Goal: Communication & Community: Answer question/provide support

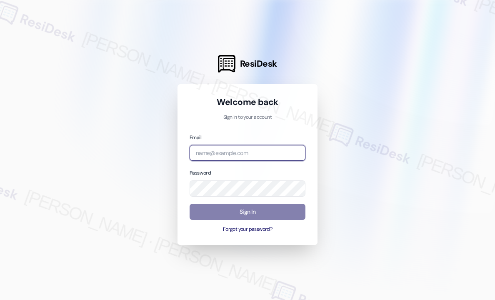
click at [241, 153] on input "email" at bounding box center [248, 153] width 116 height 16
type input "automated-surveys-park_properties-john-roy.roles@park_properties.com"
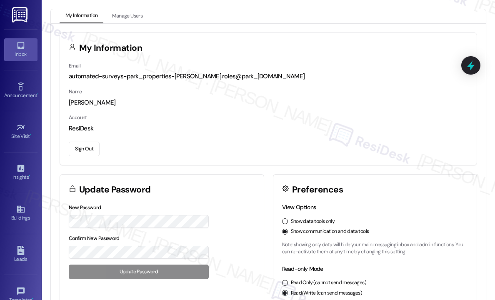
click at [25, 48] on link "Inbox" at bounding box center [20, 49] width 33 height 23
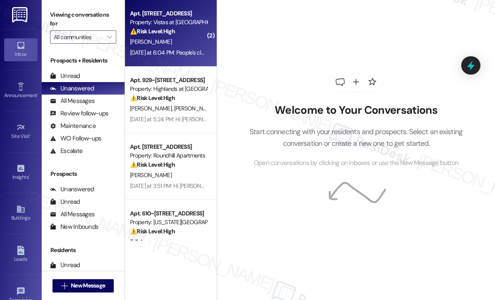
click at [178, 48] on div "Yesterday at 6:04 PM: People's claim they didn't see it Yesterday at 6:04 PM: P…" at bounding box center [168, 53] width 79 height 10
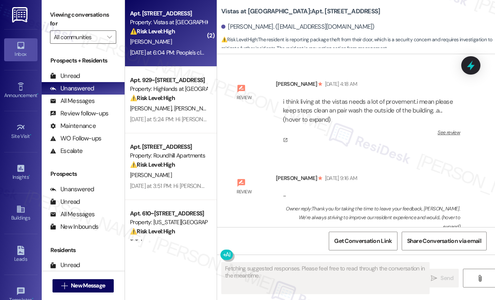
scroll to position [8851, 0]
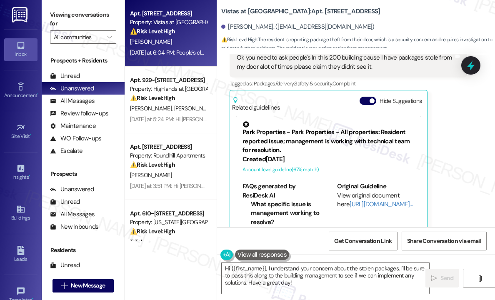
click at [372, 185] on div "Received via SMS Bernice Lewis Question Yesterday at 6:04 PM Ok you need to ask…" at bounding box center [356, 157] width 278 height 284
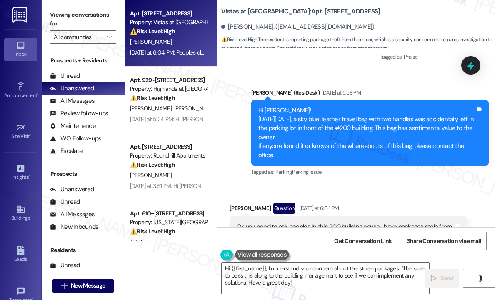
scroll to position [8684, 0]
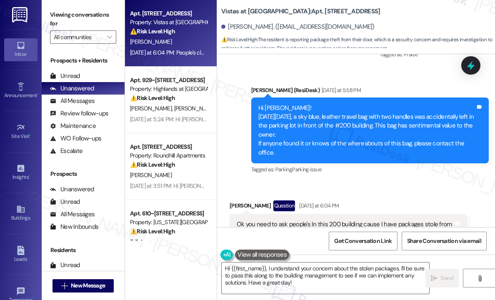
click at [389, 220] on div "Ok you need to ask people's In this 200 building cause I have packages stole fr…" at bounding box center [345, 229] width 217 height 18
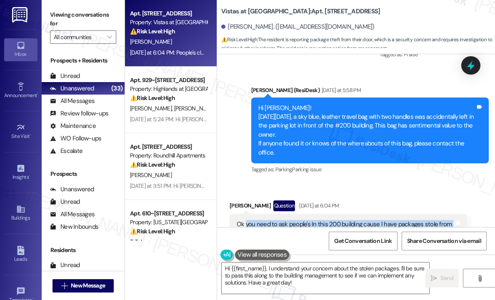
drag, startPoint x: 382, startPoint y: 163, endPoint x: 245, endPoint y: 149, distance: 137.0
click at [245, 220] on div "Ok you need to ask people's In this 200 building cause I have packages stole fr…" at bounding box center [345, 229] width 217 height 18
copy div "you need to ask people's In this 200 building cause I have packages stole from …"
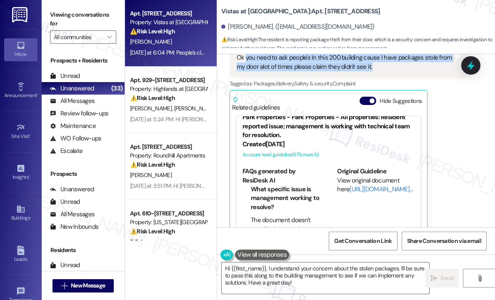
scroll to position [23, 0]
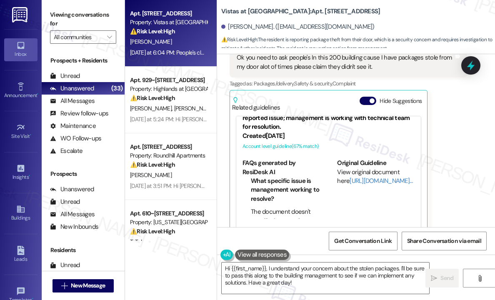
click at [285, 266] on div "People's claim they didn't see it" at bounding box center [277, 270] width 81 height 9
copy div "People's claim they didn't see it Tags and notes"
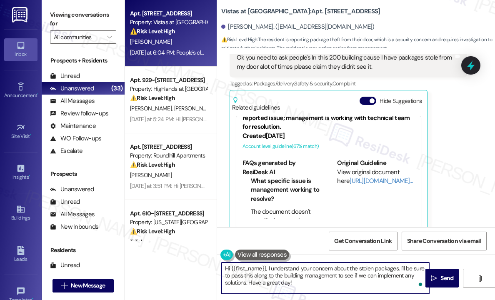
drag, startPoint x: 312, startPoint y: 286, endPoint x: 268, endPoint y: 271, distance: 46.6
click at [268, 271] on textarea "Hi {{first_name}}, I understand your concern about the stolen packages. I'll be…" at bounding box center [326, 278] width 208 height 31
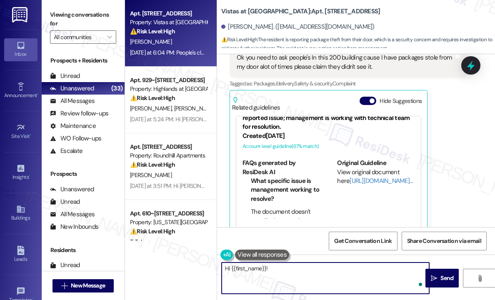
paste textarea "Thanks for letting me know — can you share how many packages have been stolen f…"
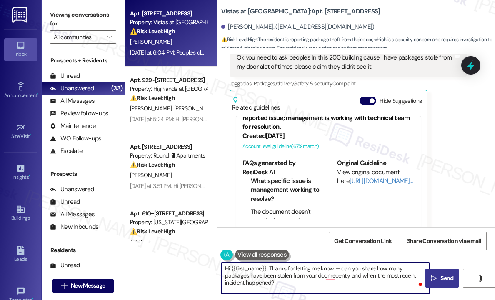
type textarea "Hi {{first_name}}! Thanks for letting me know — can you share how many packages…"
click at [445, 276] on span "Send" at bounding box center [446, 278] width 13 height 9
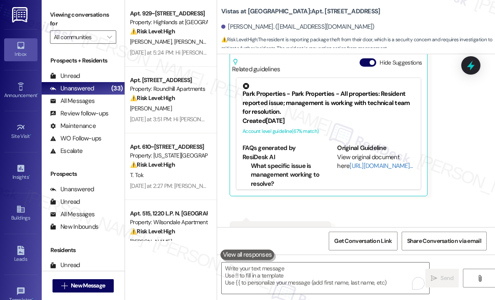
scroll to position [8927, 0]
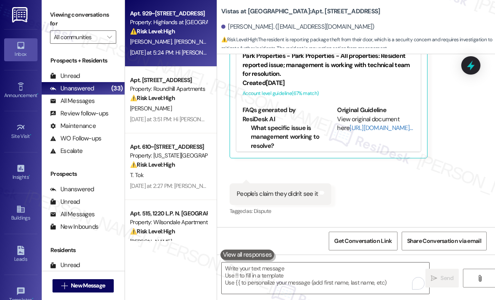
click at [175, 50] on div "Yesterday at 5:24 PM: Hi Sarah Yes they visited and checked They said they will…" at bounding box center [269, 53] width 279 height 8
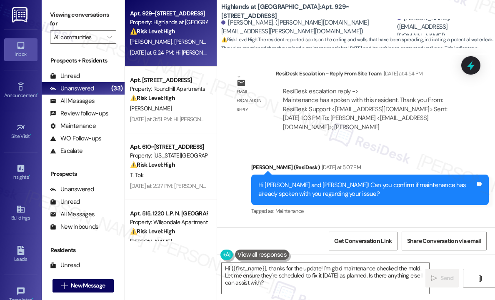
scroll to position [12953, 0]
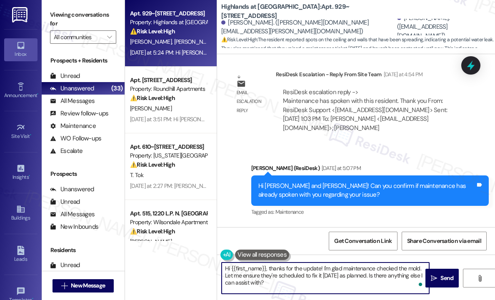
drag, startPoint x: 373, startPoint y: 276, endPoint x: 323, endPoint y: 268, distance: 50.8
click at [323, 268] on textarea "Hi {{first_name}}, thanks for the update! I'm glad maintenance checked the mold…" at bounding box center [326, 278] width 208 height 31
type textarea "Hi {{first_name}}, thanks for the update! Is there anything else I can assist w…"
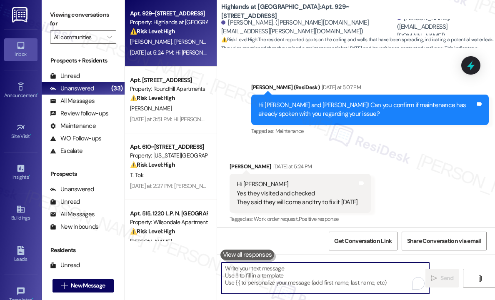
click at [187, 118] on div "Yesterday at 3:51 PM: Hi Sarah I'm trying to be patient, but I have not a dryer…" at bounding box center [394, 119] width 528 height 8
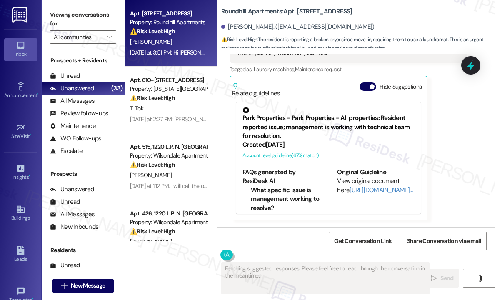
scroll to position [2345, 0]
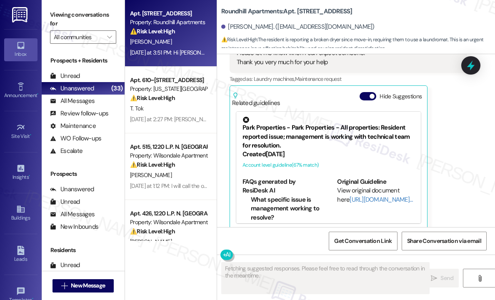
click at [189, 53] on div "Yesterday at 3:51 PM: Hi Sarah I'm trying to be patient, but I have not a dryer…" at bounding box center [394, 53] width 528 height 8
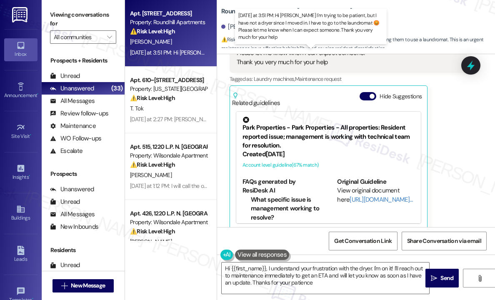
type textarea "Hi {{first_name}}, I understand your frustration with the dryer. I'm on it! I'l…"
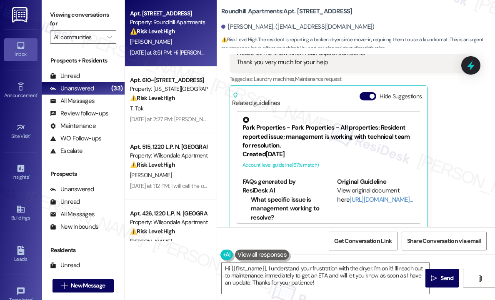
scroll to position [2262, 0]
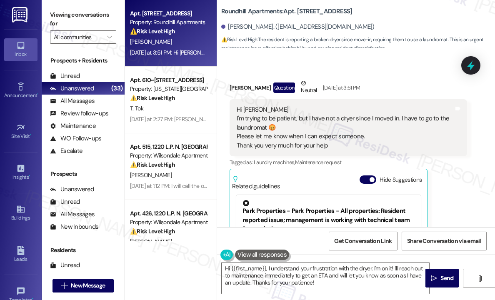
click at [353, 140] on div "Hi Sarah I'm trying to be patient, but I have not a dryer since I moved in. I h…" at bounding box center [349, 127] width 238 height 57
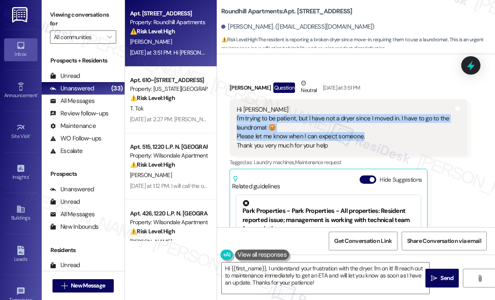
drag, startPoint x: 370, startPoint y: 125, endPoint x: 236, endPoint y: 110, distance: 134.1
click at [237, 110] on div "Hi Sarah I'm trying to be patient, but I have not a dryer since I moved in. I h…" at bounding box center [345, 127] width 217 height 45
copy div "I'm trying to be patient, but I have not a dryer since I moved in. I have to go…"
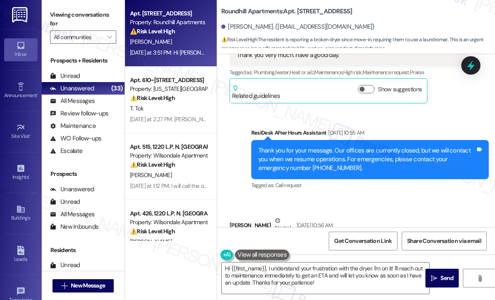
scroll to position [220, 0]
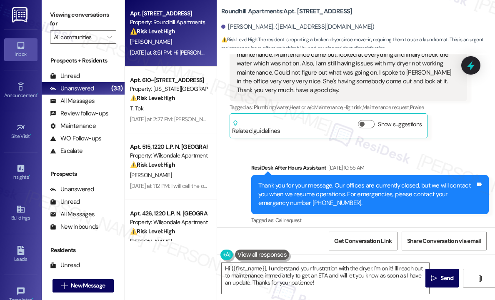
click at [407, 155] on div "Sent via SMS ResiDesk After Hours Assistant Aug 03, 2025 at 10:55 AM Thank you …" at bounding box center [356, 189] width 278 height 88
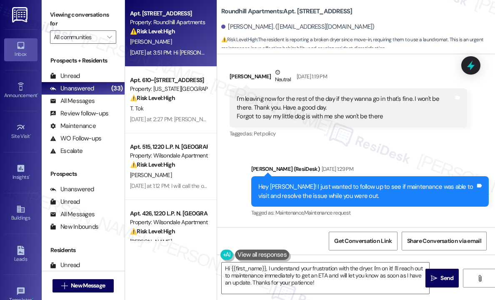
scroll to position [1542, 0]
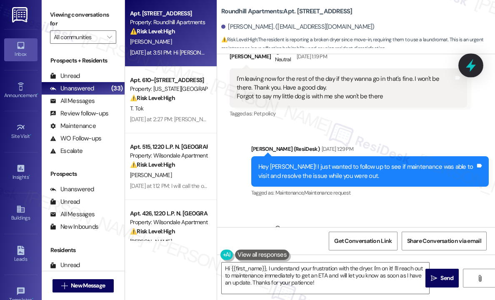
click at [467, 65] on icon at bounding box center [471, 65] width 14 height 14
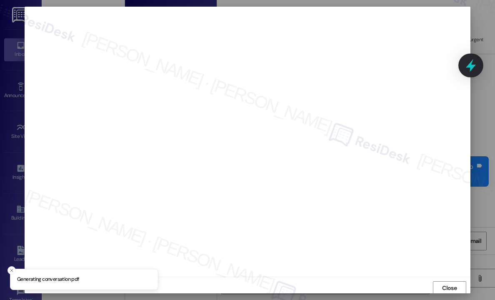
scroll to position [1, 0]
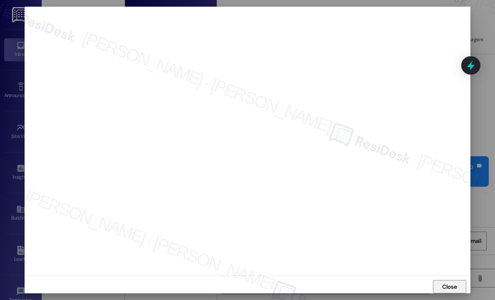
click at [450, 283] on span "Close" at bounding box center [449, 287] width 15 height 9
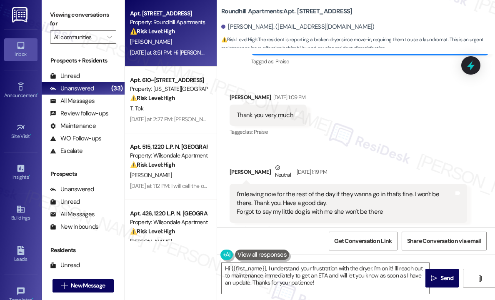
scroll to position [1417, 0]
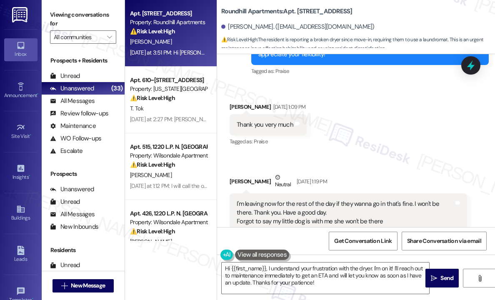
click at [415, 139] on div "Received via SMS Sherri Farley Aug 07, 2025 at 1:09 PM Thank you very much Tags…" at bounding box center [356, 167] width 278 height 167
click at [389, 167] on div "Received via SMS Sherri Farley Neutral Aug 08, 2025 at 1:19 PM I'm leaving now …" at bounding box center [348, 209] width 250 height 85
click at [376, 167] on div "Received via SMS Sherri Farley Neutral Aug 08, 2025 at 1:19 PM I'm leaving now …" at bounding box center [348, 209] width 250 height 85
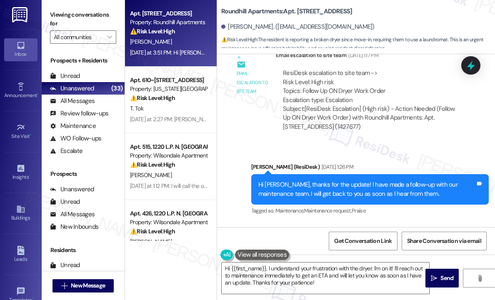
scroll to position [1917, 0]
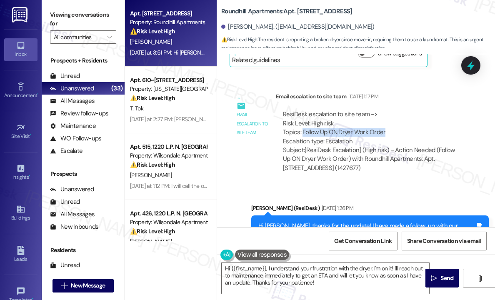
drag, startPoint x: 392, startPoint y: 121, endPoint x: 302, endPoint y: 122, distance: 89.6
click at [302, 122] on div "ResiDesk escalation to site team -> Risk Level: High risk Topics: Follow Up ON …" at bounding box center [371, 128] width 177 height 36
copy div "Follow Up ON Dryer Work Order"
click at [473, 67] on icon at bounding box center [471, 65] width 10 height 13
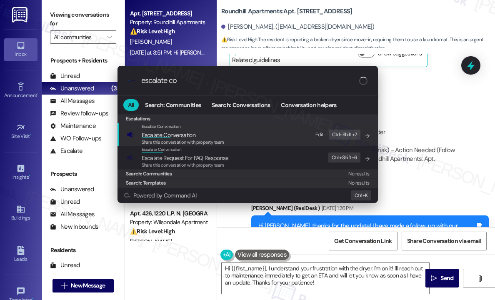
type input "escalate con"
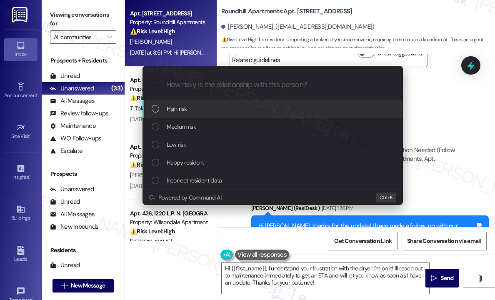
click at [214, 111] on div "High risk" at bounding box center [274, 108] width 244 height 9
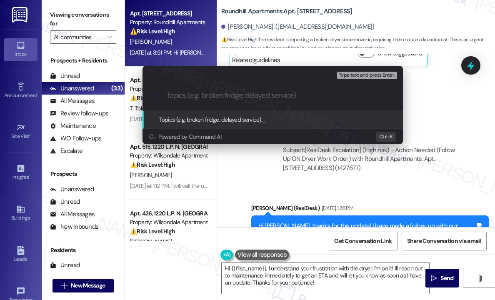
paste input "Follow Up ON Dryer Work Order"
type input "Follow Up ON Dryer Work Order"
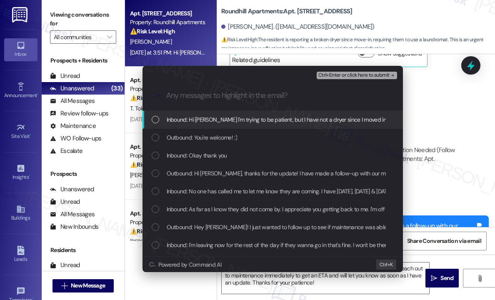
click at [269, 121] on span "Inbound: Hi Sarah I'm trying to be patient, but I have not a dryer since I move…" at bounding box center [420, 119] width 507 height 9
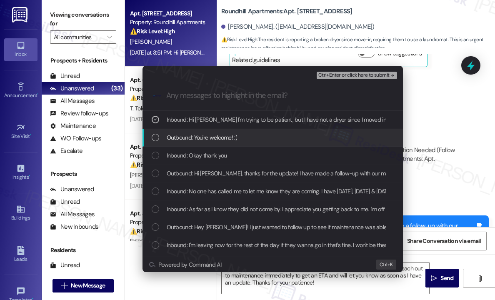
click at [265, 135] on div "Outbound: You're welcome! :)" at bounding box center [274, 137] width 244 height 9
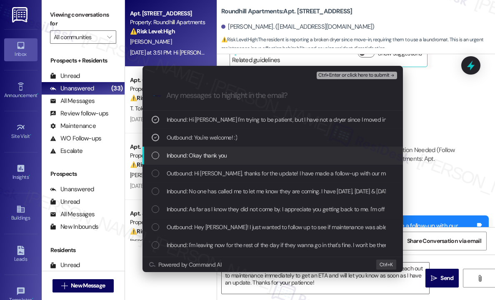
click at [264, 151] on div "Inbound: Okay thank you" at bounding box center [274, 155] width 244 height 9
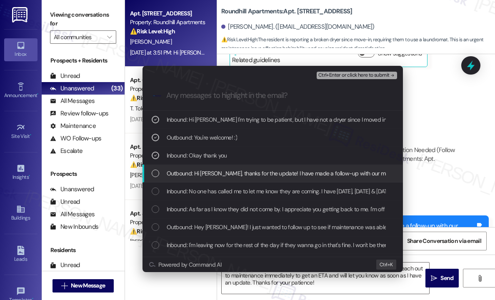
click at [264, 172] on span "Outbound: Hi Sherri, thanks for the update! I have made a follow-up with our ma…" at bounding box center [357, 173] width 380 height 9
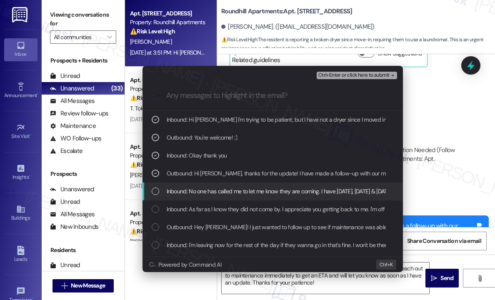
click at [266, 188] on span "Inbound: No one has called me to let me know they are coming. I have Tuesday, W…" at bounding box center [417, 191] width 500 height 9
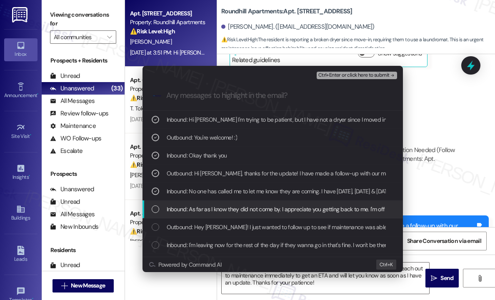
click at [267, 209] on span "Inbound: As far as I know they did not come by. I appreciate you getting back t…" at bounding box center [362, 209] width 390 height 9
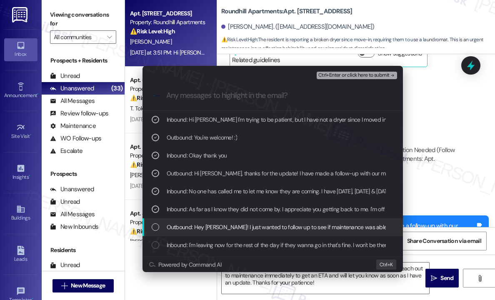
click at [260, 232] on div "Outbound: Hey Sherri! I just wanted to follow up to see if maintenance was able…" at bounding box center [273, 227] width 260 height 18
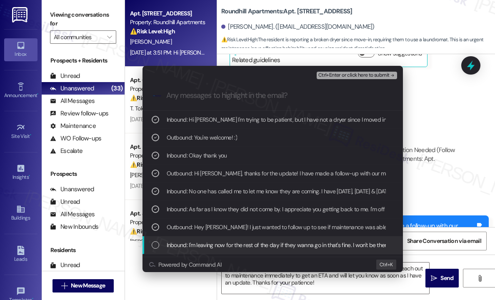
click at [260, 245] on span "Inbound: I'm leaving now for the rest of the day if they wanna go in that's fin…" at bounding box center [382, 244] width 430 height 9
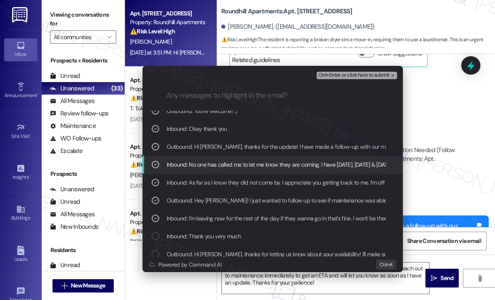
scroll to position [42, 0]
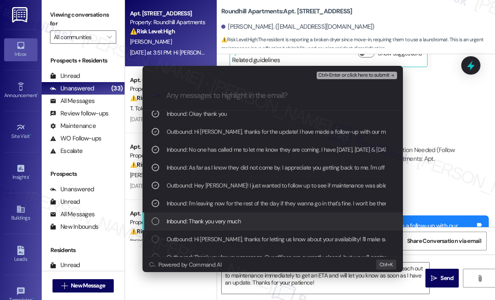
click at [262, 219] on div "Inbound: Thank you very much" at bounding box center [274, 221] width 244 height 9
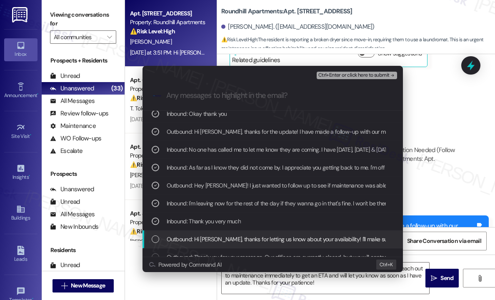
click at [260, 236] on span "Outbound: Hi Sherri, thanks for letting us know about your availability! I'll m…" at bounding box center [401, 239] width 468 height 9
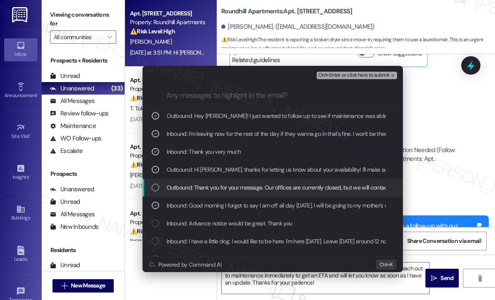
scroll to position [125, 0]
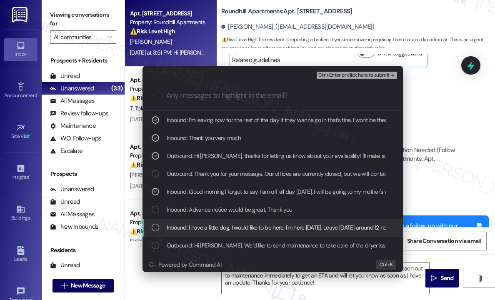
click at [273, 228] on span "Inbound: I have a little dog. I would like to be here. I'm here today. Leave tm…" at bounding box center [326, 227] width 319 height 9
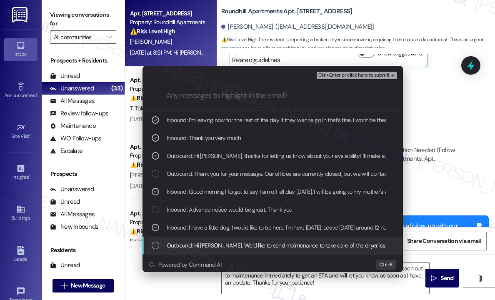
click at [272, 249] on span "Outbound: Hi Sherri. We’d like to send maintenance to take care of the dryer is…" at bounding box center [495, 245] width 657 height 9
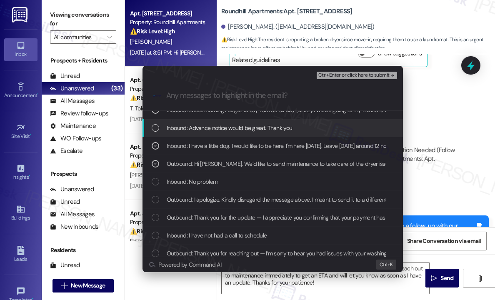
scroll to position [208, 0]
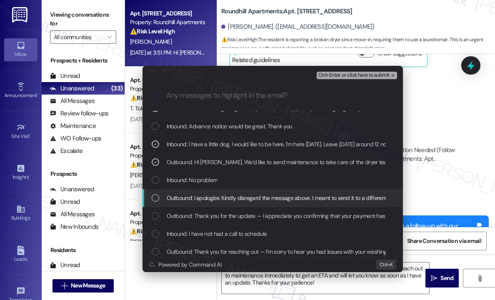
click at [278, 200] on span "Outbound: I apologize. Kindly disregard the message above. I meant to send it t…" at bounding box center [288, 197] width 243 height 9
click at [282, 199] on span "Outbound: I apologize. Kindly disregard the message above. I meant to send it t…" at bounding box center [288, 197] width 243 height 9
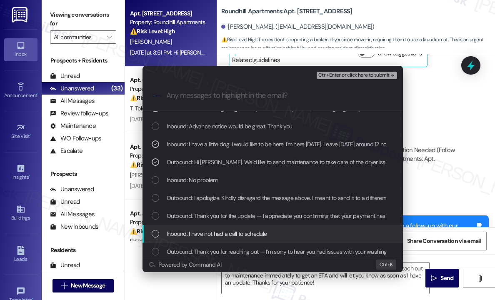
click at [280, 235] on div "Inbound: I have not had a call to schedule" at bounding box center [274, 233] width 244 height 9
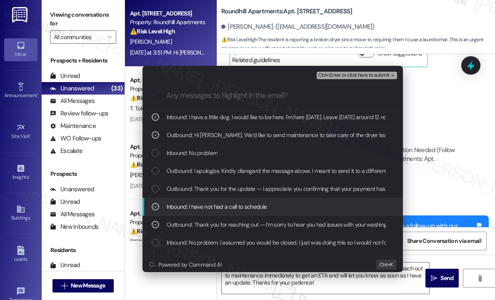
scroll to position [250, 0]
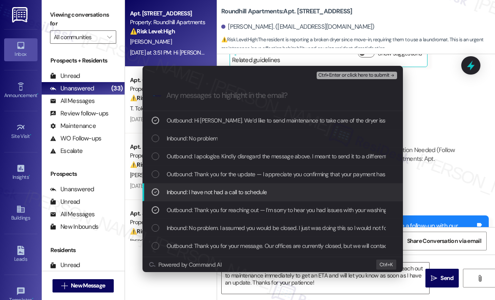
click at [288, 228] on span "Inbound: No problem. I assumed you would be closed. I just was doing this so I …" at bounding box center [350, 227] width 366 height 9
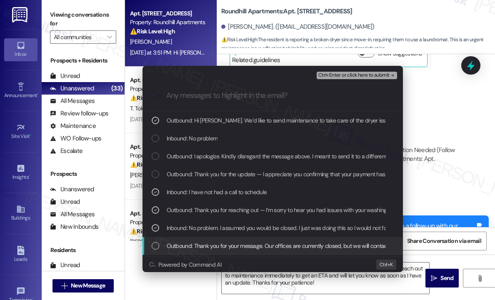
click at [282, 246] on span "Outbound: Thank you for your message. Our offices are currently closed, but we …" at bounding box center [414, 245] width 494 height 9
click at [283, 244] on span "Outbound: Thank you for your message. Our offices are currently closed, but we …" at bounding box center [414, 245] width 494 height 9
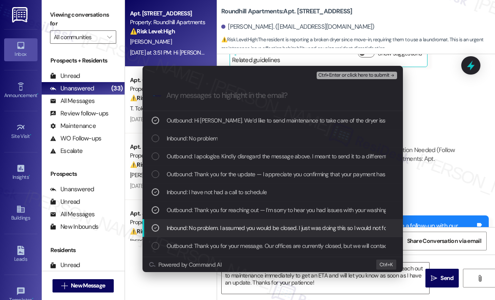
scroll to position [284, 0]
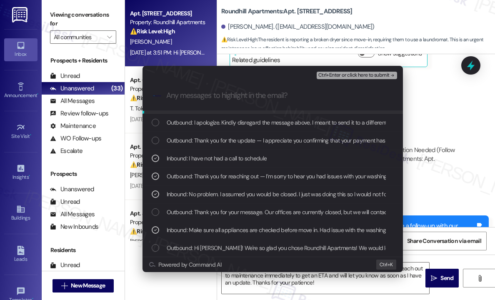
click at [344, 75] on span "Ctrl+Enter or click here to submit" at bounding box center [353, 76] width 71 height 6
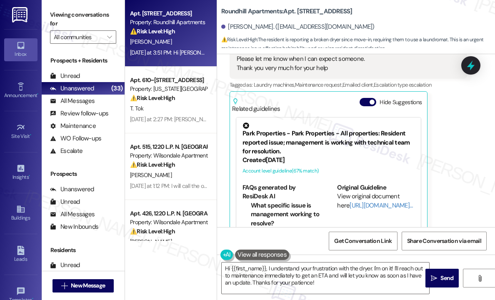
scroll to position [2345, 0]
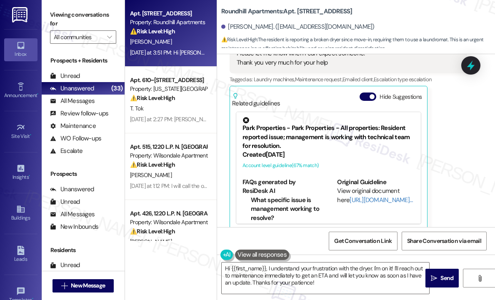
click at [447, 136] on div "Sherri Farley Question Neutral Yesterday at 3:51 PM Hi Sarah I'm trying to be p…" at bounding box center [349, 113] width 238 height 235
click at [358, 283] on textarea "Hi {{first_name}}, I understand your frustration with the dryer. I'm on it! I'l…" at bounding box center [326, 278] width 208 height 31
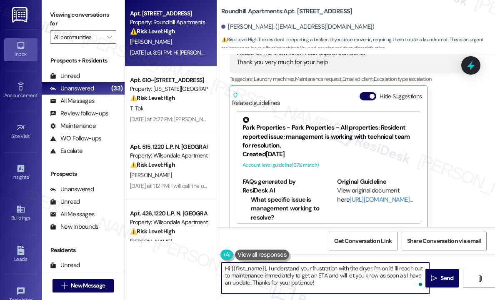
click at [360, 281] on textarea "Hi {{first_name}}, I understand your frustration with the dryer. I'm on it! I'l…" at bounding box center [326, 278] width 208 height 31
click at [433, 277] on icon "" at bounding box center [434, 278] width 6 height 7
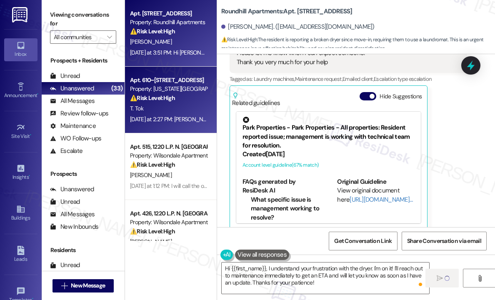
click at [178, 115] on div "Yesterday at 2:27 PM: Ms Hollie promised to get me one Yesterday at 2:27 PM: Ms…" at bounding box center [202, 119] width 145 height 8
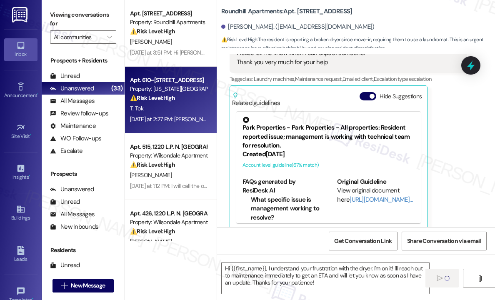
type textarea "Fetching suggested responses. Please feel free to read through the conversation…"
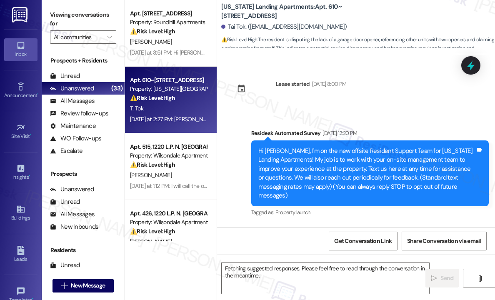
scroll to position [10039, 0]
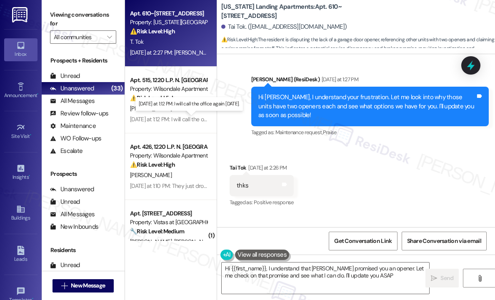
type textarea "Hi {{first_name}}, I understand that Ms. Hollie promised you an opener. Let me …"
drag, startPoint x: 371, startPoint y: 166, endPoint x: 365, endPoint y: 164, distance: 6.2
click at [368, 165] on div "Received via SMS Tai Tok Yesterday at 2:26 PM thks Tags and notes Tagged as: Po…" at bounding box center [356, 209] width 278 height 129
click at [348, 168] on div "Received via SMS Tai Tok Yesterday at 2:26 PM thks Tags and notes Tagged as: Po…" at bounding box center [356, 209] width 278 height 129
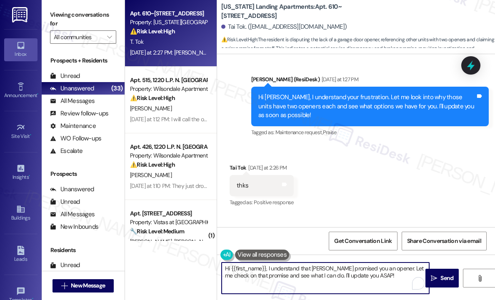
click at [395, 278] on textarea "Hi {{first_name}}, I understand that Ms. Hollie promised you an opener. Let me …" at bounding box center [326, 278] width 208 height 31
click at [438, 276] on span " Send" at bounding box center [442, 278] width 26 height 9
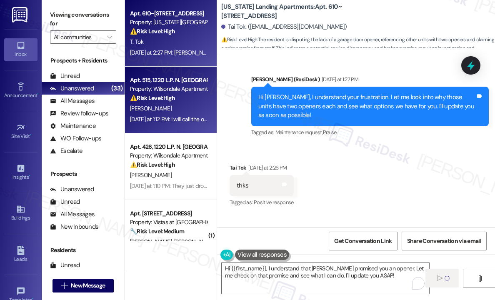
click at [182, 113] on div "[PERSON_NAME]" at bounding box center [168, 108] width 79 height 10
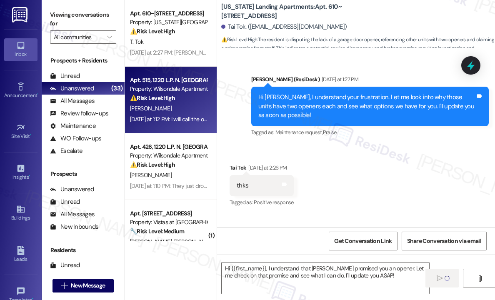
type textarea "Fetching suggested responses. Please feel free to read through the conversation…"
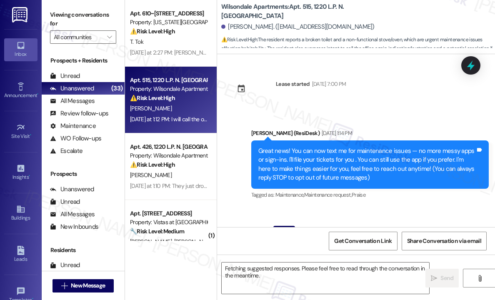
scroll to position [14927, 0]
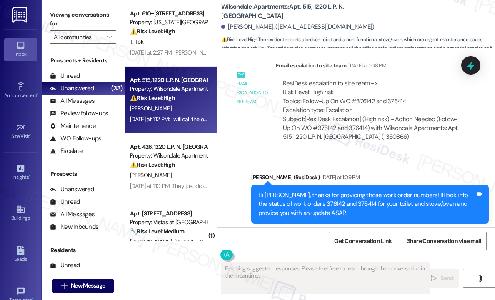
click at [371, 243] on div "Received via SMS Victoria Parker Yesterday at 1:12 PM I will call the office ag…" at bounding box center [356, 278] width 278 height 70
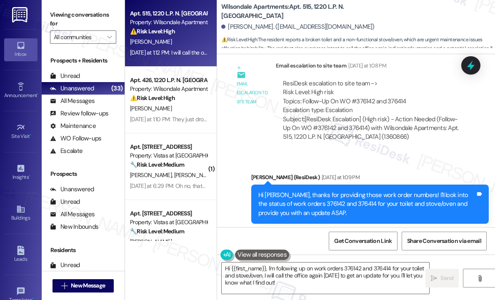
click at [297, 279] on div "I will call the office again [DATE]." at bounding box center [277, 283] width 81 height 9
click at [293, 279] on div "I will call the office again [DATE]." at bounding box center [277, 283] width 81 height 9
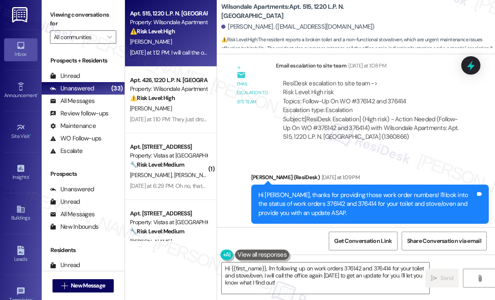
click at [293, 279] on div "I will call the office again [DATE]." at bounding box center [277, 283] width 81 height 9
copy div "I will call the office again today. Tags and notes"
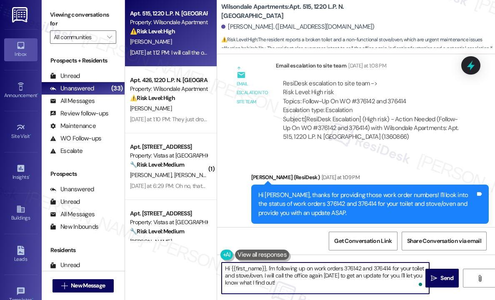
drag, startPoint x: 293, startPoint y: 288, endPoint x: 265, endPoint y: 265, distance: 35.8
click at [265, 265] on textarea "Hi {{first_name}}, I'm following up on work orders 376142 and 376414 for your t…" at bounding box center [326, 278] width 208 height 31
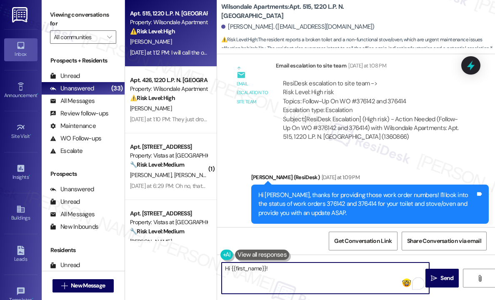
paste textarea "Were you able to call the office yesterday as planned?"
type textarea "Hi {{first_name}}! Were you able to call the office yesterday as planned?"
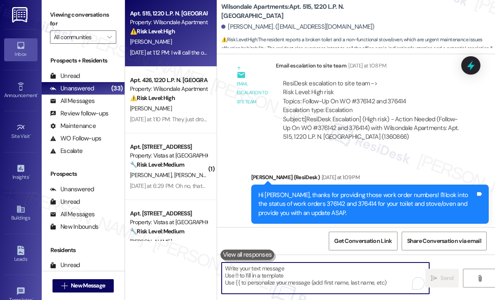
scroll to position [14927, 0]
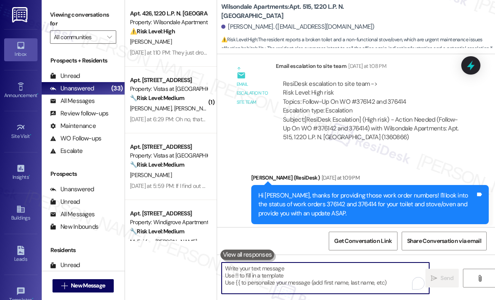
click at [340, 243] on div "Received via SMS Victoria Parker Yesterday at 1:12 PM I will call the office ag…" at bounding box center [356, 278] width 278 height 70
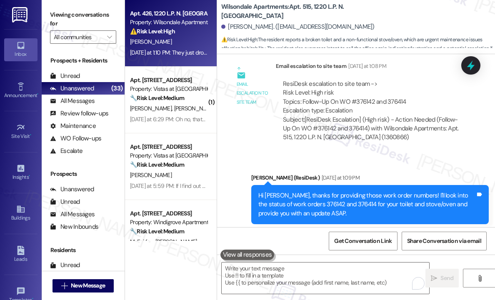
click at [179, 38] on div "[PERSON_NAME]" at bounding box center [168, 42] width 79 height 10
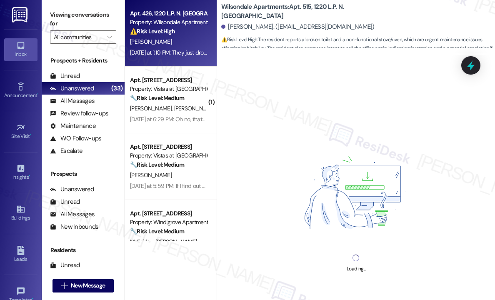
click at [188, 39] on div "[PERSON_NAME]" at bounding box center [168, 42] width 79 height 10
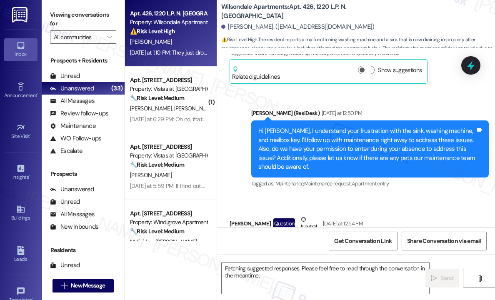
scroll to position [768, 0]
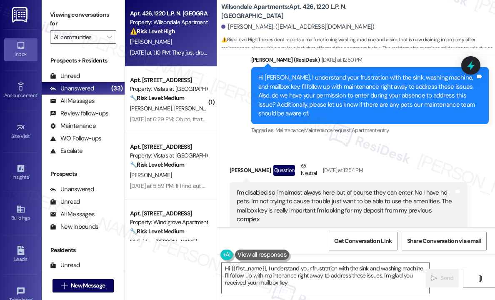
type textarea "Hi {{first_name}}, I understand your frustration with the sink and washing mach…"
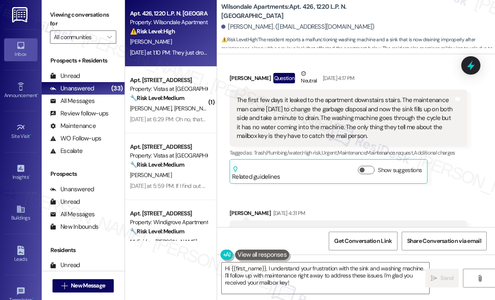
scroll to position [352, 0]
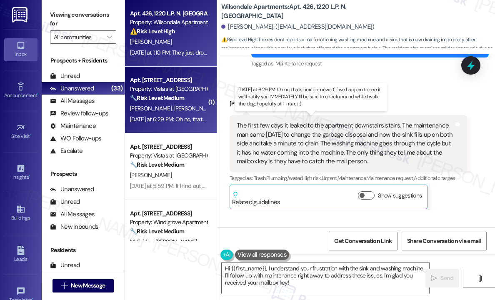
click at [187, 116] on div "Yesterday at 6:29 PM: Oh no, thats horrible news :( If we happen to see it we'l…" at bounding box center [331, 119] width 403 height 8
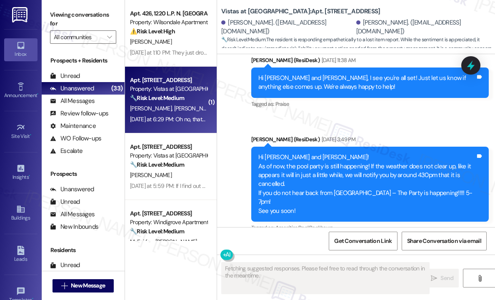
scroll to position [2536, 0]
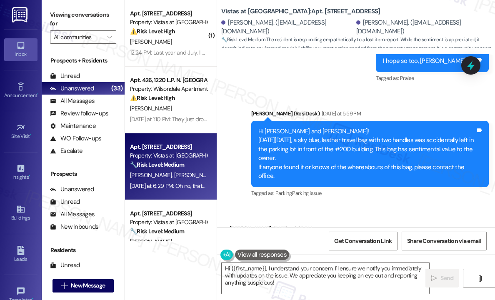
click at [367, 138] on div "Announcement, sent via SMS Sarah (ResiDesk) Yesterday at 5:59 PM Hi Kendall and…" at bounding box center [370, 154] width 250 height 103
click at [399, 218] on div "Received via SMS Kendall Cogar Yesterday at 6:29 PM Oh no, thats horrible news …" at bounding box center [348, 254] width 250 height 73
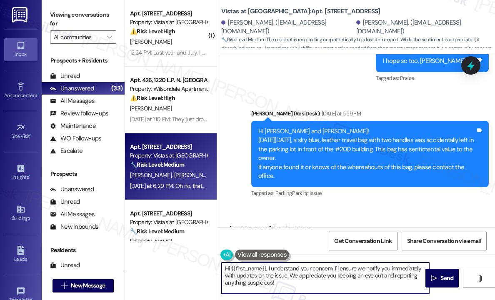
click at [320, 286] on textarea "Hi {{first_name}}, I understand your concern. I'll ensure we notify you immedia…" at bounding box center [326, 278] width 208 height 31
drag, startPoint x: 319, startPoint y: 281, endPoint x: 219, endPoint y: 266, distance: 101.1
click at [224, 268] on textarea "Hi {{first_name}}, I understand your concern. I'll ensure we notify you immedia…" at bounding box center [326, 278] width 208 height 31
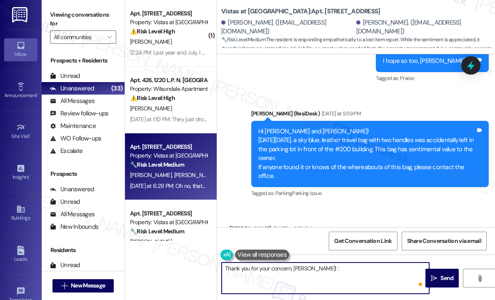
type textarea "Thank you for your concern, Kendall! :)"
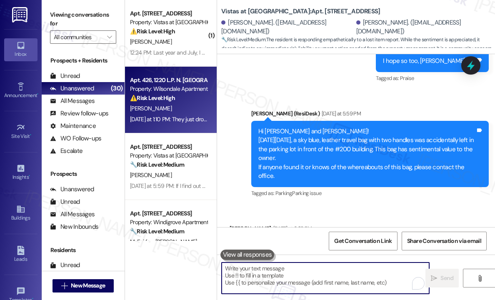
click at [171, 103] on div "⚠️ Risk Level: High The resident reports a malfunctioning washing machine and a…" at bounding box center [168, 98] width 77 height 9
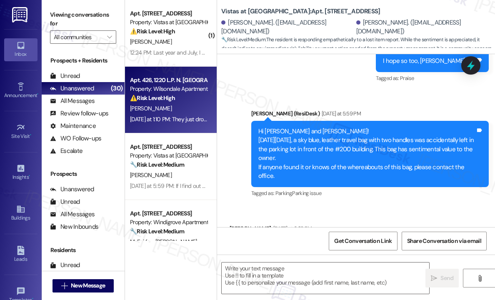
type textarea "Fetching suggested responses. Please feel free to read through the conversation…"
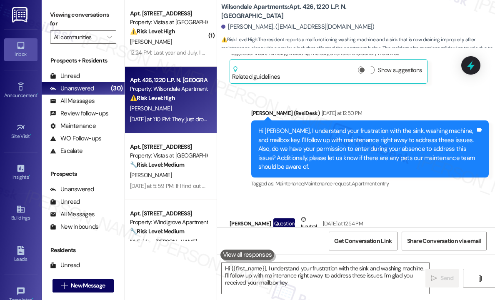
type textarea "Hi {{first_name}}, I understand your frustration with the sink and washing mach…"
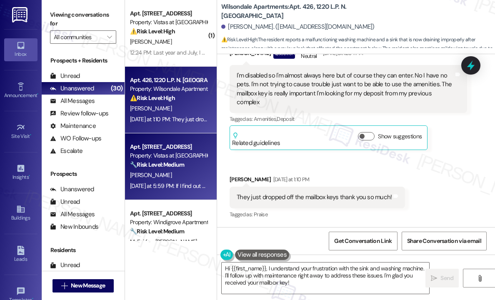
click at [162, 171] on div "[PERSON_NAME]" at bounding box center [168, 175] width 79 height 10
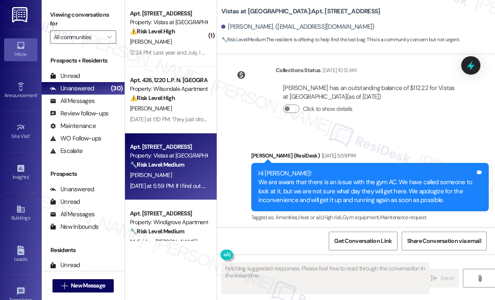
scroll to position [2484, 0]
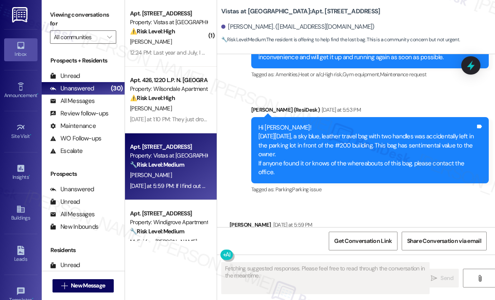
click at [429, 202] on div "Received via SMS Molissa Braxton Yesterday at 5:59 PM If I find out who got the…" at bounding box center [356, 237] width 278 height 70
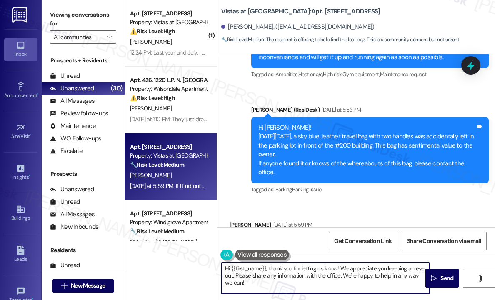
click at [348, 280] on textarea "Hi {{first_name}}, thank you for letting us know! We appreciate you keeping an …" at bounding box center [326, 278] width 208 height 31
drag, startPoint x: 344, startPoint y: 273, endPoint x: 352, endPoint y: 285, distance: 14.4
click at [352, 285] on textarea "Hi {{first_name}}, thank you for letting us know! We appreciate you keeping an …" at bounding box center [326, 278] width 208 height 31
drag, startPoint x: 368, startPoint y: 277, endPoint x: 340, endPoint y: 271, distance: 29.3
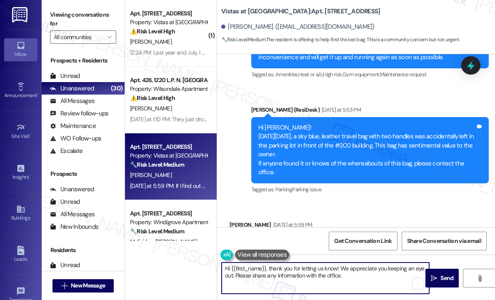
click at [340, 271] on textarea "Hi {{first_name}}, thank you for letting us know! We appreciate you keeping an …" at bounding box center [326, 278] width 208 height 31
type textarea "Hi {{first_name}}, thank you for showing concern about this! We appreciate you.…"
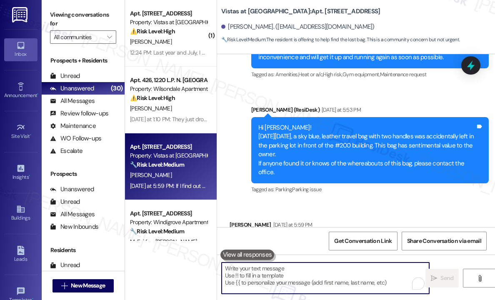
scroll to position [42, 0]
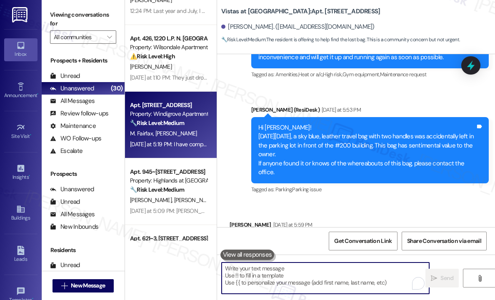
click at [190, 131] on div "M. Fairfax I. Hall" at bounding box center [168, 133] width 79 height 10
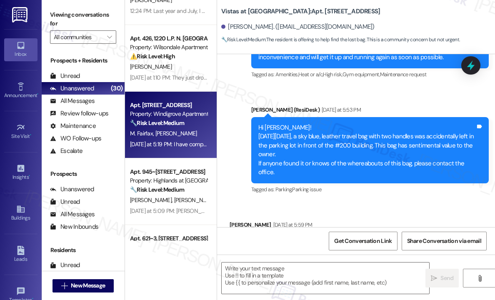
type textarea "Fetching suggested responses. Please feel free to read through the conversation…"
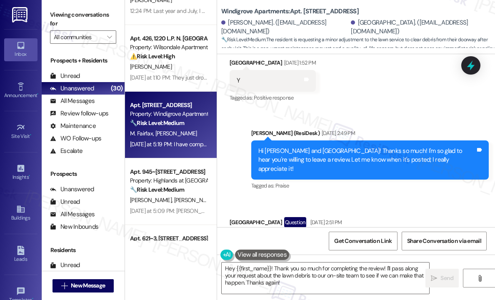
scroll to position [593, 0]
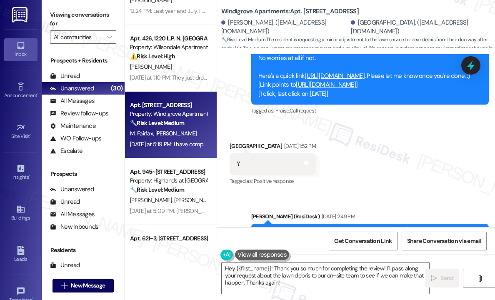
click at [356, 89] on link "[URL][DOMAIN_NAME]" at bounding box center [326, 84] width 60 height 8
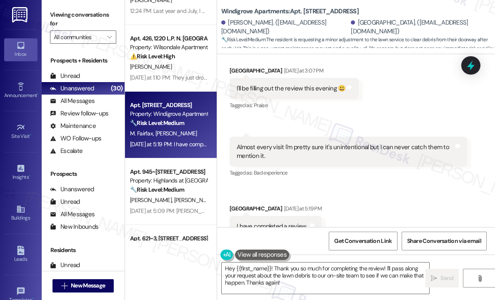
scroll to position [1042, 0]
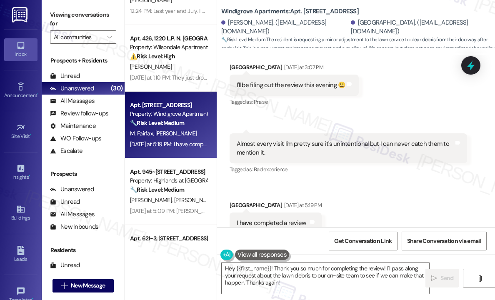
click at [395, 127] on div "Received via SMS India Hall Yesterday at 3:07 PM I'll be filling out the review…" at bounding box center [356, 177] width 278 height 267
click at [399, 81] on div "Received via SMS India Hall Yesterday at 3:07 PM I'll be filling out the review…" at bounding box center [356, 177] width 278 height 267
click at [395, 91] on div "Received via SMS India Hall Yesterday at 3:07 PM I'll be filling out the review…" at bounding box center [356, 177] width 278 height 267
click at [270, 130] on div "Received via SMS India Hall Yesterday at 3:07 PM I'll be filling out the review…" at bounding box center [356, 177] width 278 height 267
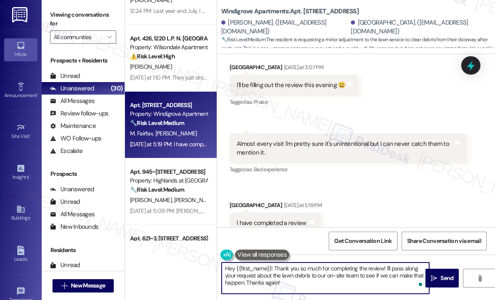
drag, startPoint x: 297, startPoint y: 286, endPoint x: 273, endPoint y: 269, distance: 28.7
click at [273, 269] on textarea "Hey {{first_name}}! Thank you so much for completing the review! I'll pass alon…" at bounding box center [326, 278] width 208 height 31
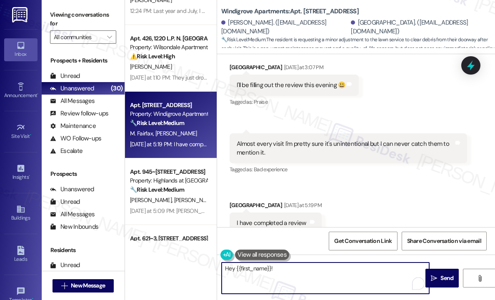
paste textarea "Thank you so much for the amazing 5-star review! 🎉 We truly appreciate your kin…"
type textarea "Hey {{first_name}}! Thank you so much for the amazing 5-star review! 🎉 We truly…"
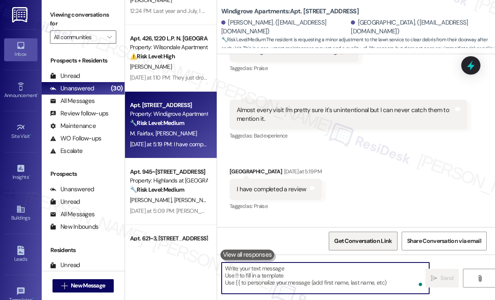
scroll to position [1134, 0]
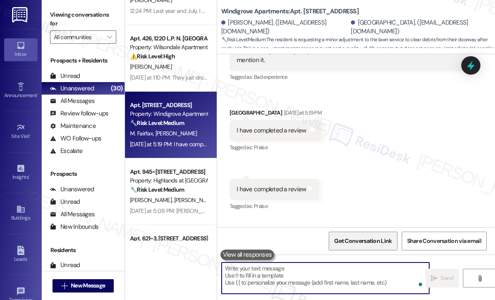
click at [358, 246] on span "Get Conversation Link" at bounding box center [363, 241] width 61 height 18
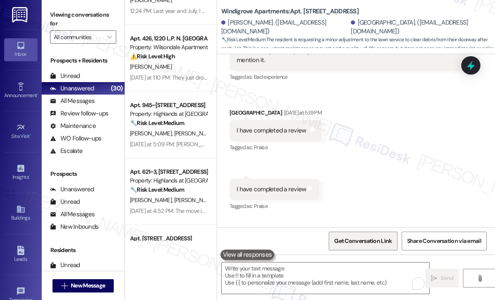
click at [359, 240] on span "Get Conversation Link" at bounding box center [363, 241] width 58 height 9
click at [360, 240] on span "Get Conversation Link" at bounding box center [363, 241] width 58 height 9
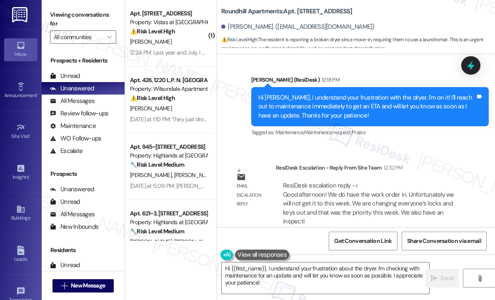
scroll to position [2732, 0]
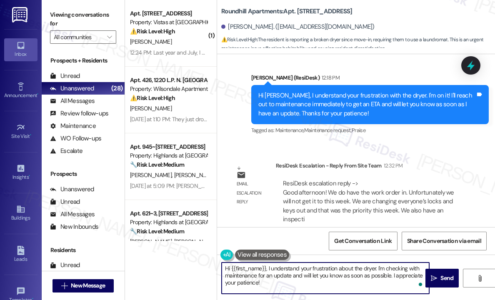
drag, startPoint x: 274, startPoint y: 285, endPoint x: 266, endPoint y: 268, distance: 18.3
click at [266, 268] on textarea "Hi {{first_name}}, I understand your frustration about the dryer. I'm checking …" at bounding box center [326, 278] width 208 height 31
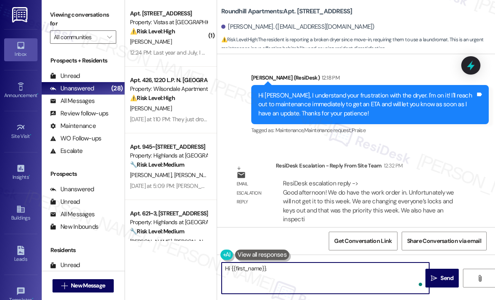
paste textarea "The site team wanted to let you know that they have the work order in, but unfo…"
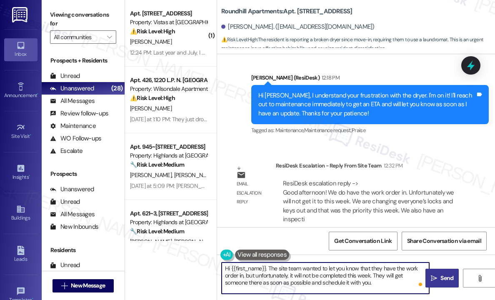
type textarea "Hi {{first_name}}. The site team wanted to let you know that they have the work…"
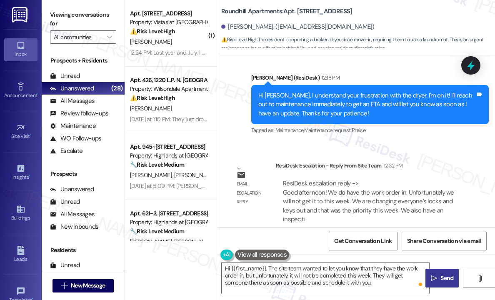
click at [443, 276] on span "Send" at bounding box center [446, 278] width 13 height 9
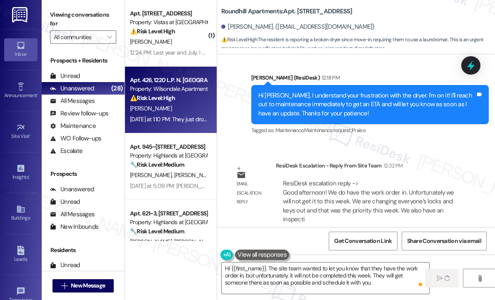
click at [155, 111] on div "[PERSON_NAME]" at bounding box center [168, 108] width 79 height 10
type textarea "Fetching suggested responses. Please feel free to read through the conversation…"
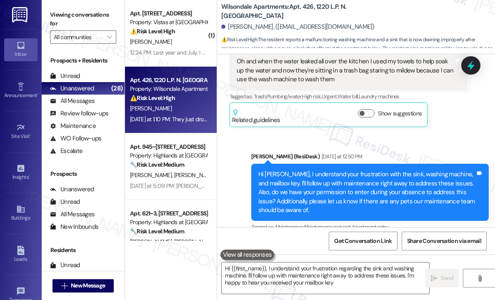
type textarea "Hi {{first_name}}, I understand your frustration regarding the sink and washing…"
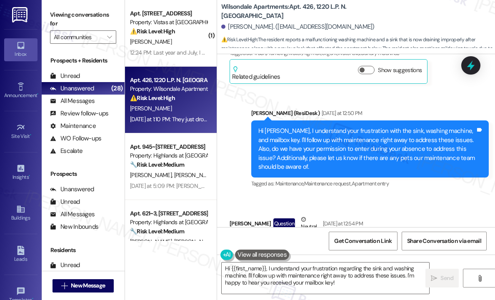
scroll to position [768, 0]
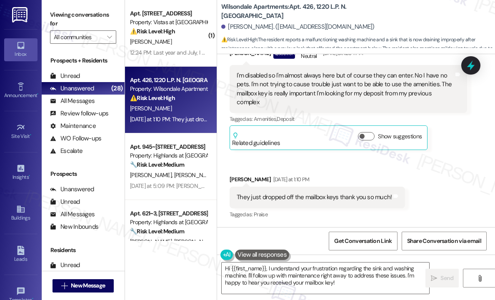
click at [446, 201] on div "Received via SMS Jujuan Burwell Question Neutral Yesterday at 12:54 PM I'm disa…" at bounding box center [356, 126] width 278 height 201
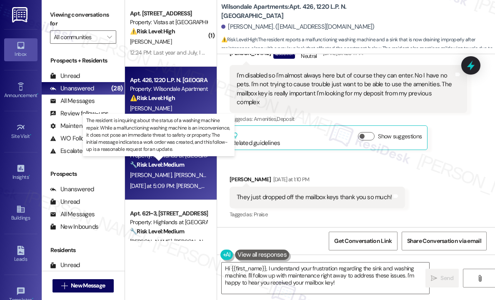
click at [173, 168] on strong "🔧 Risk Level: Medium" at bounding box center [157, 165] width 54 height 8
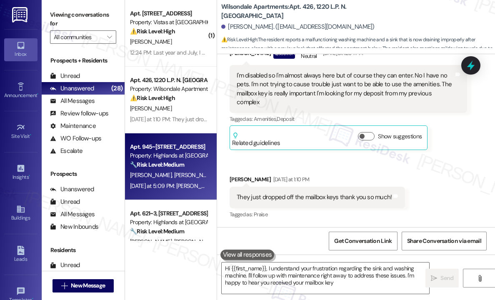
type textarea "Hi {{first_name}}, I understand your frustration regarding the sink and washing…"
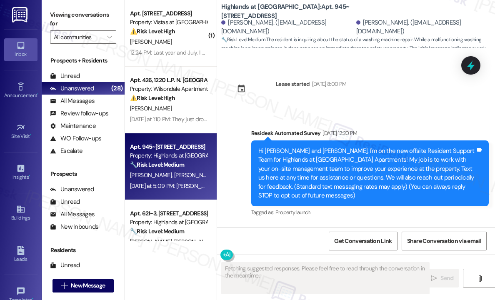
scroll to position [22797, 0]
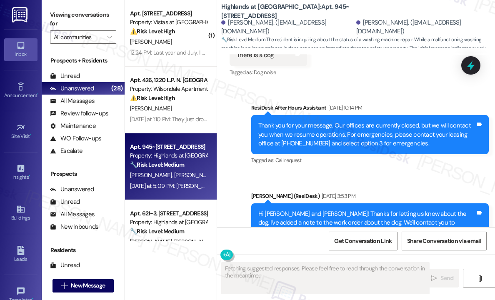
click at [395, 261] on div "Received via SMS Brian Shaver Question Yesterday at 5:09 PM Sarah, when is some…" at bounding box center [356, 297] width 278 height 72
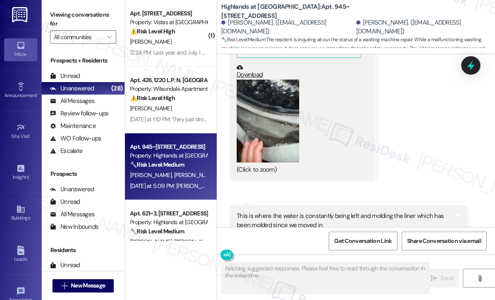
scroll to position [22422, 0]
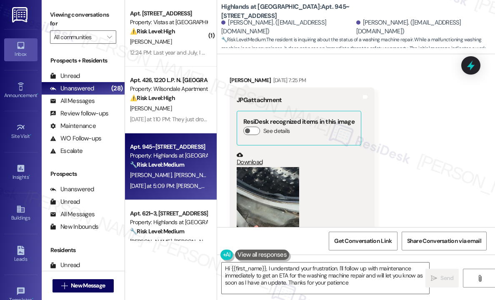
type textarea "Hi {{first_name}}, I understand your frustration. I'll follow up with maintenan…"
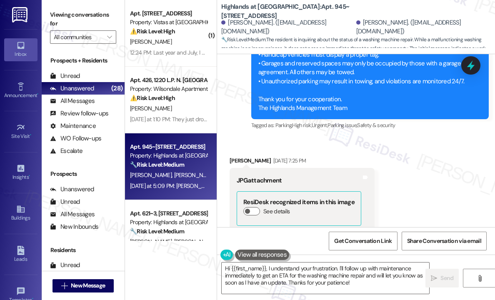
scroll to position [22255, 0]
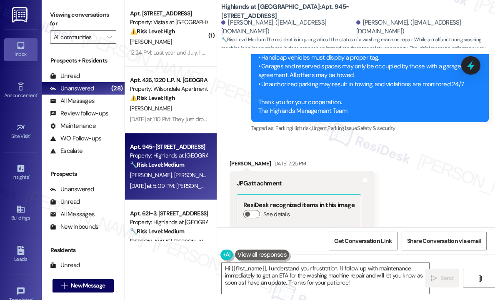
click at [422, 140] on div "Received via SMS Brian Shaver Aug 07, 2025 at 7:25 PM JPG attachment ResiDesk r…" at bounding box center [356, 295] width 278 height 310
click at [466, 65] on icon at bounding box center [471, 65] width 14 height 14
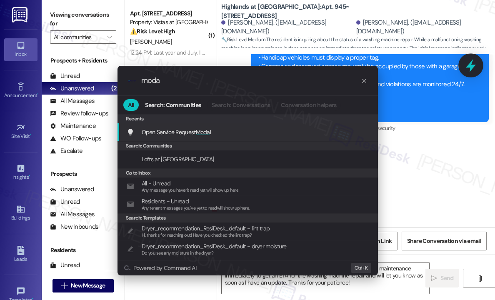
type input "modal"
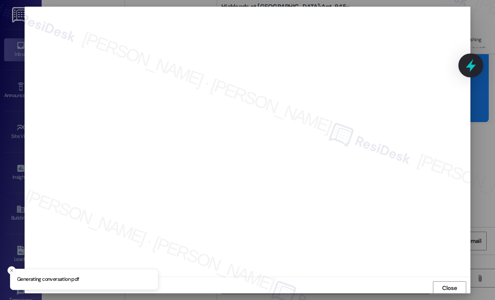
scroll to position [1, 0]
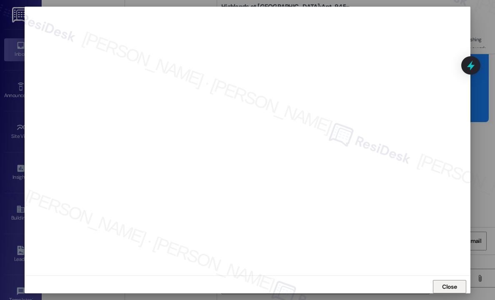
click at [452, 283] on span "Close" at bounding box center [449, 287] width 15 height 9
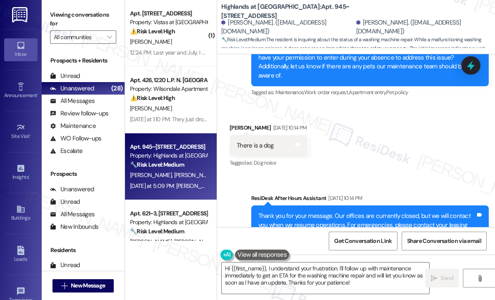
scroll to position [22755, 0]
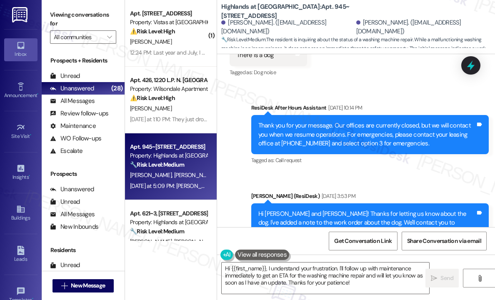
click at [430, 261] on div "Received via SMS Brian Shaver Question Yesterday at 5:09 PM Sarah, when is some…" at bounding box center [356, 297] width 278 height 72
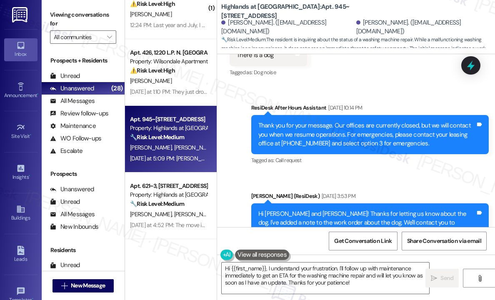
scroll to position [42, 0]
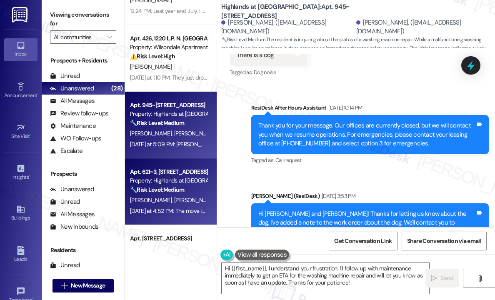
click at [178, 183] on div "Property: Highlands at [GEOGRAPHIC_DATA] Apartments" at bounding box center [168, 180] width 77 height 9
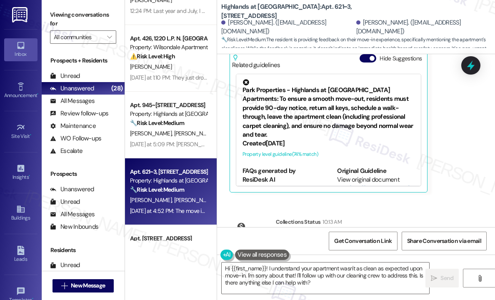
scroll to position [123, 0]
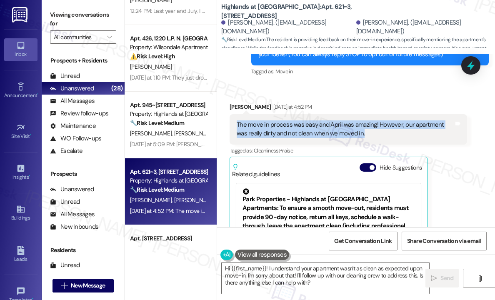
drag, startPoint x: 377, startPoint y: 133, endPoint x: 238, endPoint y: 124, distance: 139.1
click at [235, 126] on div "The move in process was easy and April was amazing! However, our apartment was …" at bounding box center [349, 129] width 238 height 30
copy div "The move in process was easy and April was amazing! However, our apartment was …"
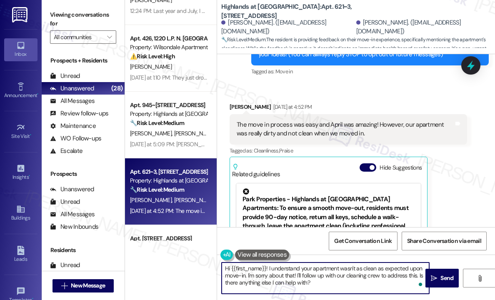
drag, startPoint x: 319, startPoint y: 287, endPoint x: 268, endPoint y: 271, distance: 53.4
click at [268, 271] on textarea "Hi {{first_name}}! I understand your apartment wasn't as clean as expected upon…" at bounding box center [326, 278] width 208 height 31
paste textarea "Thanks for sharing that — can you tell me which areas of the apartment were the…"
type textarea "Hi {{first_name}}! Thanks for sharing that — can you tell me which areas of the…"
click at [438, 276] on span " Send" at bounding box center [442, 278] width 26 height 9
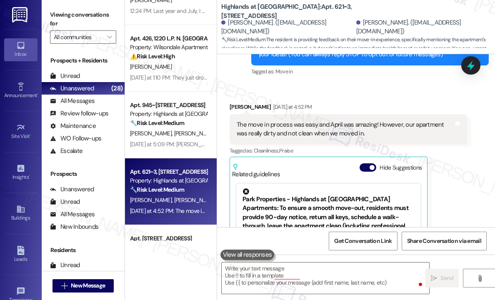
scroll to position [204, 0]
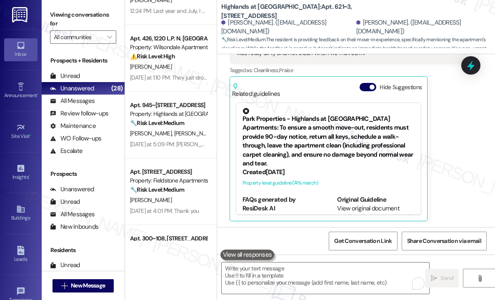
click at [458, 135] on div "Dannyelle Lane Yesterday at 4:52 PM The move in process was easy and April was …" at bounding box center [349, 121] width 238 height 199
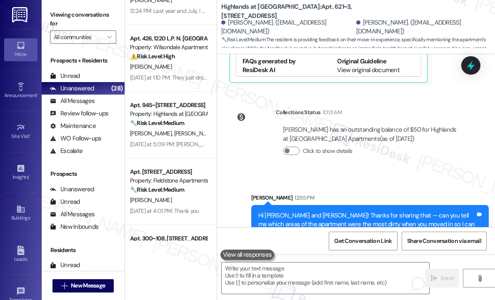
scroll to position [365, 0]
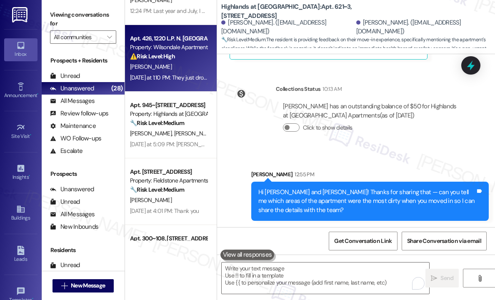
click at [182, 78] on div "Yesterday at 1:10 PM: They just dropped off the mailbox keys thank you so much!…" at bounding box center [222, 78] width 185 height 8
type textarea "Fetching suggested responses. Please feel free to read through the conversation…"
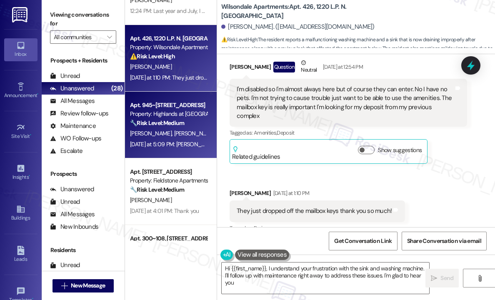
scroll to position [768, 0]
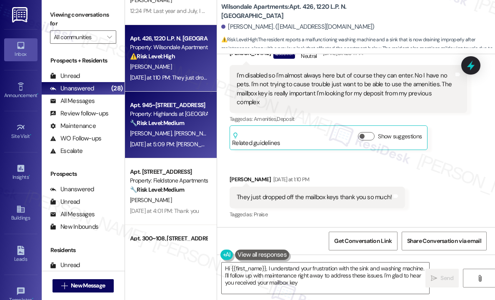
type textarea "Hi {{first_name}}, I understand your frustration with the sink and washing mach…"
click at [182, 119] on div "🔧 Risk Level: Medium The resident is inquiring about the status of a washing ma…" at bounding box center [168, 123] width 77 height 9
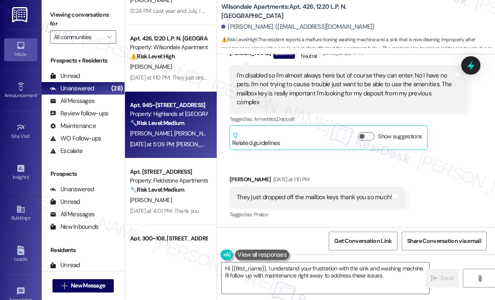
type textarea "Hi {{first_name}}, I understand your frustration with the sink and washing mach…"
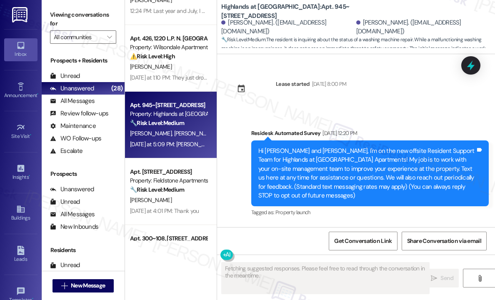
type textarea "Fetching suggested responses. Please feel free to read through the conversation…"
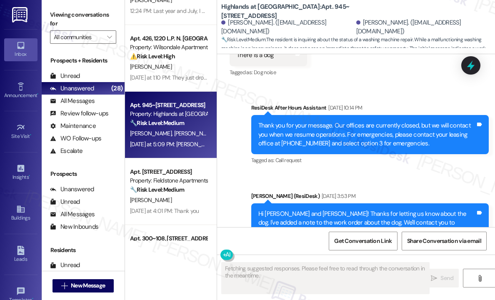
click at [380, 261] on div "Received via SMS Brian Shaver Question Yesterday at 5:09 PM Sarah, when is some…" at bounding box center [356, 297] width 278 height 72
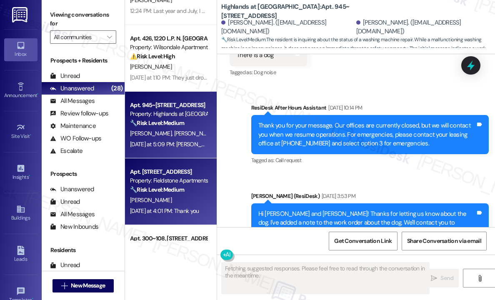
click at [175, 203] on div "S. Oatley" at bounding box center [168, 200] width 79 height 10
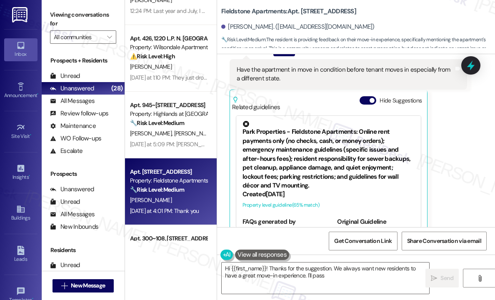
scroll to position [169, 0]
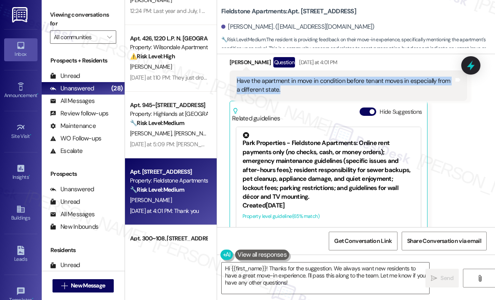
drag, startPoint x: 293, startPoint y: 91, endPoint x: 238, endPoint y: 80, distance: 57.0
click at [238, 80] on div "Have the apartment in move in condition before tenant moves in especially from …" at bounding box center [345, 86] width 217 height 18
copy div "Have the apartment in move in condition before tenant moves in especially from …"
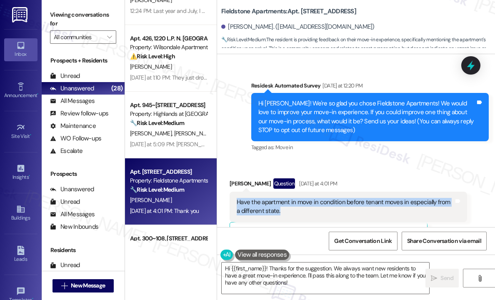
scroll to position [44, 0]
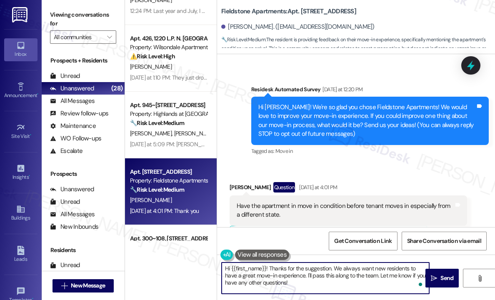
drag, startPoint x: 281, startPoint y: 283, endPoint x: 273, endPoint y: 271, distance: 14.0
click at [269, 268] on textarea "Hi {{first_name}}! Thanks for the suggestion. We always want new residents to h…" at bounding box center [326, 278] width 208 height 31
paste textarea "your feedback — can you share what specific issues or conditions you noticed in…"
type textarea "Hi {{first_name}}! Thanks for your feedback — can you share what specific issue…"
click at [436, 277] on icon "" at bounding box center [434, 278] width 6 height 7
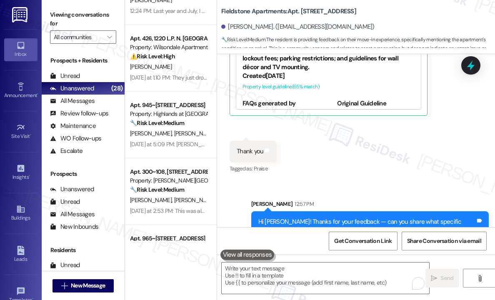
scroll to position [328, 0]
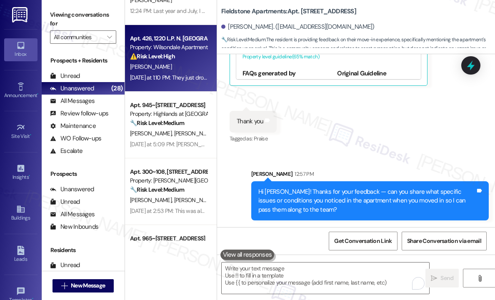
click at [189, 79] on div "Yesterday at 1:10 PM: They just dropped off the mailbox keys thank you so much!…" at bounding box center [222, 78] width 185 height 8
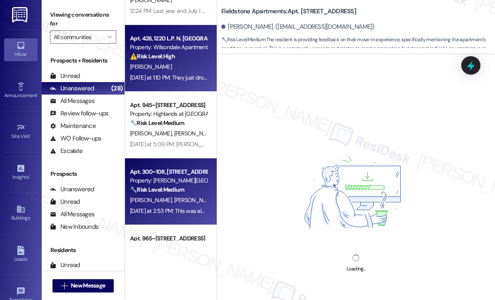
click at [181, 203] on div "K. Dolinar C. Dolinar" at bounding box center [168, 200] width 79 height 10
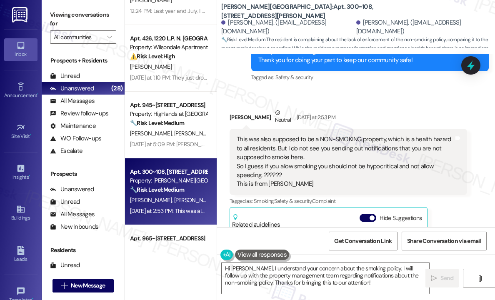
scroll to position [1811, 0]
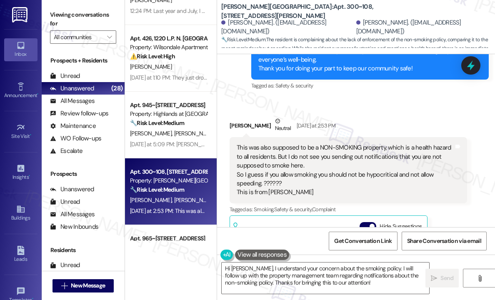
click at [383, 137] on div "Kathleen Dolinar Neutral Yesterday at 2:53 PM" at bounding box center [349, 127] width 238 height 20
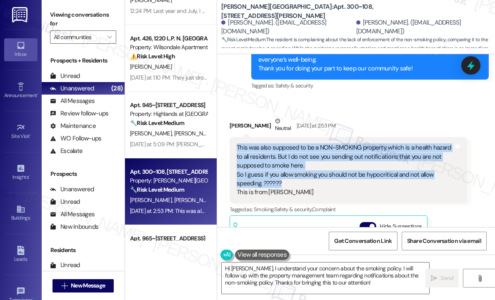
drag, startPoint x: 298, startPoint y: 211, endPoint x: 238, endPoint y: 172, distance: 72.6
click at [238, 172] on div "This was also supposed to be a NON-SMOKING property, which is a health hazard t…" at bounding box center [345, 170] width 217 height 54
copy div "This was also supposed to be a NON-SMOKING property, which is a health hazard t…"
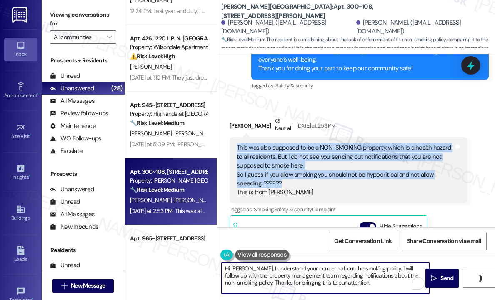
click at [295, 283] on textarea "Hi Christian, I understand your concern about the smoking policy. I will follow…" at bounding box center [326, 278] width 208 height 31
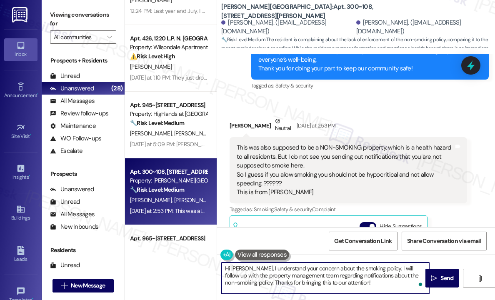
click at [252, 268] on textarea "Hi Christian, I understand your concern about the smoking policy. I will follow…" at bounding box center [326, 278] width 208 height 31
drag, startPoint x: 232, startPoint y: 268, endPoint x: 364, endPoint y: 285, distance: 133.2
click at [364, 287] on textarea "Hi Christian, I understand your concern about the smoking policy. I will follow…" at bounding box center [326, 278] width 208 height 31
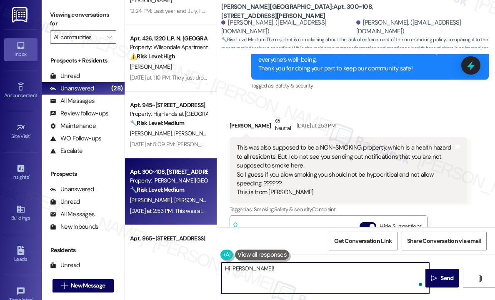
paste textarea "Thanks for sharing your concern — can you tell me how often you’ve noticed smok…"
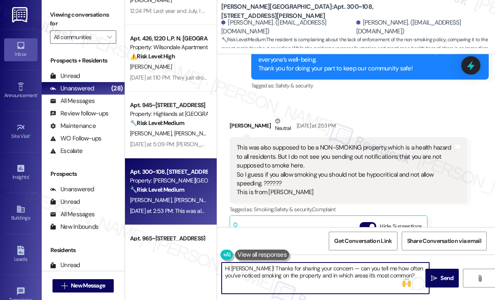
click at [375, 275] on textarea "Hi Kathleen! Thanks for sharing your concern — can you tell me how often you’ve…" at bounding box center [326, 278] width 208 height 31
type textarea "Hi Kathleen! Thanks for sharing your concern — can you tell me how often you’ve…"
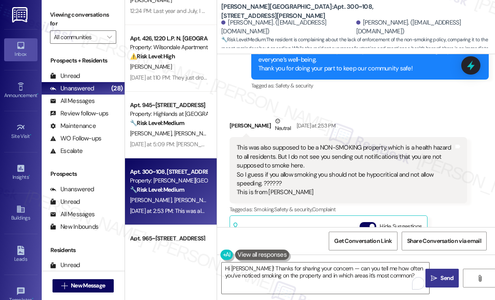
click at [445, 276] on span "Send" at bounding box center [446, 278] width 13 height 9
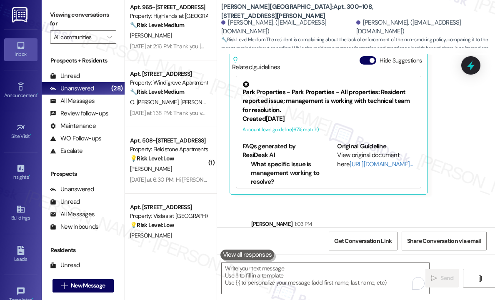
scroll to position [208, 0]
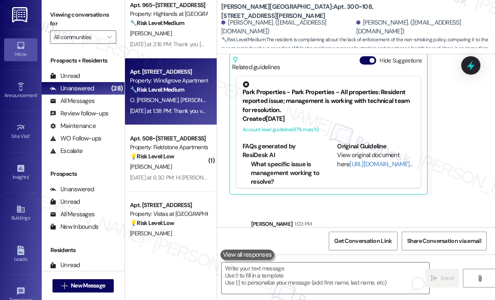
click at [189, 110] on div "[DATE] at 1:38 PM: Thank you very much [DATE] at 1:38 PM: Thank you very much" at bounding box center [177, 111] width 95 height 8
type textarea "Fetching suggested responses. Please feel free to read through the conversation…"
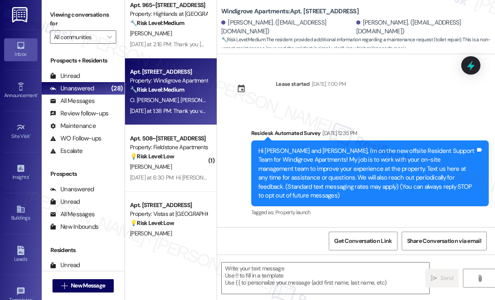
scroll to position [5840, 0]
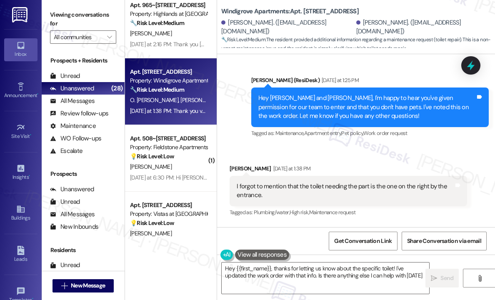
type textarea "Hey {{first_name}}, thanks for letting us know about the specific toilet! I've …"
click at [353, 190] on div "Received via SMS Omar Ortez Flores Yesterday at 1:38 PM I forgot to mention tha…" at bounding box center [356, 214] width 278 height 138
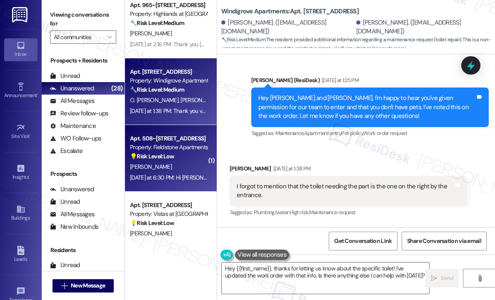
click at [189, 171] on div "[PERSON_NAME]" at bounding box center [168, 167] width 79 height 10
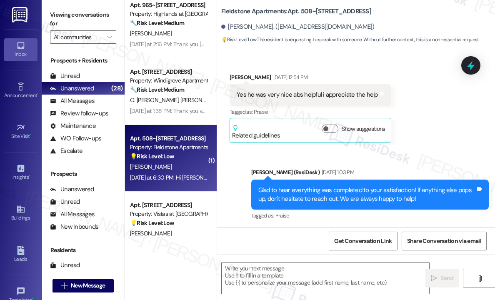
type textarea "Fetching suggested responses. Please feel free to read through the conversation…"
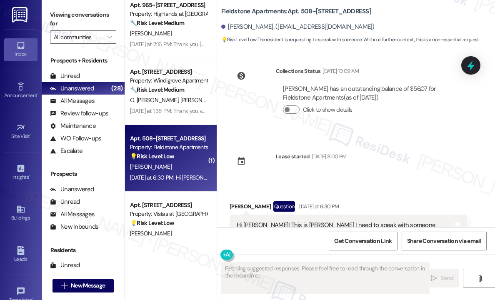
scroll to position [1327, 0]
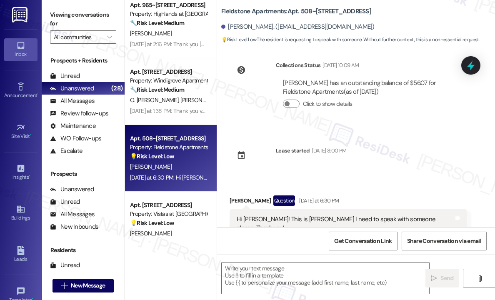
click at [348, 165] on div "Lease started Jul 31, 2025 at 8:00 PM" at bounding box center [287, 158] width 129 height 37
click at [332, 161] on div at bounding box center [311, 164] width 70 height 13
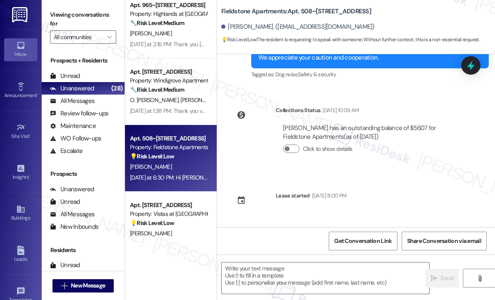
scroll to position [1328, 0]
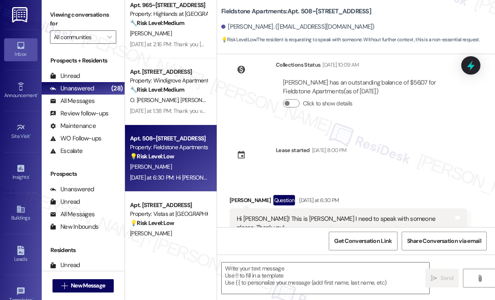
click at [339, 176] on div "Received via SMS Karrie Brown Question Yesterday at 6:30 PM Hi Sarah! This is K…" at bounding box center [356, 210] width 278 height 69
click at [353, 166] on div "Lease started Jul 31, 2025 at 8:00 PM" at bounding box center [287, 158] width 129 height 37
click at [353, 165] on div "Lease started Jul 31, 2025 at 8:00 PM" at bounding box center [287, 158] width 129 height 37
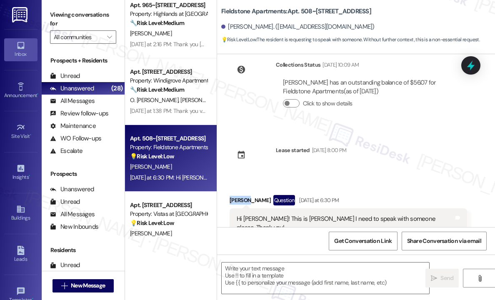
click at [353, 165] on div "Lease started Jul 31, 2025 at 8:00 PM" at bounding box center [287, 158] width 129 height 37
click at [353, 166] on div "Lease started Jul 31, 2025 at 8:00 PM" at bounding box center [287, 158] width 129 height 37
click at [361, 176] on div "Received via SMS Karrie Brown Question Yesterday at 6:30 PM Hi Sarah! This is K…" at bounding box center [356, 210] width 278 height 69
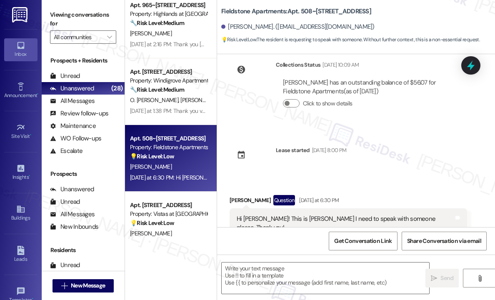
click at [353, 166] on div "Lease started Jul 31, 2025 at 8:00 PM" at bounding box center [287, 158] width 129 height 37
click at [383, 176] on div "Received via SMS Karrie Brown Question Yesterday at 6:30 PM Hi Sarah! This is K…" at bounding box center [356, 210] width 278 height 69
click at [368, 215] on div "Hi Sarah! This is Karrie Brown I need to speak with someone please. Thank you!" at bounding box center [345, 224] width 217 height 18
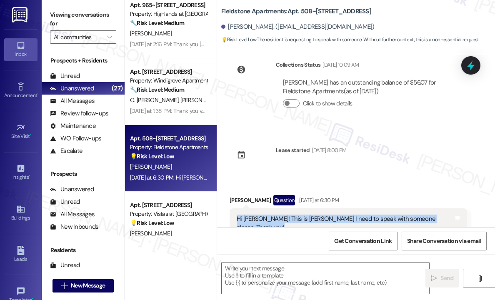
click at [368, 215] on div "Hi Sarah! This is Karrie Brown I need to speak with someone please. Thank you!" at bounding box center [345, 224] width 217 height 18
copy div "Hi Sarah! This is Karrie Brown I need to speak with someone please. Thank you! …"
click at [317, 273] on textarea at bounding box center [326, 278] width 208 height 31
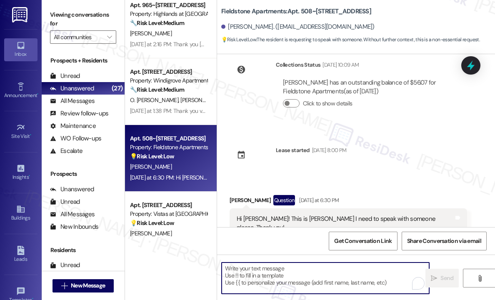
click at [316, 273] on textarea "To enrich screen reader interactions, please activate Accessibility in Grammarl…" at bounding box center [326, 278] width 208 height 31
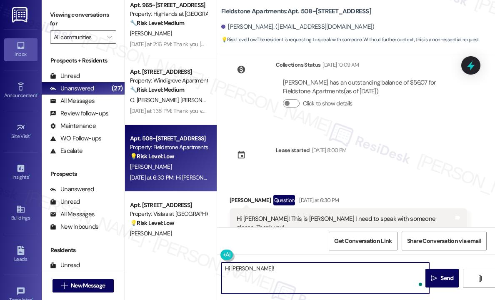
paste textarea "How can I assist you today?"
click at [331, 270] on textarea "Hi Karrie! How can I assist you today?" at bounding box center [326, 278] width 208 height 31
type textarea "Hi Karrie! How can I assist you today?"
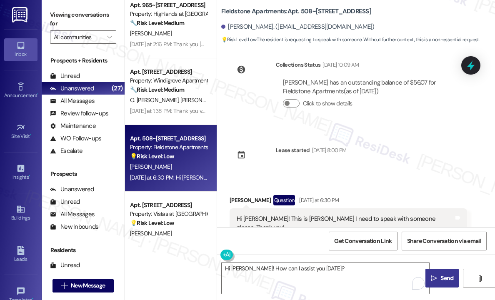
click at [439, 278] on span "Send" at bounding box center [447, 278] width 16 height 9
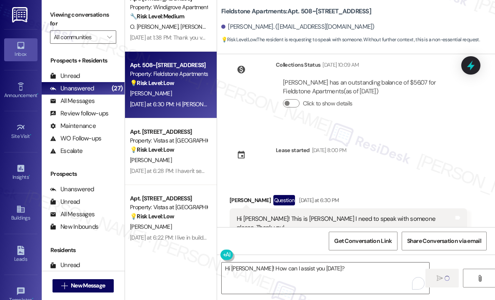
scroll to position [292, 0]
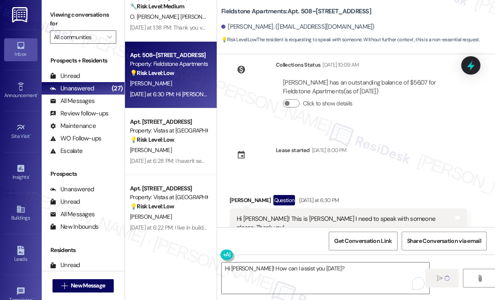
click at [183, 159] on div "Yesterday at 6:28 PM: I haven't seen it Yesterday at 6:28 PM: I haven't seen it" at bounding box center [171, 161] width 82 height 8
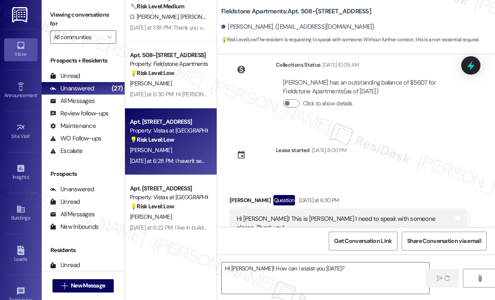
type textarea "Fetching suggested responses. Please feel free to read through the conversation…"
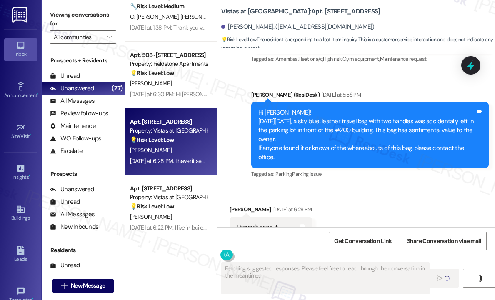
scroll to position [2940, 0]
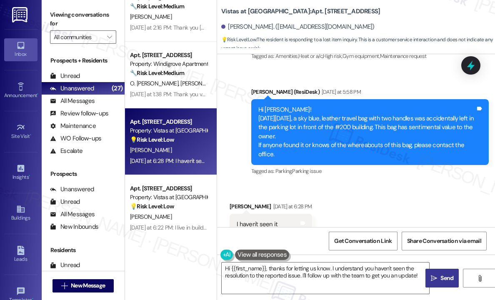
click at [392, 184] on div "Received via SMS Deandrea Harmon Yesterday at 6:28 PM I haven't seen it Tags an…" at bounding box center [356, 218] width 278 height 70
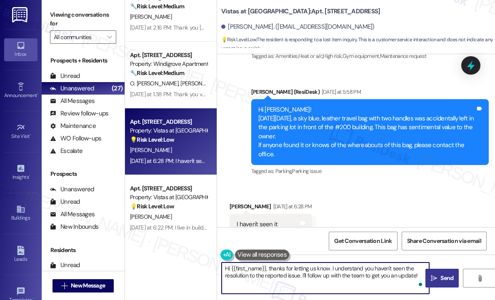
drag, startPoint x: 331, startPoint y: 267, endPoint x: 428, endPoint y: 283, distance: 98.4
click at [428, 283] on div "Hi {{first_name}}, thanks for letting us know. I understand you haven't seen th…" at bounding box center [356, 286] width 278 height 63
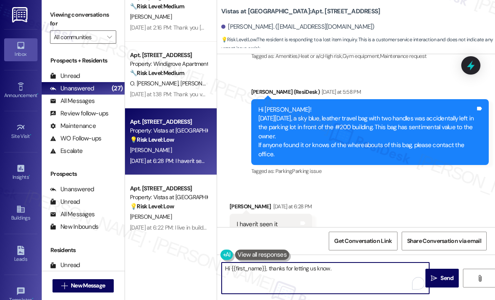
type textarea "Hi {{first_name}}, thanks for letting us know."
click at [443, 277] on span "Send" at bounding box center [446, 278] width 13 height 9
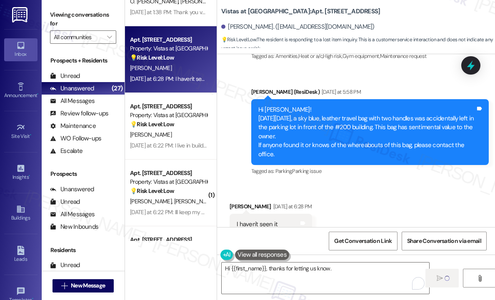
scroll to position [375, 0]
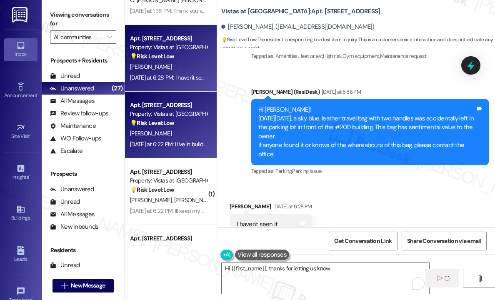
click at [192, 144] on div "Yesterday at 6:22 PM: I live in building #800 but if I happen to see it I will …" at bounding box center [232, 144] width 205 height 8
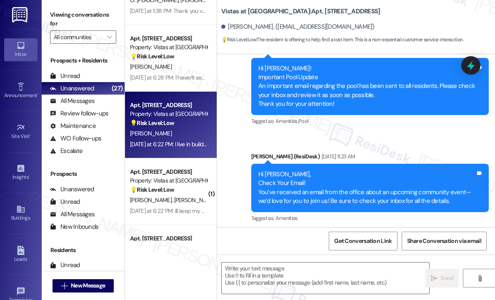
type textarea "Fetching suggested responses. Please feel free to read through the conversation…"
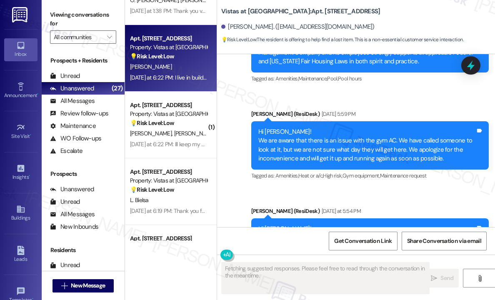
scroll to position [1444, 0]
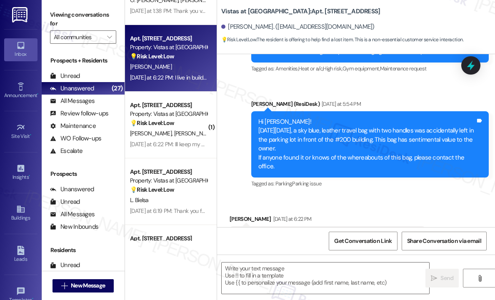
click at [363, 196] on div "Received via SMS Shekia Scott Yesterday at 6:22 PM I live in building #800 but …" at bounding box center [356, 225] width 278 height 58
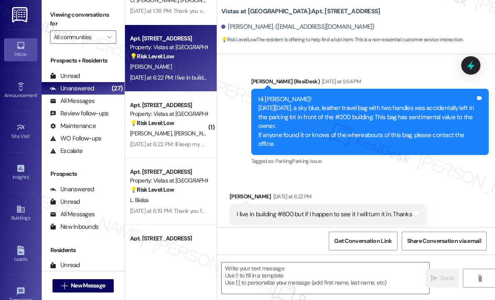
scroll to position [1486, 0]
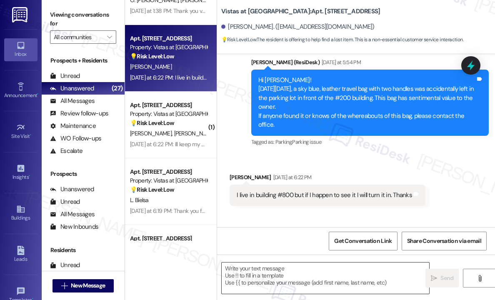
click at [311, 276] on textarea at bounding box center [326, 278] width 208 height 31
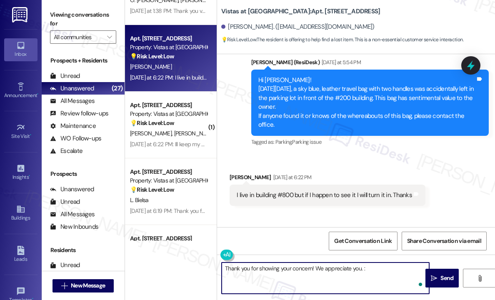
type textarea "Thank you for showing your concern! We appreciate you. :)"
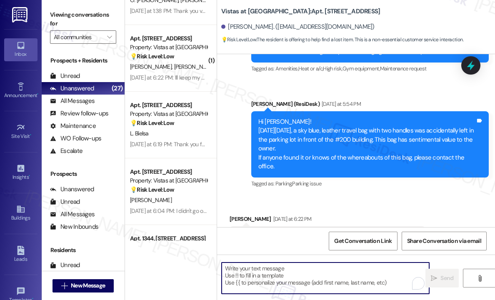
scroll to position [1588, 0]
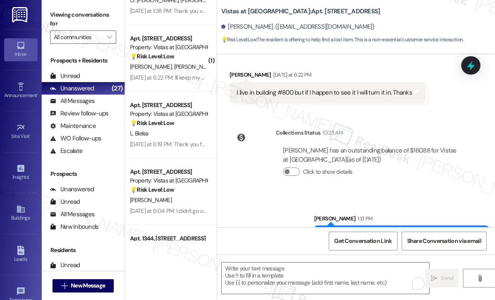
click at [363, 232] on div "Thank you for showing your concern! We appreciate you. :)" at bounding box center [398, 236] width 154 height 9
copy div "Thank you for showing your concern! We appreciate you. :) Tags and notes"
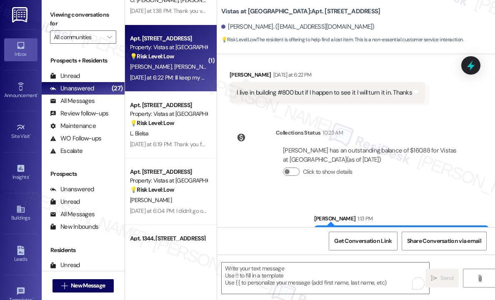
click at [184, 73] on div "Yesterday at 6:22 PM: Ill keep my eyes open for it Yesterday at 6:22 PM: Ill ke…" at bounding box center [168, 78] width 79 height 10
type textarea "Fetching suggested responses. Please feel free to read through the conversation…"
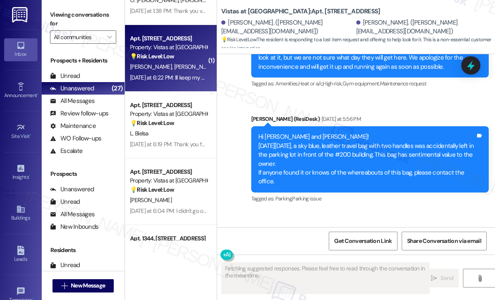
scroll to position [1830, 0]
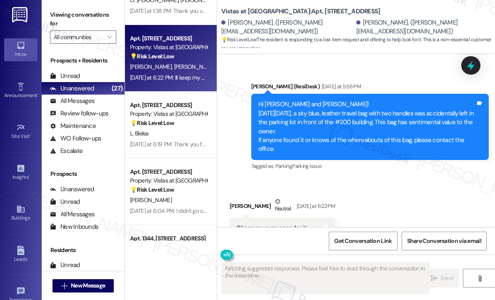
click at [388, 178] on div "Received via SMS Diana Wallace Neutral Yesterday at 6:22 PM Ill keep my eyes op…" at bounding box center [356, 211] width 278 height 67
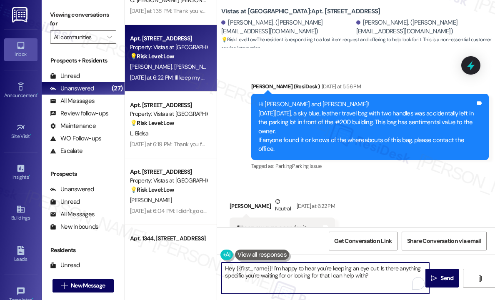
click at [338, 270] on textarea "Hey {{first_name}}! I'm happy to hear you're keeping an eye out. Is there anyth…" at bounding box center [326, 278] width 208 height 31
paste textarea "Thank you for showing your concern! We appreciate you. :)"
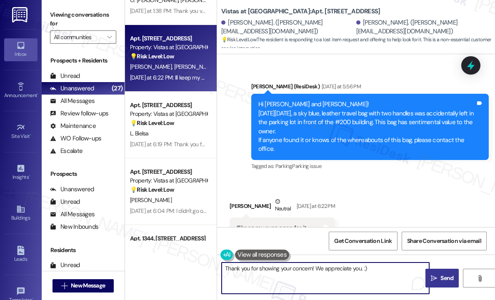
type textarea "Thank you for showing your concern! We appreciate you. :)"
click at [435, 275] on icon "" at bounding box center [434, 278] width 6 height 7
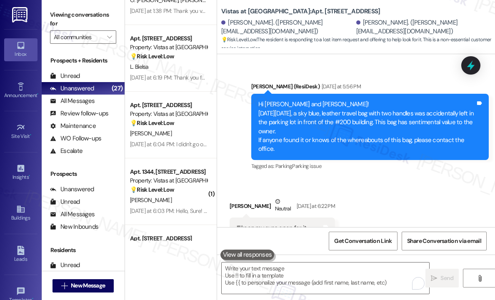
click at [363, 188] on div "Received via SMS Diana Wallace Neutral Yesterday at 6:22 PM Ill keep my eyes op…" at bounding box center [356, 211] width 278 height 67
click at [364, 186] on div "Received via SMS Diana Wallace Neutral Yesterday at 6:22 PM Ill keep my eyes op…" at bounding box center [356, 211] width 278 height 67
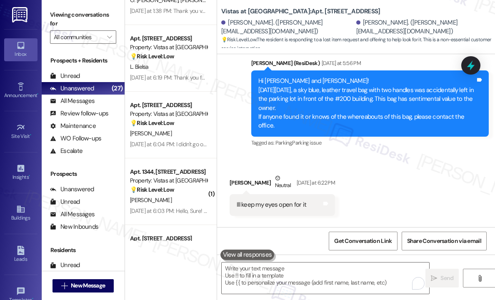
scroll to position [1889, 0]
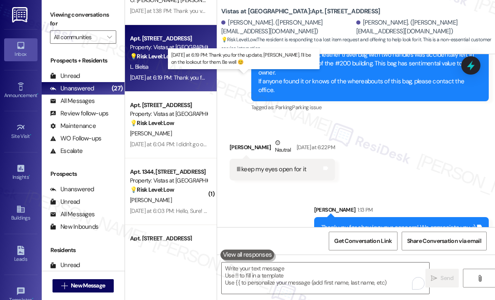
click at [185, 78] on div "Yesterday at 6:19 PM: Thank you for the update, Sarah. I'll be on the lookout f…" at bounding box center [253, 78] width 247 height 8
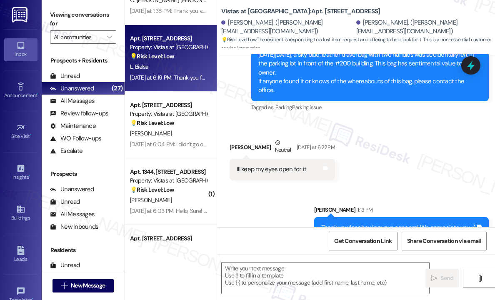
type textarea "Fetching suggested responses. Please feel free to read through the conversation…"
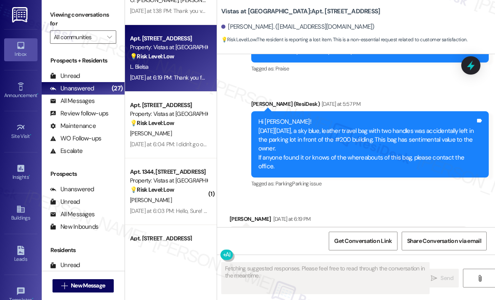
scroll to position [2872, 0]
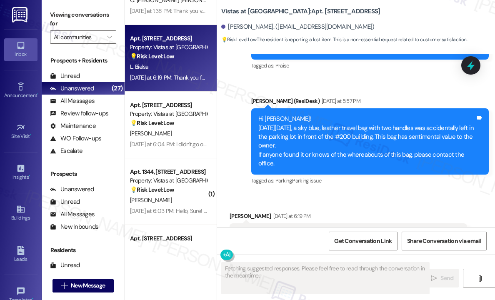
click at [348, 193] on div "Received via SMS Lourdes Bielsa Yesterday at 6:19 PM Thank you for the update, …" at bounding box center [356, 232] width 278 height 79
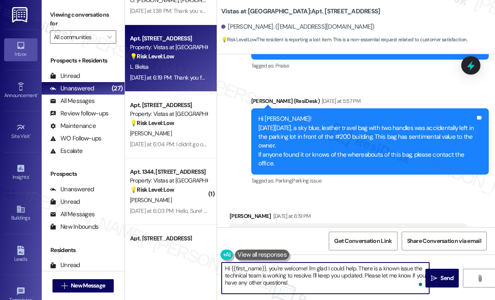
click at [314, 273] on textarea "Hi {{first_name}}, you're welcome! I'm glad I could help. There is a known issu…" at bounding box center [326, 278] width 208 height 31
paste textarea "Thank you for showing your concern! We appreciate you. :)"
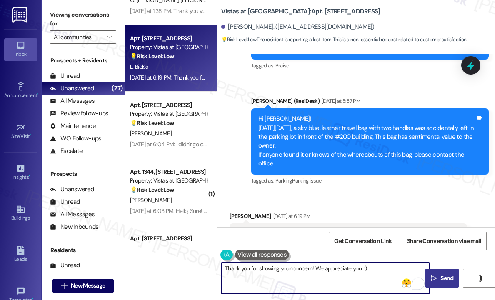
type textarea "Thank you for showing your concern! We appreciate you. :)"
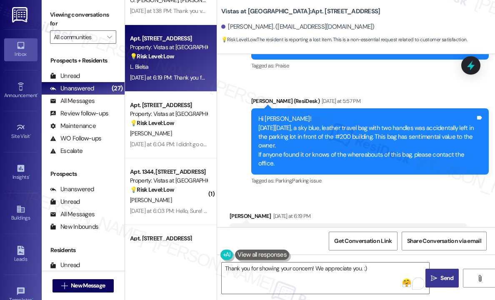
click at [444, 275] on span "Send" at bounding box center [446, 278] width 13 height 9
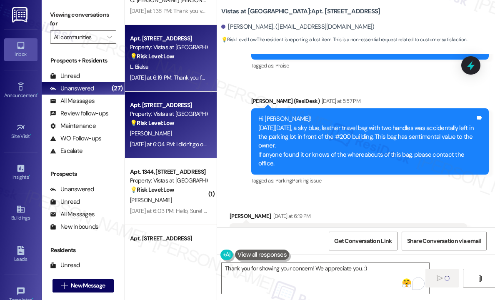
click at [199, 131] on div "D. Reid" at bounding box center [168, 133] width 79 height 10
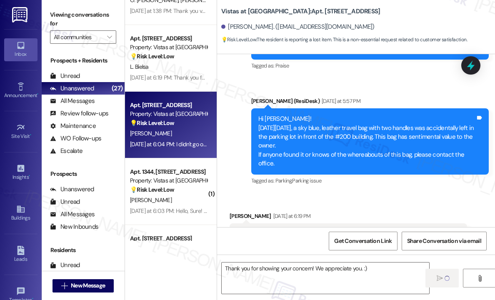
type textarea "Fetching suggested responses. Please feel free to read through the conversation…"
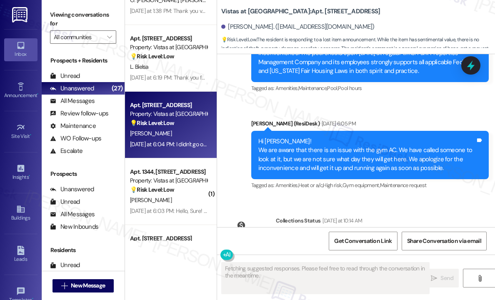
scroll to position [1161, 0]
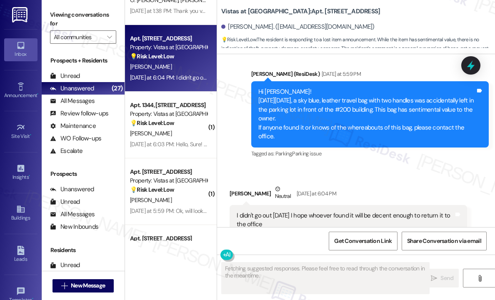
click at [350, 185] on div "Doris Reid Neutral Yesterday at 6:04 PM" at bounding box center [349, 195] width 238 height 20
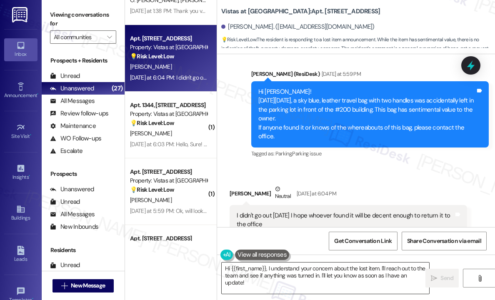
click at [312, 275] on textarea "Hi {{first_name}}, I understand your concern about the lost item. I'll reach ou…" at bounding box center [326, 278] width 208 height 31
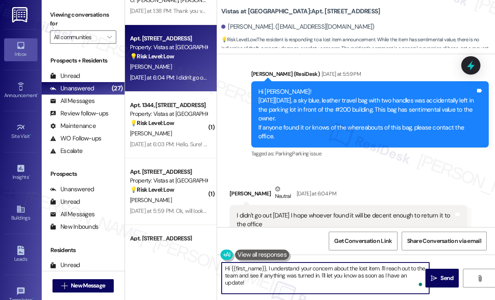
paste textarea "Thank you for showing your concern! We appreciate you. :)"
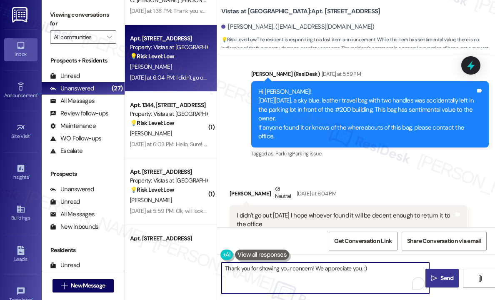
type textarea "Thank you for showing your concern! We appreciate you. :)"
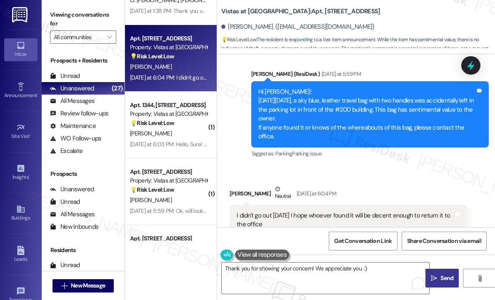
click at [438, 276] on span " Send" at bounding box center [442, 278] width 26 height 9
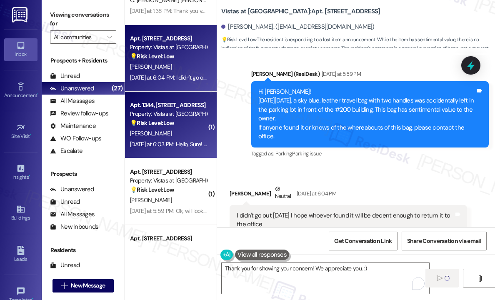
click at [183, 135] on div "A. Franklin" at bounding box center [168, 133] width 79 height 10
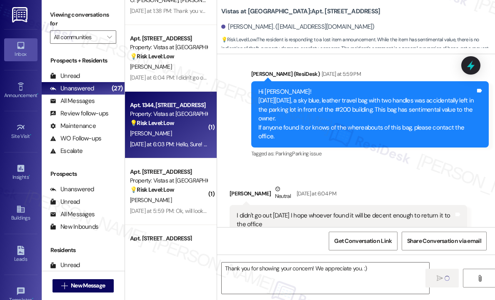
type textarea "Fetching suggested responses. Please feel free to read through the conversation…"
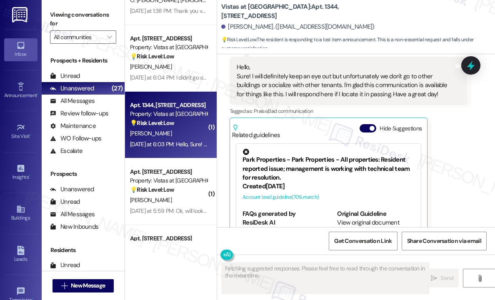
scroll to position [4355, 0]
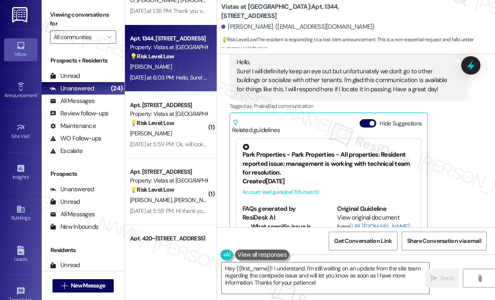
click at [458, 180] on div "Aleta Franklin Neutral Yesterday at 6:03 PM Hello, Sure! I will definitely keep…" at bounding box center [349, 143] width 238 height 225
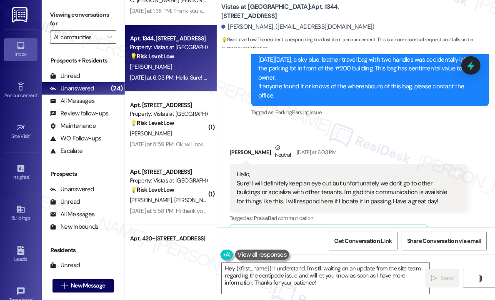
scroll to position [4230, 0]
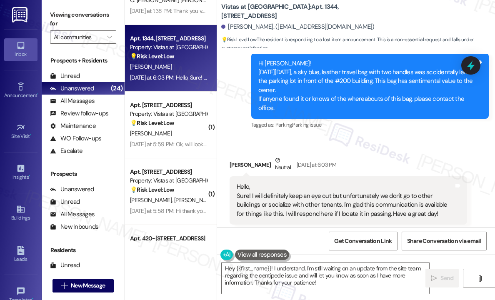
click at [395, 150] on div "Received via SMS Aleta Franklin Neutral Yesterday at 6:03 PM Hello, Sure! I wil…" at bounding box center [348, 269] width 250 height 238
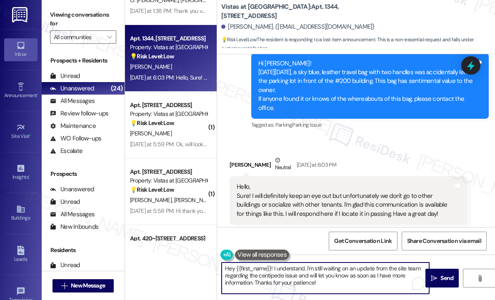
drag, startPoint x: 345, startPoint y: 285, endPoint x: 219, endPoint y: 268, distance: 127.4
click at [219, 268] on div "Hey {{first_name}}! I understand. I'm still waiting on an update from the site …" at bounding box center [321, 278] width 208 height 32
paste textarea "Thank you for showing your concern! We appreciate you. :)"
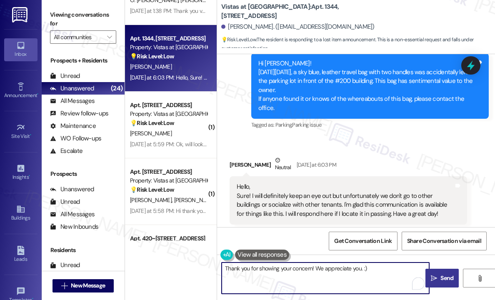
type textarea "Thank you for showing your concern! We appreciate you. :)"
click at [439, 276] on span "Send" at bounding box center [447, 278] width 16 height 9
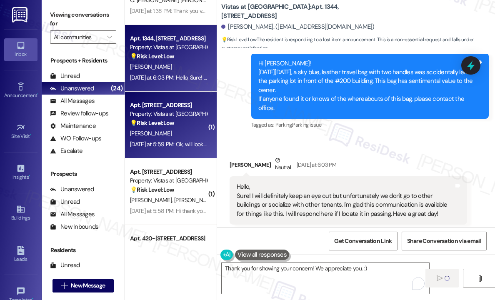
click at [189, 142] on div "Yesterday at 5:59 PM: Ok, will look out for this bag. Hope it will be found. Ye…" at bounding box center [212, 144] width 164 height 8
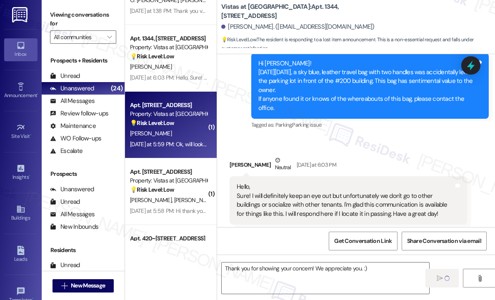
type textarea "Fetching suggested responses. Please feel free to read through the conversation…"
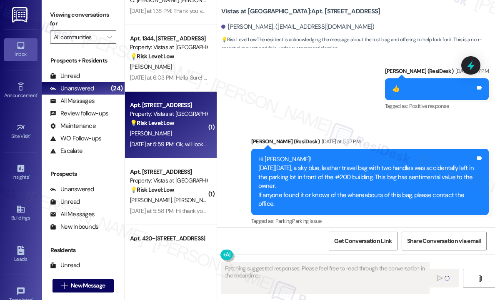
scroll to position [3091, 0]
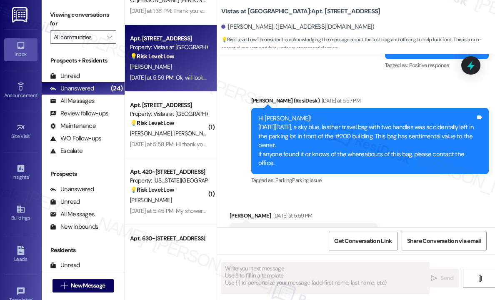
click at [395, 193] on div "Received via SMS Linda Gibson Yesterday at 5:59 PM Ok, will look out for this b…" at bounding box center [356, 228] width 278 height 70
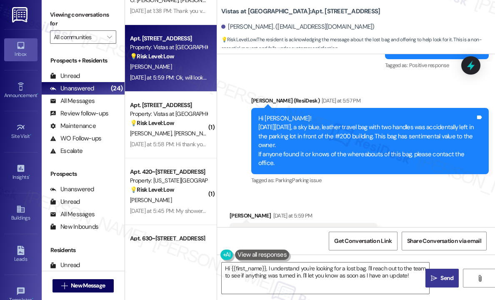
click at [408, 193] on div "Received via SMS Linda Gibson Yesterday at 5:59 PM Ok, will look out for this b…" at bounding box center [356, 228] width 278 height 70
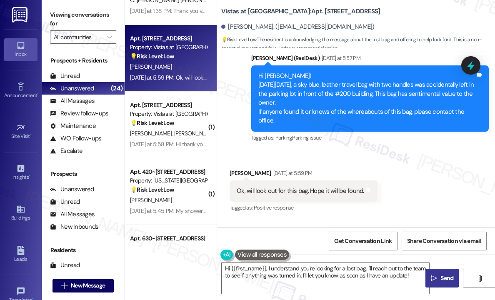
scroll to position [3177, 0]
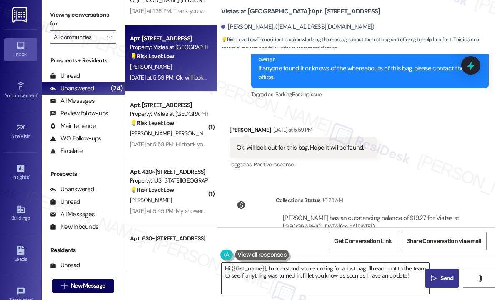
click at [306, 276] on textarea "Hi {{first_name}}, I understand you're looking for a lost bag. I'll reach out t…" at bounding box center [326, 278] width 208 height 31
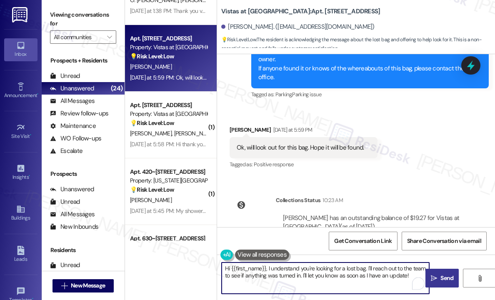
paste textarea "Thank you for showing your concern! We appreciate you. :)"
type textarea "Thank you for showing your concern! We appreciate you. :)"
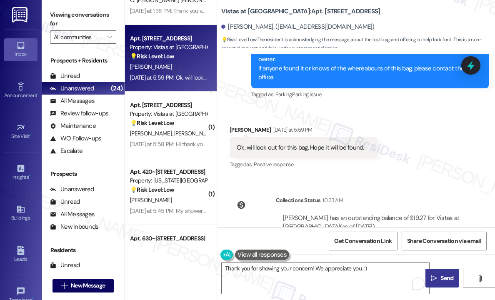
click at [434, 275] on icon "" at bounding box center [434, 278] width 6 height 7
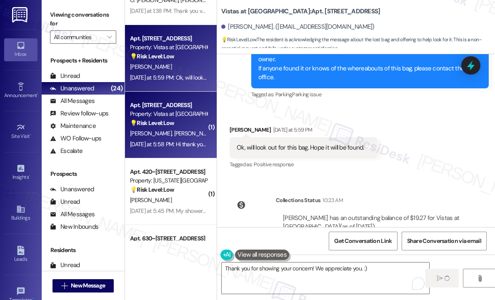
click at [180, 148] on div "Yesterday at 5:58 PM: Hi thank you for letting us know. I haven't seen it but I…" at bounding box center [168, 144] width 79 height 10
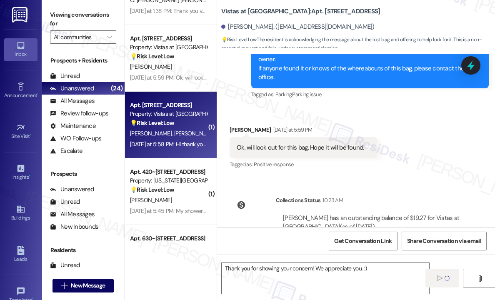
type textarea "Fetching suggested responses. Please feel free to read through the conversation…"
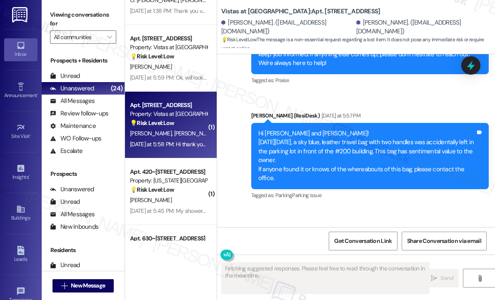
scroll to position [2430, 0]
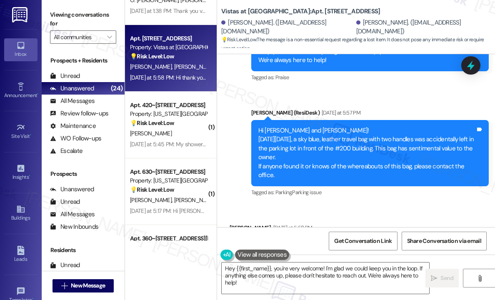
click at [375, 205] on div "Received via SMS Madeline Lamunyon Yesterday at 5:58 PM Hi thank you for lettin…" at bounding box center [356, 234] width 278 height 58
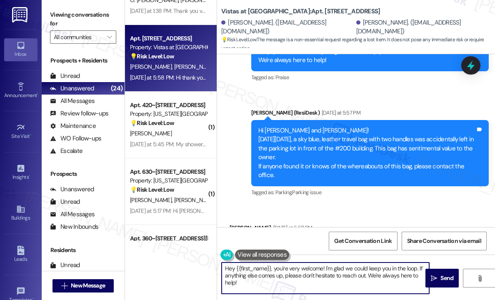
click at [306, 276] on textarea "Hey {{first_name}}, you're very welcome! I'm glad we could keep you in the loop…" at bounding box center [326, 278] width 208 height 31
paste textarea "Thank you for showing your concern! We appreciate you. :)"
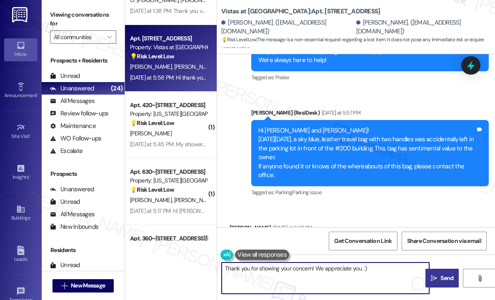
type textarea "Thank you for showing your concern! We appreciate you. :)"
click at [447, 275] on span "Send" at bounding box center [446, 278] width 13 height 9
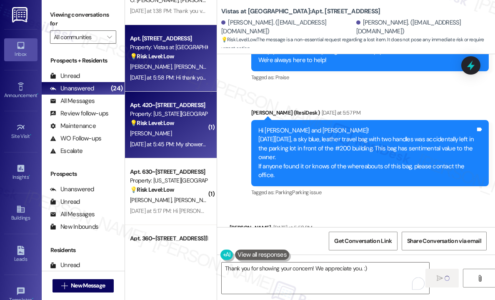
click at [179, 141] on div "Yesterday at 5:45 PM: My shower head is too high. Yesterday at 5:45 PM: My show…" at bounding box center [186, 144] width 113 height 8
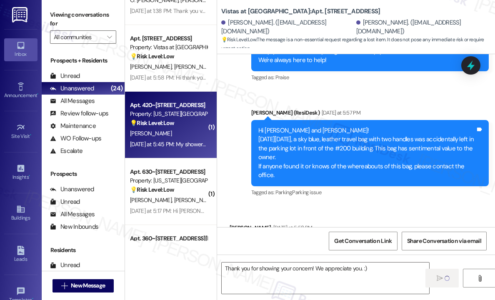
type textarea "Fetching suggested responses. Please feel free to read through the conversation…"
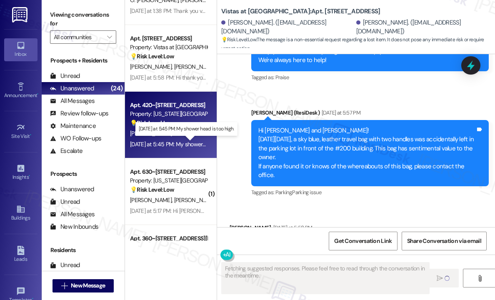
scroll to position [136, 0]
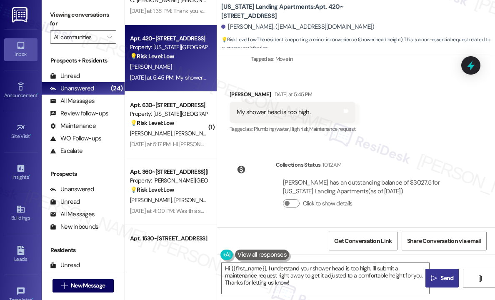
click at [323, 68] on div "Survey, sent via SMS Residesk Automated Survey Yesterday at 12:20 PM Hi Brenda!…" at bounding box center [370, 29] width 250 height 85
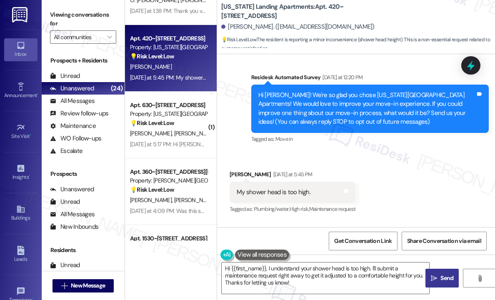
scroll to position [125, 0]
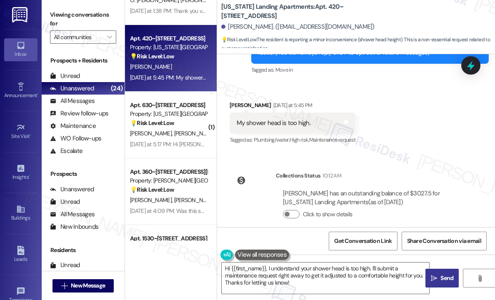
click at [297, 126] on div "My shower head is too high." at bounding box center [274, 123] width 74 height 9
copy div "My shower head is too high. Tags and notes"
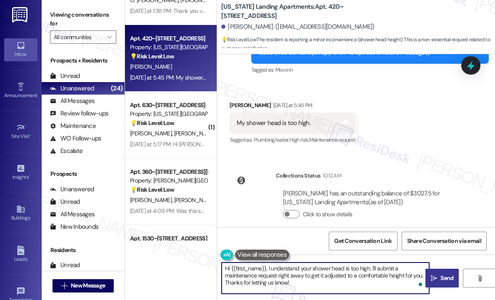
drag, startPoint x: 303, startPoint y: 283, endPoint x: 266, endPoint y: 270, distance: 39.1
click at [266, 270] on textarea "Hi {{first_name}}, I understand your shower head is too high. I'll submit a mai…" at bounding box center [326, 278] width 208 height 31
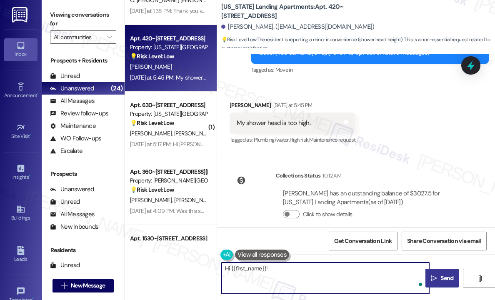
paste textarea "Thanks for letting me know — can you share if you’re asking to have the shower …"
type textarea "Hi {{first_name}}! Thanks for letting me know — can you share if you’re asking …"
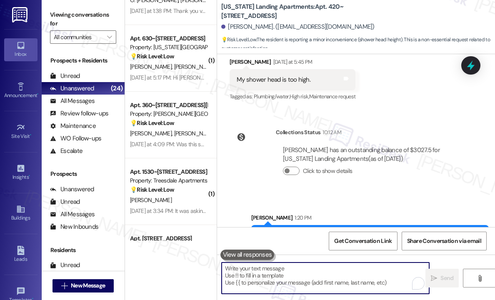
scroll to position [203, 0]
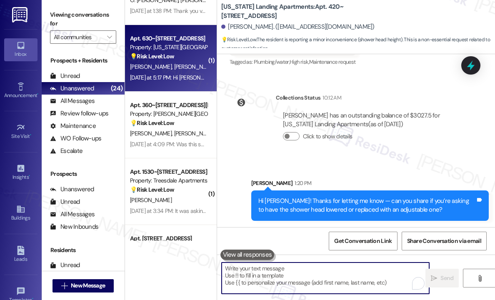
click at [183, 74] on div "Yesterday at 5:17 PM: Hi Sarah, I wanted to inquire about the availability of t…" at bounding box center [486, 78] width 712 height 8
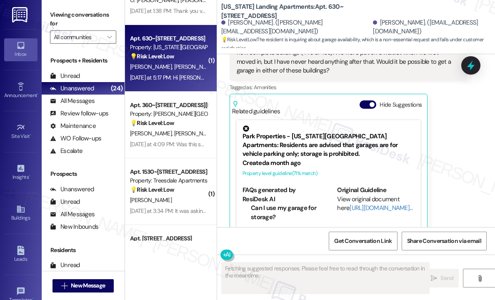
scroll to position [1379, 0]
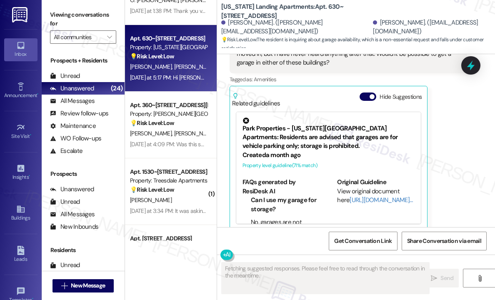
click at [451, 148] on div "Jeffrey Canvasser Question Yesterday at 5:17 PM Hi Sarah, I wanted to inquire a…" at bounding box center [349, 121] width 238 height 218
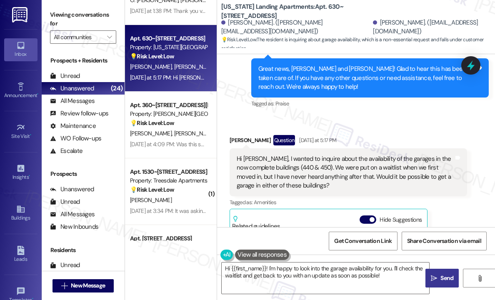
scroll to position [1255, 0]
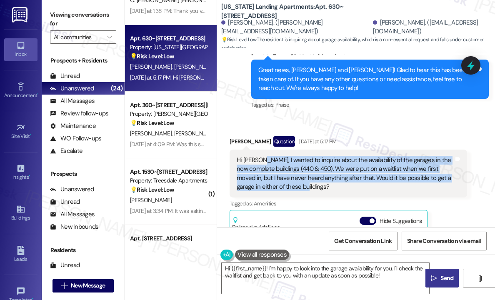
drag, startPoint x: 321, startPoint y: 176, endPoint x: 259, endPoint y: 150, distance: 67.6
click at [259, 156] on div "Hi Sarah, I wanted to inquire about the availability of the garages in the now …" at bounding box center [345, 174] width 217 height 36
copy div "I wanted to inquire about the availability of the garages in the now complete b…"
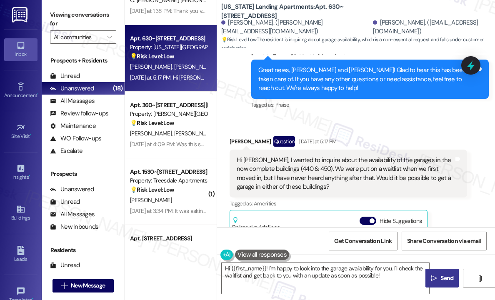
click at [373, 118] on div "Received via SMS Jeffrey Canvasser Question Yesterday at 5:17 PM Hi Sarah, I wa…" at bounding box center [356, 239] width 278 height 243
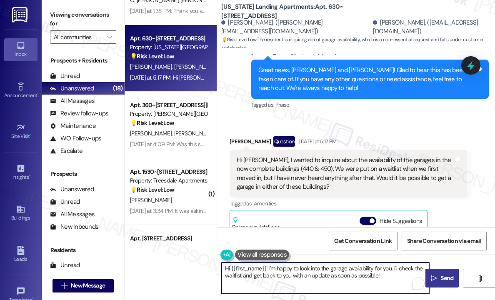
drag, startPoint x: 385, startPoint y: 277, endPoint x: 268, endPoint y: 269, distance: 116.9
click at [268, 269] on textarea "Hi {{first_name}}! I'm happy to look into the garage availability for you. I'll…" at bounding box center [326, 278] width 208 height 31
paste textarea "Thanks for reaching out — can you confirm if you’re still interested in a garag…"
type textarea "Hi {{first_name}}! Thanks for reaching out — can you confirm if you’re still in…"
click at [446, 271] on button " Send" at bounding box center [441, 278] width 33 height 19
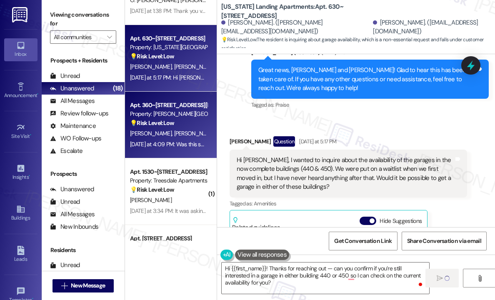
click at [174, 136] on span "B. Shuey" at bounding box center [195, 134] width 42 height 8
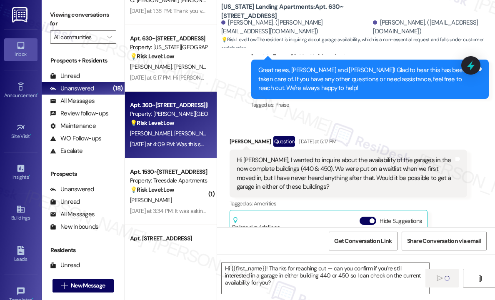
type textarea "Fetching suggested responses. Please feel free to read through the conversation…"
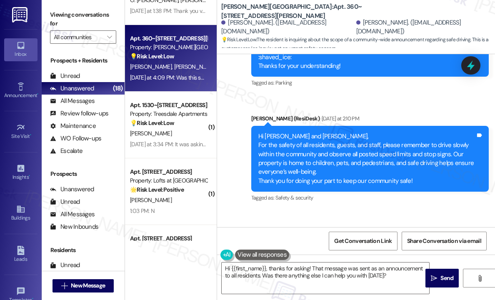
scroll to position [1661, 0]
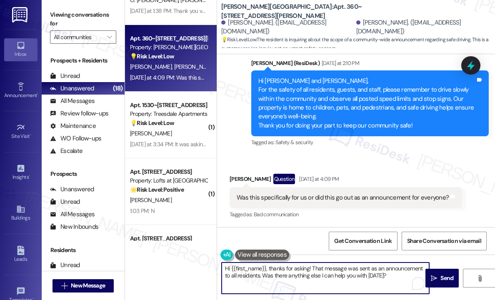
click at [389, 274] on textarea "Hi {{first_name}}, thanks for asking! That message was sent as an announcement …" at bounding box center [326, 278] width 208 height 31
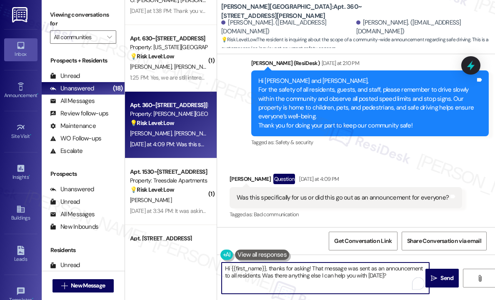
drag, startPoint x: 389, startPoint y: 274, endPoint x: 264, endPoint y: 276, distance: 124.6
click at [264, 276] on textarea "Hi {{first_name}}, thanks for asking! That message was sent as an announcement …" at bounding box center [326, 278] width 208 height 31
type textarea "Hi {{first_name}}, thanks for asking! That message was sent as an announcement …"
click at [440, 274] on span "Send" at bounding box center [446, 278] width 13 height 9
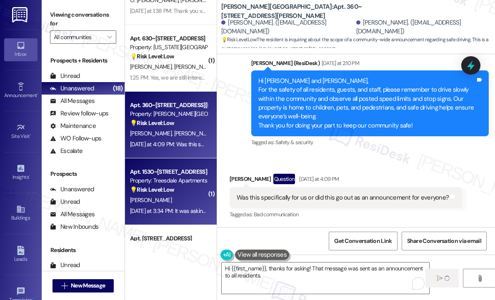
click at [187, 196] on div "[PERSON_NAME]" at bounding box center [168, 200] width 79 height 10
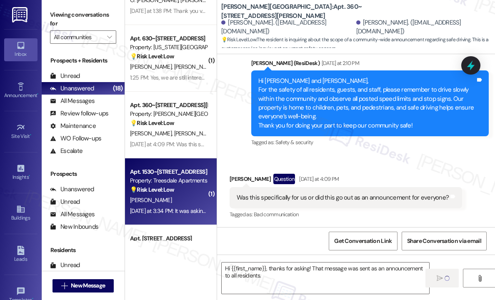
type textarea "Fetching suggested responses. Please feel free to read through the conversation…"
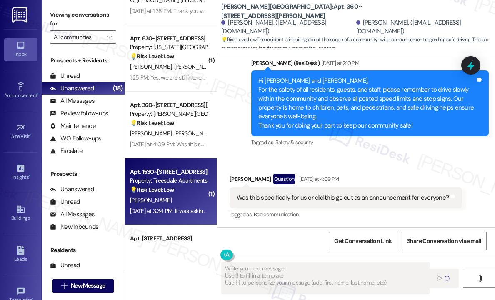
scroll to position [967, 0]
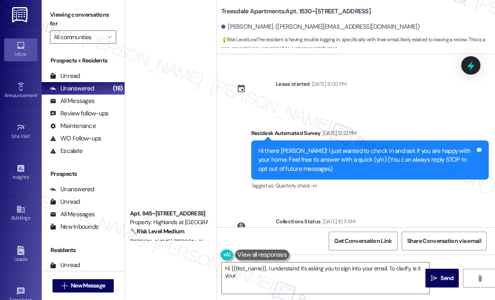
scroll to position [967, 0]
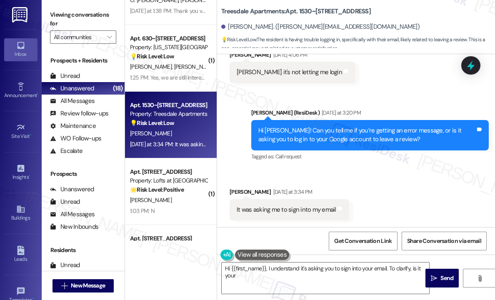
click at [394, 191] on div "Received via SMS [PERSON_NAME] [DATE] at 3:34 PM It was asking me to sign into …" at bounding box center [356, 198] width 278 height 58
click at [417, 203] on div "Received via SMS [PERSON_NAME] [DATE] at 3:34 PM It was asking me to sign into …" at bounding box center [356, 198] width 278 height 58
click at [411, 194] on div "Received via SMS [PERSON_NAME] [DATE] at 3:34 PM It was asking me to sign into …" at bounding box center [356, 198] width 278 height 58
click at [400, 188] on div "Received via SMS [PERSON_NAME] [DATE] at 3:34 PM It was asking me to sign into …" at bounding box center [356, 198] width 278 height 58
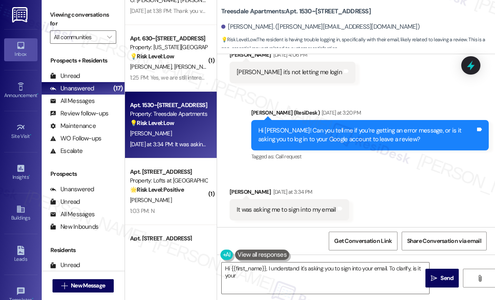
click at [400, 188] on div "Received via SMS [PERSON_NAME] [DATE] at 3:34 PM It was asking me to sign into …" at bounding box center [356, 198] width 278 height 58
click at [368, 166] on div "Sent via SMS [PERSON_NAME] (ResiDesk) [DATE] at 3:20 PM Hi [PERSON_NAME]! Can y…" at bounding box center [370, 135] width 250 height 67
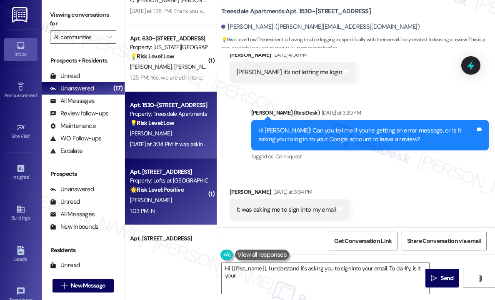
click at [173, 203] on div "[PERSON_NAME]" at bounding box center [168, 200] width 79 height 10
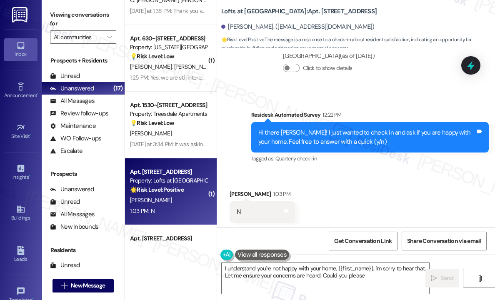
scroll to position [312, 0]
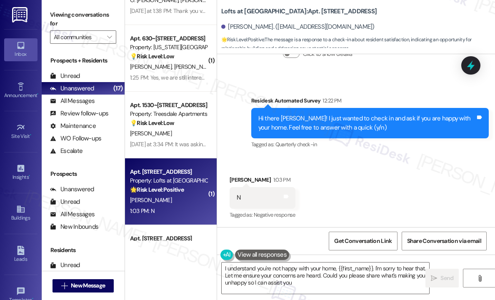
type textarea "I understand you're not happy with your home, {{first_name}}. I'm sorry to hear…"
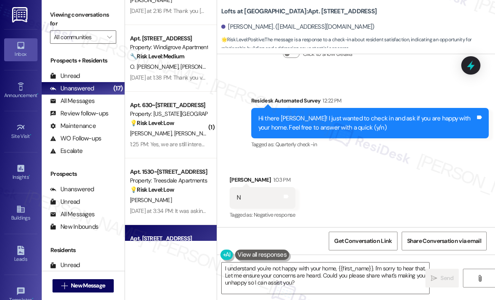
scroll to position [313, 0]
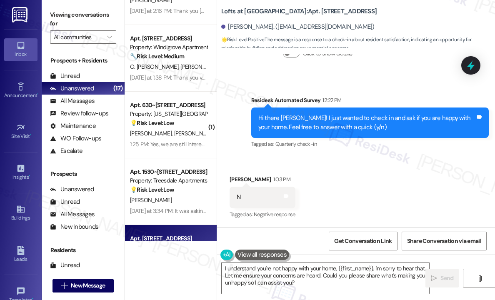
click at [370, 183] on div "Received via SMS [PERSON_NAME] 1:03 PM N Tags and notes Tagged as: Negative res…" at bounding box center [356, 191] width 278 height 70
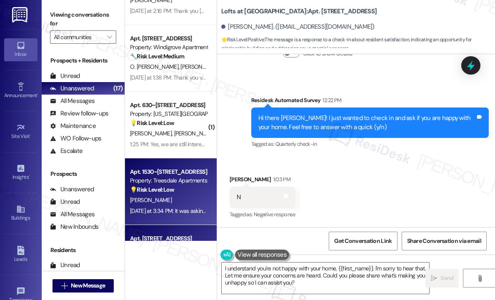
click at [196, 211] on div "[DATE] at 3:34 PM: It was asking me to sign into my email [DATE] at 3:34 PM: It…" at bounding box center [197, 211] width 135 height 8
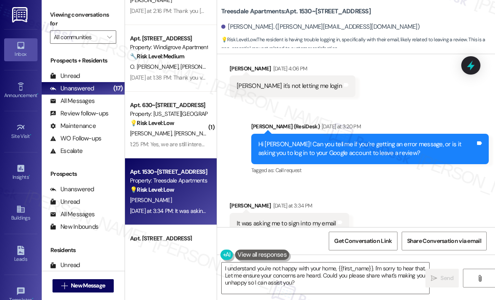
scroll to position [967, 0]
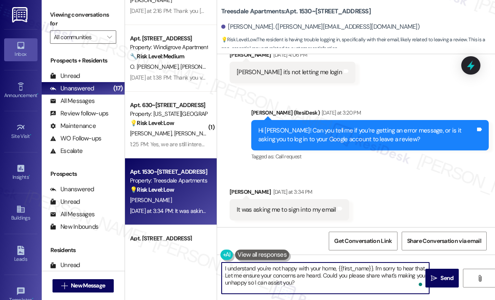
drag, startPoint x: 318, startPoint y: 288, endPoint x: 222, endPoint y: 265, distance: 98.2
click at [222, 265] on textarea "I understand you're not happy with your home, {{first_name}}. I'm sorry to hear…" at bounding box center [326, 278] width 208 height 31
paste textarea "Sorry for the inconvenience you experienced while trying to leave a Google revi…"
type textarea "Sorry for the inconvenience you experienced while trying to leave a Google revi…"
click at [444, 275] on span "Send" at bounding box center [446, 278] width 13 height 9
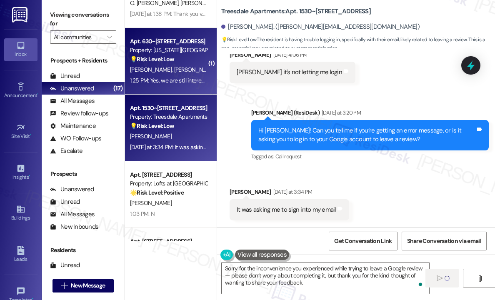
scroll to position [458, 0]
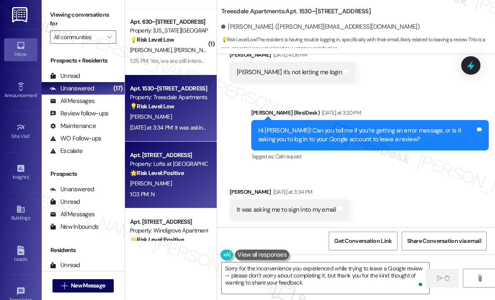
click at [180, 176] on strong "🌟 Risk Level: Positive" at bounding box center [157, 173] width 54 height 8
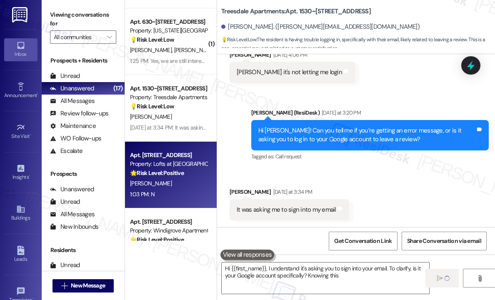
type textarea "Hi {{first_name}}, I understand it's asking you to sign into your email. To cla…"
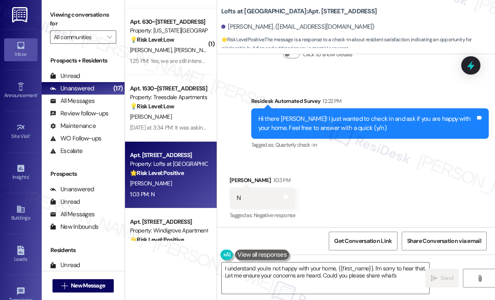
scroll to position [312, 0]
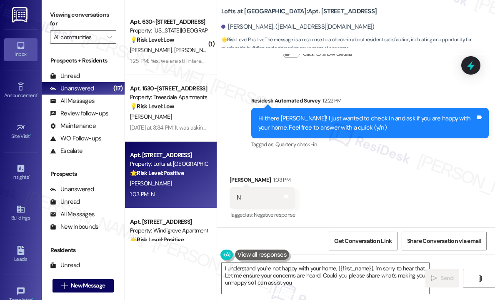
type textarea "I understand you're not happy with your home, {{first_name}}. I'm sorry to hear…"
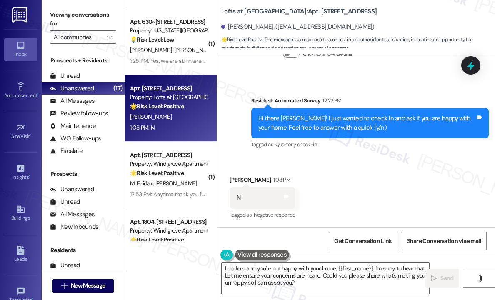
click at [380, 195] on div "Received via SMS [PERSON_NAME] 1:03 PM N Tags and notes Tagged as: Negative res…" at bounding box center [356, 192] width 278 height 70
click at [360, 185] on div "Received via SMS [PERSON_NAME] 1:03 PM N Tags and notes Tagged as: Negative res…" at bounding box center [356, 192] width 278 height 70
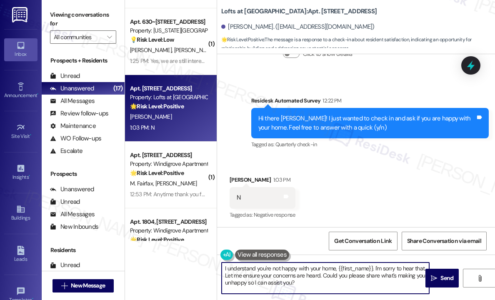
click at [321, 286] on textarea "I understand you're not happy with your home, {{first_name}}. I'm sorry to hear…" at bounding box center [326, 278] width 208 height 31
click at [444, 275] on span "Send" at bounding box center [446, 278] width 13 height 9
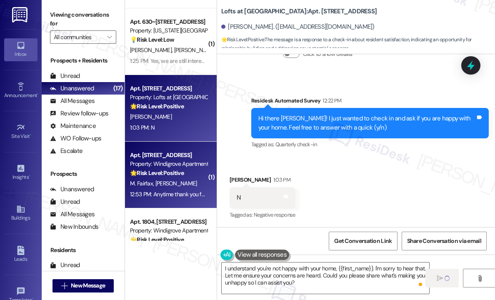
click at [183, 191] on div "12:53 PM: Anytime thank you for wonderful service😃 12:53 PM: Anytime thank you …" at bounding box center [194, 194] width 128 height 8
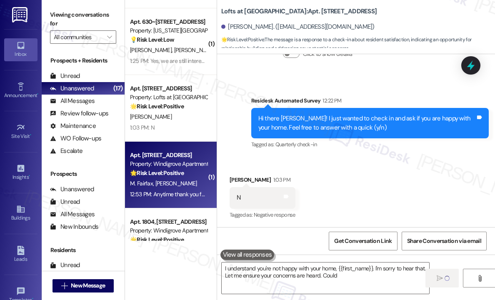
type textarea "I understand you're not happy with your home, {{first_name}}. I'm sorry to hear…"
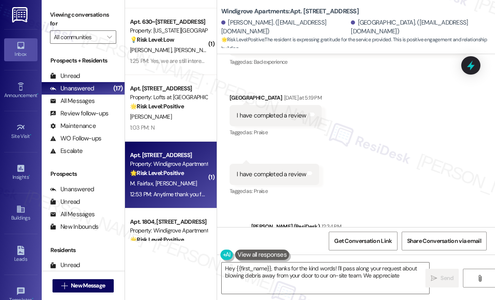
scroll to position [1302, 0]
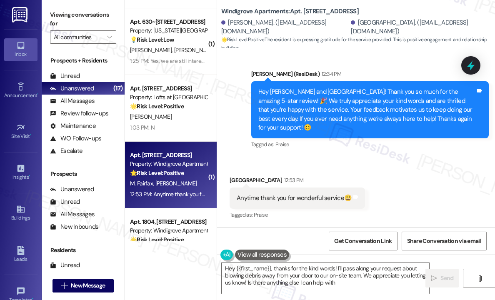
type textarea "Hey {{first_name}}, thanks for the kind words! I'll pass along your request abo…"
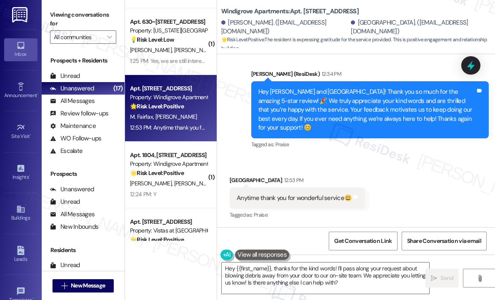
click at [395, 173] on div "Received via SMS India Hall 12:53 PM Anytime thank you for wonderful service😃 T…" at bounding box center [356, 192] width 278 height 70
click at [401, 193] on div "Received via SMS India Hall 12:53 PM Anytime thank you for wonderful service😃 T…" at bounding box center [356, 192] width 278 height 70
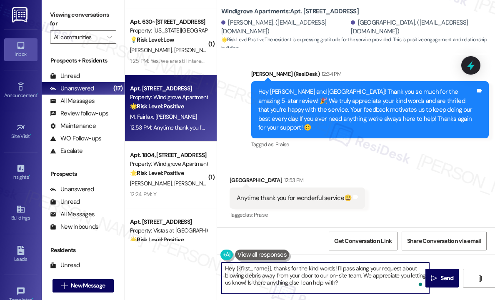
click at [360, 285] on textarea "Hey {{first_name}}, thanks for the kind words! I'll pass along your request abo…" at bounding box center [326, 278] width 208 height 31
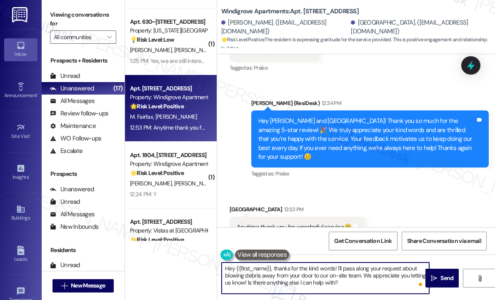
scroll to position [1218, 0]
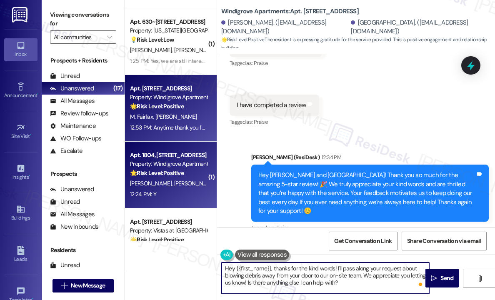
click at [186, 178] on div "[PERSON_NAME] [PERSON_NAME]" at bounding box center [168, 183] width 79 height 10
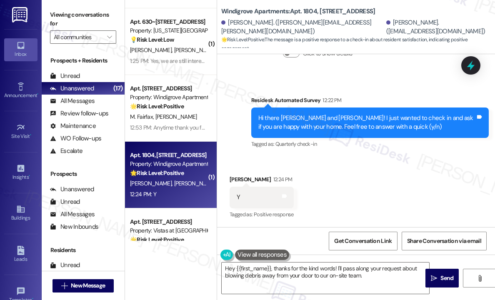
scroll to position [233, 0]
click at [400, 168] on div "Received [STREET_ADDRESS][PERSON_NAME]:24 PM Y Tags and notes Tagged as: Positi…" at bounding box center [356, 191] width 278 height 70
click at [274, 157] on div "Received [STREET_ADDRESS][PERSON_NAME]:24 PM Y Tags and notes Tagged as: Positi…" at bounding box center [356, 191] width 278 height 70
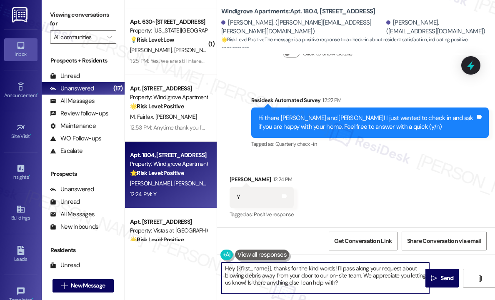
click at [362, 284] on textarea "Hey {{first_name}}, thanks for the kind words! I'll pass along your request abo…" at bounding box center [326, 278] width 208 height 31
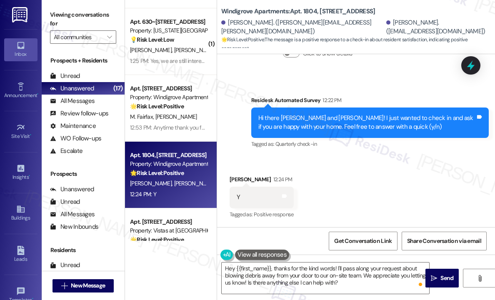
click at [273, 160] on div "Received [STREET_ADDRESS][PERSON_NAME]:24 PM Y Tags and notes Tagged as: Positi…" at bounding box center [356, 191] width 278 height 70
click at [328, 278] on textarea "Hey {{first_name}}, thanks for the kind words! I'll pass along your request abo…" at bounding box center [326, 278] width 208 height 31
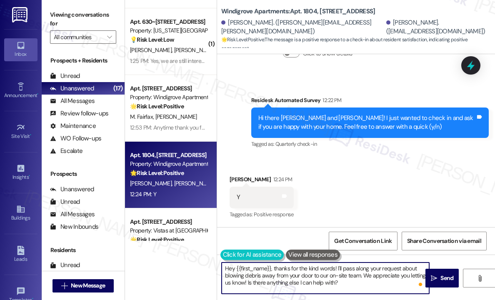
drag, startPoint x: 345, startPoint y: 285, endPoint x: 226, endPoint y: 260, distance: 121.7
click at [226, 262] on div "Hey {{first_name}}, thanks for the kind words! I'll pass along your request abo…" at bounding box center [321, 278] width 208 height 32
paste textarea "Great! 😊 If I may ask...has {{property}} lived up to your expectations"
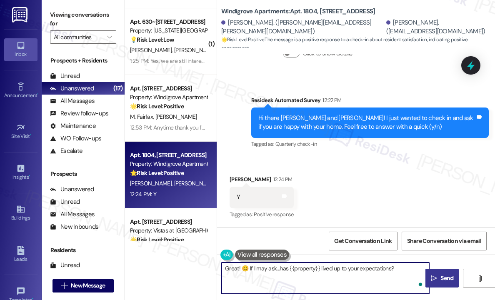
click at [440, 276] on span "Send" at bounding box center [447, 278] width 16 height 9
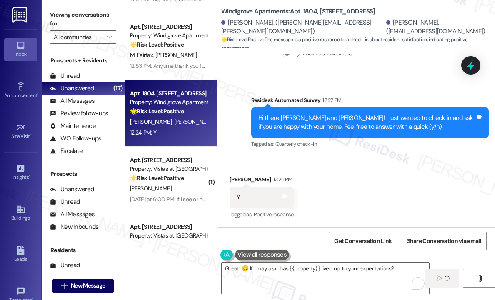
scroll to position [542, 0]
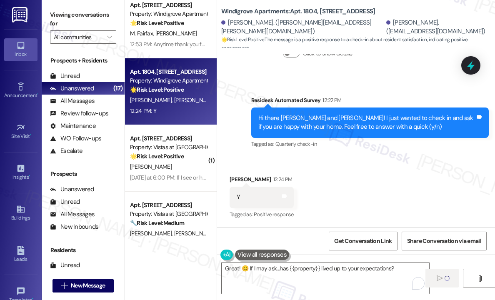
type textarea "Fetching suggested responses. Please feel free to read through the conversation…"
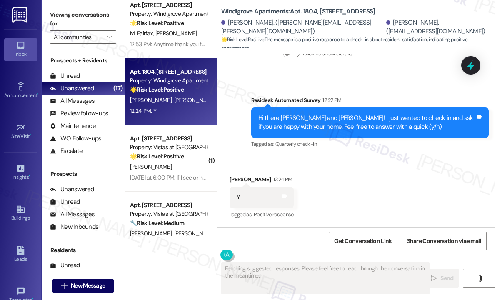
click at [195, 166] on div "[PERSON_NAME]" at bounding box center [168, 167] width 79 height 10
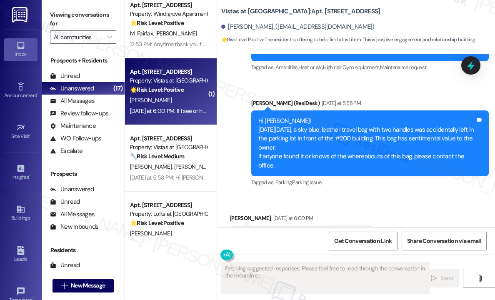
scroll to position [2007, 0]
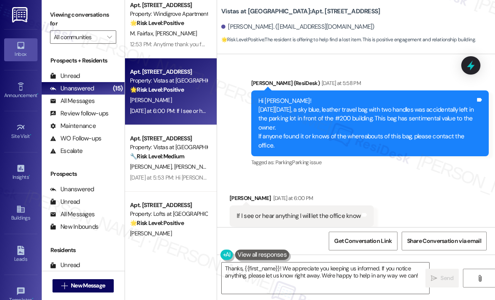
click at [434, 175] on div "Received via SMS Wendy Grimes Yesterday at 6:00 PM If I see or hear anything I …" at bounding box center [356, 210] width 278 height 70
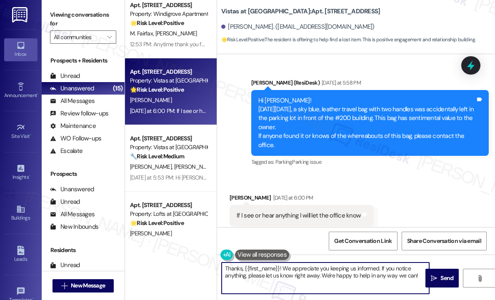
click at [383, 272] on textarea "Thanks, {{first_name}}! We appreciate you keeping us informed. If you notice an…" at bounding box center [326, 278] width 208 height 31
drag, startPoint x: 320, startPoint y: 275, endPoint x: 413, endPoint y: 278, distance: 93.0
click at [413, 278] on textarea "Thanks, {{first_name}}! We appreciate you keeping us informed. If you notice an…" at bounding box center [326, 278] width 208 height 31
type textarea "Thanks, {{first_name}}! We appreciate you keeping us informed. If you notice an…"
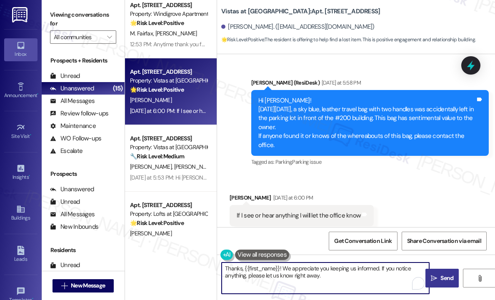
click at [435, 277] on icon "" at bounding box center [434, 278] width 6 height 7
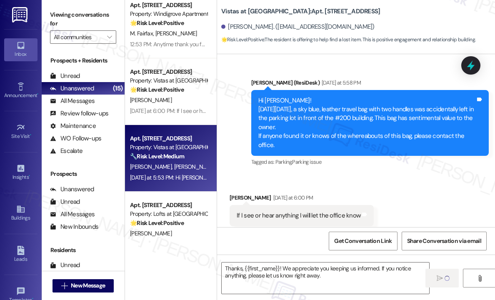
type textarea "Fetching suggested responses. Please feel free to read through the conversation…"
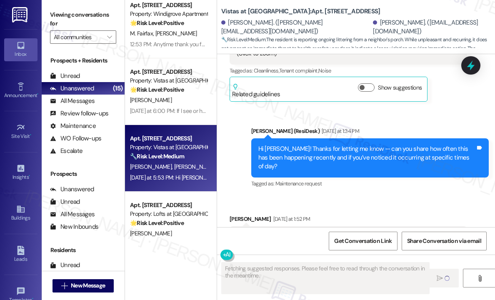
scroll to position [2373, 0]
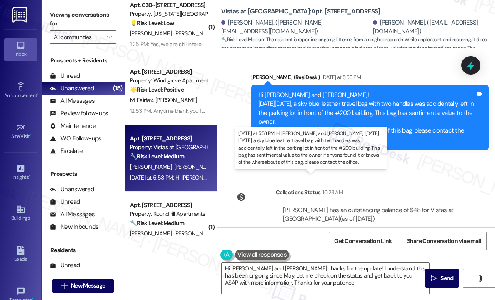
type textarea "Hi Emma and Daniel, thanks for the update! I understand this has been ongoing s…"
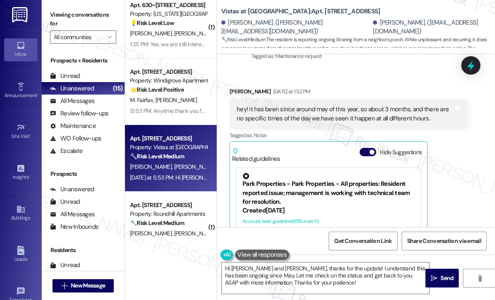
scroll to position [2124, 0]
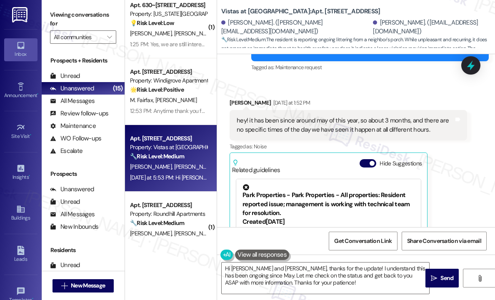
click at [377, 98] on div "Emma Phillips Yesterday at 1:52 PM" at bounding box center [349, 104] width 238 height 12
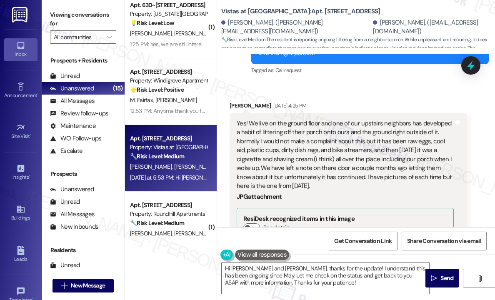
scroll to position [1707, 0]
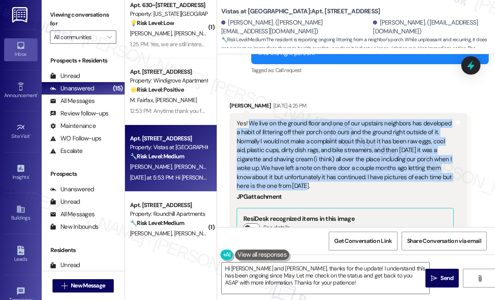
drag, startPoint x: 302, startPoint y: 166, endPoint x: 250, endPoint y: 107, distance: 78.8
click at [250, 119] on div "Yes! We live on the ground floor and one of our upstairs neighbors has develope…" at bounding box center [345, 154] width 217 height 71
copy div "We live on the ground floor and one of our upstairs neighbors has developed a h…"
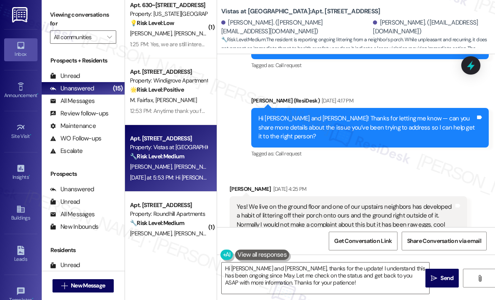
click at [343, 143] on div "Sent via SMS Sarah (ResiDesk) Aug 12, 2025 at 4:17 PM Hi Emma and Daniel! Thank…" at bounding box center [370, 128] width 250 height 76
click at [471, 68] on icon at bounding box center [471, 65] width 10 height 13
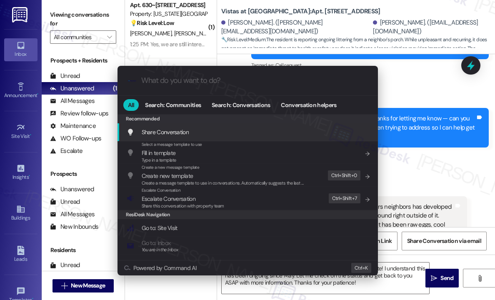
click at [158, 84] on input "What do you want to do?" at bounding box center [254, 80] width 226 height 9
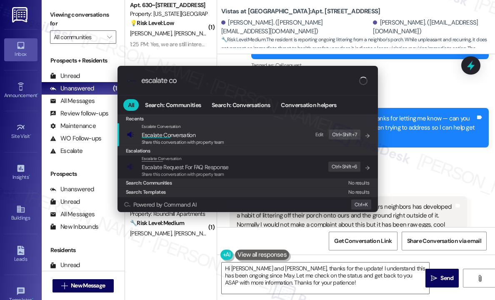
type input "escalate con"
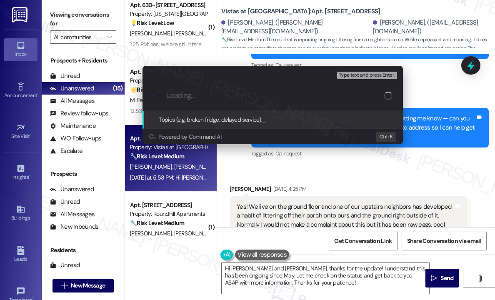
paste input "Ongoing Issue with Upstairs Neighbor Littering onto Our Porch and Surrounding A…"
type input "Ongoing Issue with Upstairs Neighbor Littering onto Our Porch and Surrounding A…"
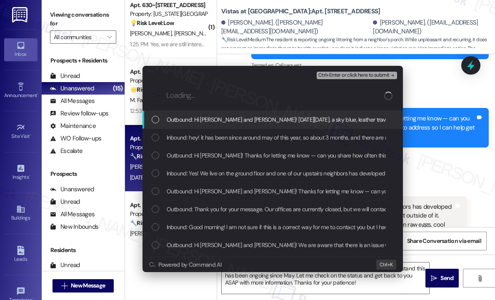
scroll to position [0, 0]
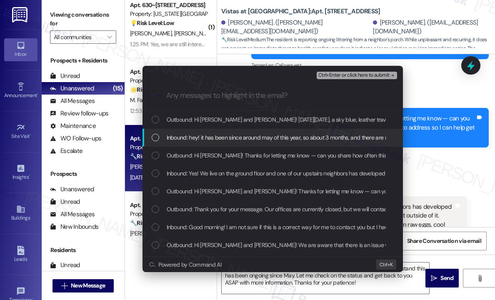
click at [220, 136] on span "Inbound: hey! it has been since around may of this year, so about 3 months, and…" at bounding box center [365, 137] width 396 height 9
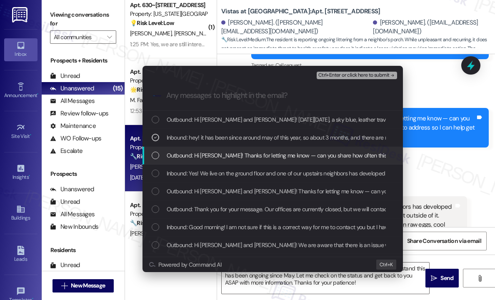
click at [223, 155] on span "Outbound: Hi Emma! Thanks for letting me know — can you share how often this ha…" at bounding box center [383, 155] width 433 height 9
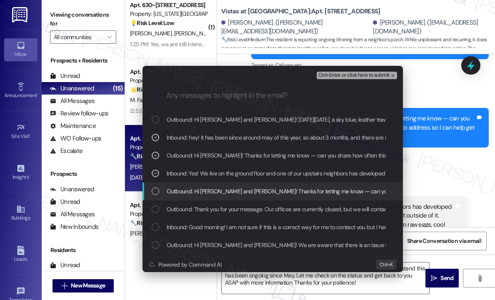
click at [225, 186] on div "Outbound: Hi Emma and Daniel! Thanks for letting me know — can you share more d…" at bounding box center [273, 192] width 260 height 18
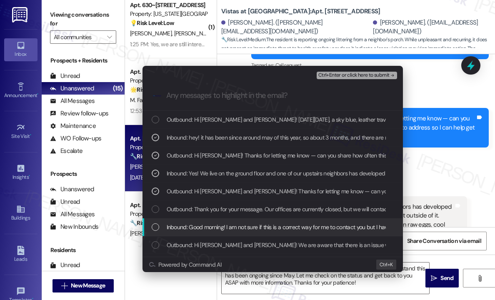
click at [232, 223] on span "Inbound: Good morning! I am not sure if this is a correct way for me to contact…" at bounding box center [406, 227] width 479 height 9
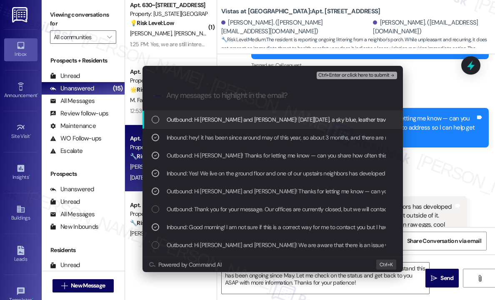
click at [341, 74] on span "Ctrl+Enter or click here to submit" at bounding box center [353, 76] width 71 height 6
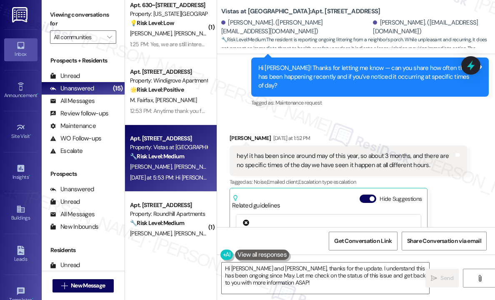
scroll to position [2082, 0]
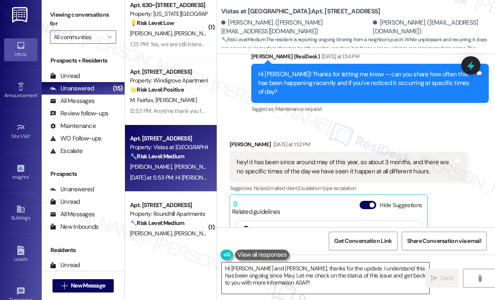
click at [330, 282] on textarea "Hi Emma and Daniel, thanks for the update. I understand this has been ongoing s…" at bounding box center [326, 278] width 208 height 31
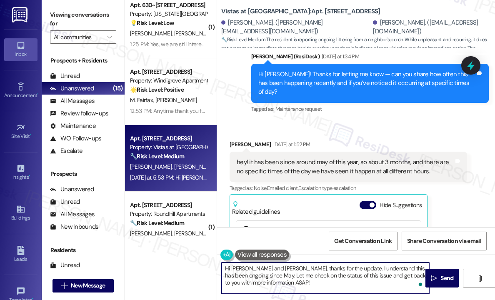
click at [336, 278] on textarea "Hi Emma and Daniel, thanks for the update. I understand this has been ongoing s…" at bounding box center [326, 278] width 208 height 31
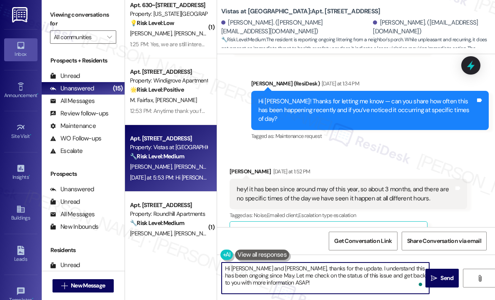
scroll to position [2040, 0]
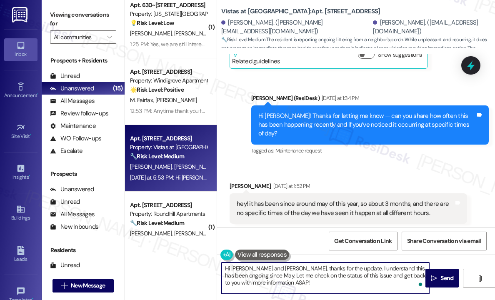
drag, startPoint x: 251, startPoint y: 276, endPoint x: 268, endPoint y: 286, distance: 19.6
click at [268, 286] on textarea "Hi Emma and Daniel, thanks for the update. I understand this has been ongoing s…" at bounding box center [326, 278] width 208 height 31
click at [263, 283] on textarea "Hi Emma and Daniel, thanks for the update. I understand this has been ongoing s…" at bounding box center [326, 278] width 208 height 31
click at [347, 281] on textarea "Hi Emma and Daniel, thanks for the update. I understand this has been ongoing s…" at bounding box center [326, 278] width 208 height 31
type textarea "Hi Emma and Daniel, thanks for the update. I understand this has been ongoing s…"
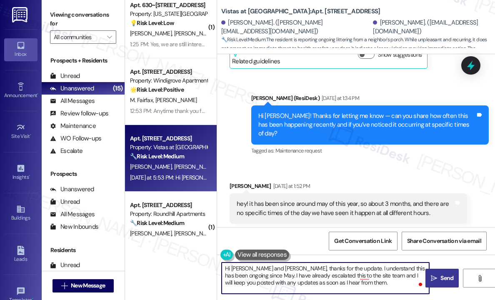
click at [442, 274] on span "Send" at bounding box center [446, 278] width 13 height 9
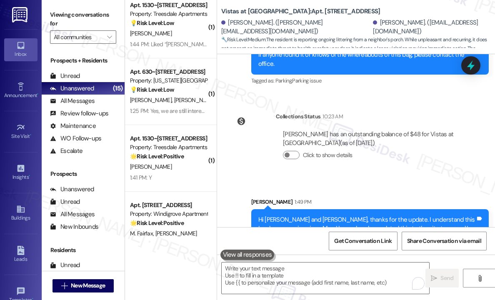
scroll to position [2449, 0]
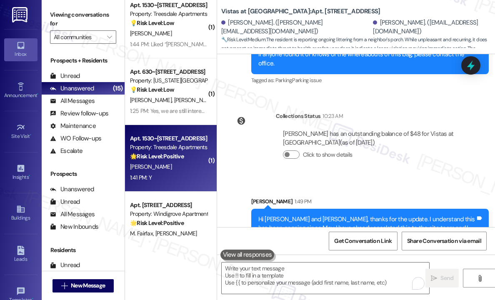
click at [166, 160] on div "🌟 Risk Level: Positive The message is a positive response to a check-in about r…" at bounding box center [168, 156] width 77 height 9
type textarea "Fetching suggested responses. Please feel free to read through the conversation…"
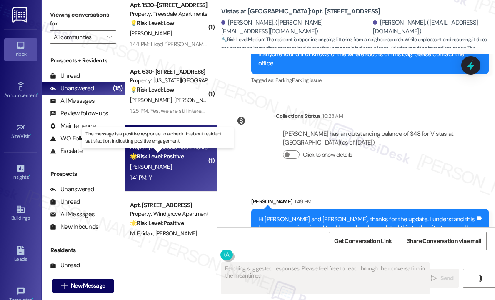
scroll to position [206, 0]
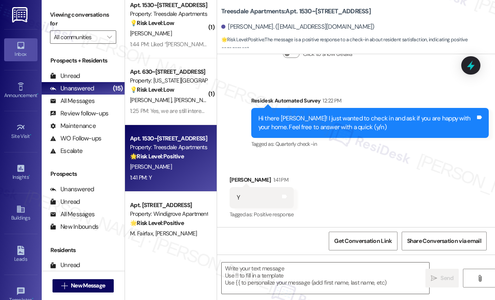
click at [375, 191] on div "Received via SMS Eleanor Karr 1:41 PM Y Tags and notes Tagged as: Positive resp…" at bounding box center [356, 192] width 278 height 70
click at [260, 160] on div "Received via SMS Eleanor Karr 1:41 PM Y Tags and notes Tagged as: Positive resp…" at bounding box center [356, 192] width 278 height 70
click at [280, 275] on textarea at bounding box center [326, 278] width 208 height 31
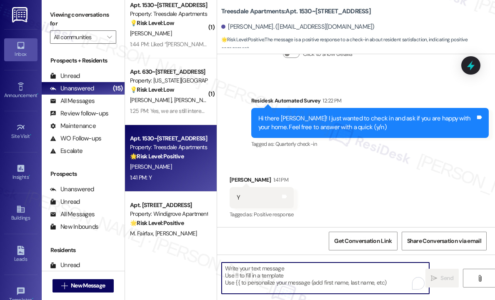
paste textarea "Great! 😊 If I may ask...has {{property}} lived up to your expectations?"
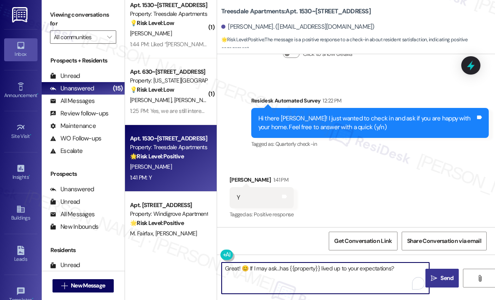
type textarea "Great! 😊 If I may ask...has {{property}} lived up to your expectations?"
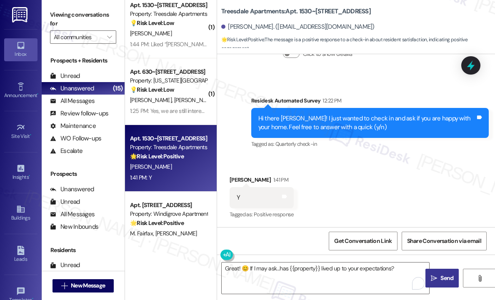
click at [450, 276] on span "Send" at bounding box center [446, 278] width 13 height 9
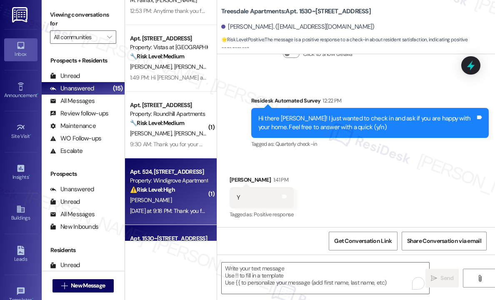
click at [175, 188] on strong "⚠️ Risk Level: High" at bounding box center [152, 190] width 45 height 8
type textarea "Fetching suggested responses. Please feel free to read through the conversation…"
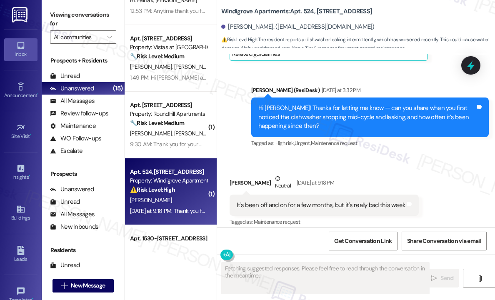
scroll to position [180, 0]
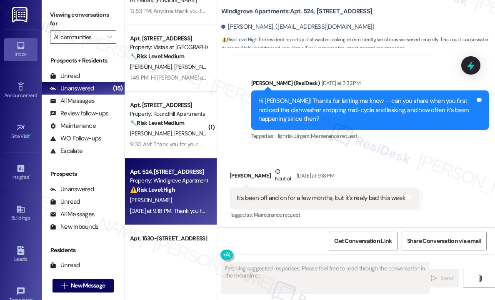
click at [362, 155] on div "Received via SMS Victor Nelson Neutral Yesterday at 9:18 PM It's been off and o…" at bounding box center [356, 187] width 278 height 79
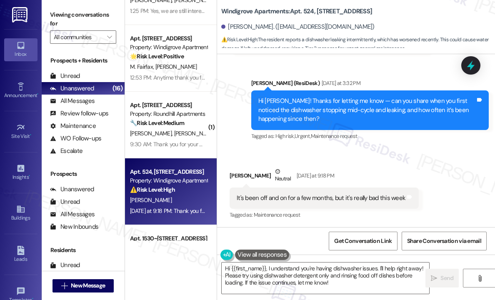
click at [273, 151] on div "Received via SMS Victor Nelson Neutral Yesterday at 9:18 PM It's been off and o…" at bounding box center [356, 187] width 278 height 79
click at [284, 153] on div "Received via SMS Victor Nelson Neutral Yesterday at 9:18 PM It's been off and o…" at bounding box center [356, 187] width 278 height 79
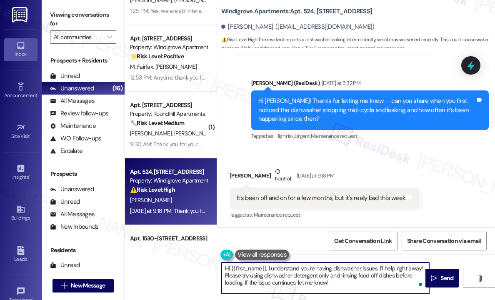
drag, startPoint x: 351, startPoint y: 283, endPoint x: 226, endPoint y: 275, distance: 125.7
click at [226, 275] on textarea "Hi {{first_name}}, I understand you're having dishwasher issues. I'll help righ…" at bounding box center [326, 278] width 208 height 31
paste textarea "Do we have your permission to enter during your absence to address this issue? …"
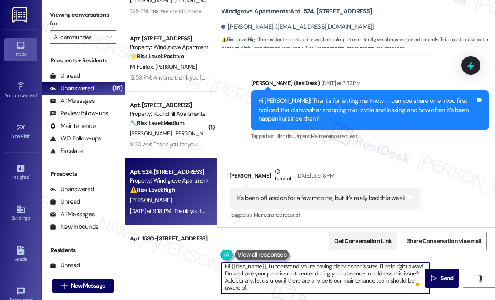
scroll to position [7, 0]
type textarea "Hi {{first_name}}, I understand you're having dishwasher issues. I'll help righ…"
click at [445, 279] on span "Send" at bounding box center [446, 278] width 13 height 9
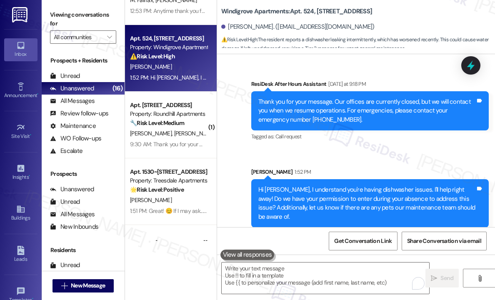
scroll to position [354, 0]
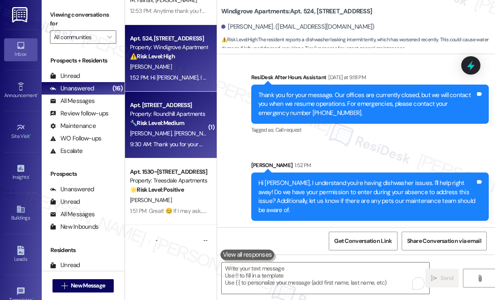
click at [167, 128] on div "🔧 Risk Level: Medium The resident is inquiring about the time of a scheduled pe…" at bounding box center [168, 123] width 77 height 9
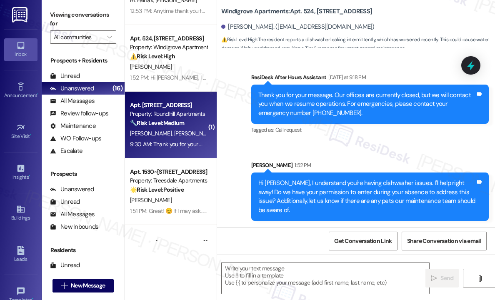
type textarea "Fetching suggested responses. Please feel free to read through the conversation…"
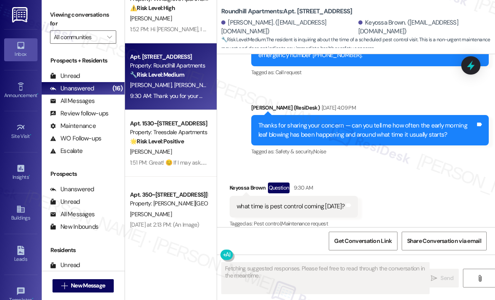
scroll to position [759, 0]
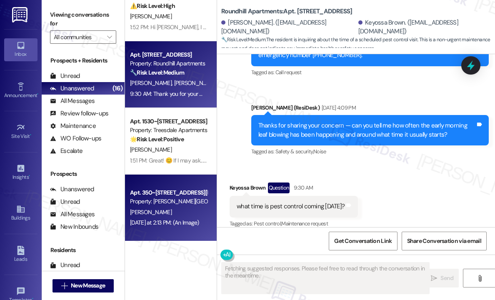
click at [181, 200] on div "Property: [PERSON_NAME][GEOGRAPHIC_DATA]" at bounding box center [168, 201] width 77 height 9
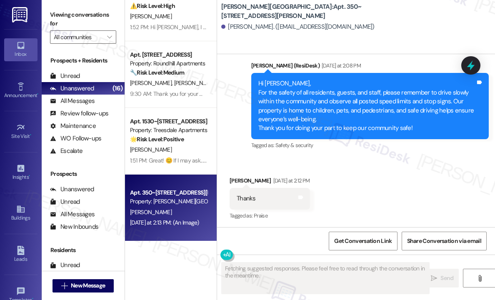
scroll to position [2016, 0]
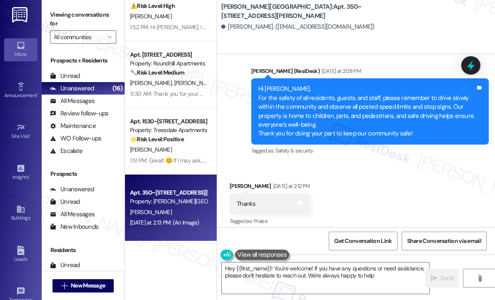
type textarea "Hey {{first_name}}! You're welcome! If you have any questions or need assistanc…"
click at [413, 194] on div "Received via SMS Michael Lilly Yesterday at 2:12 PM Thanks Tags and notes Tagge…" at bounding box center [356, 286] width 278 height 246
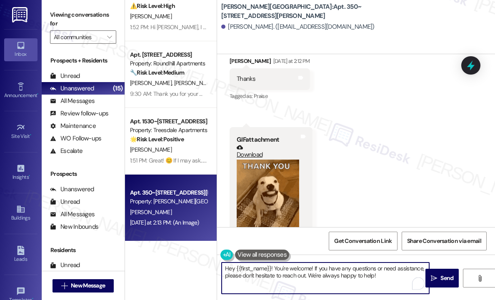
drag, startPoint x: 390, startPoint y: 279, endPoint x: 317, endPoint y: 270, distance: 73.5
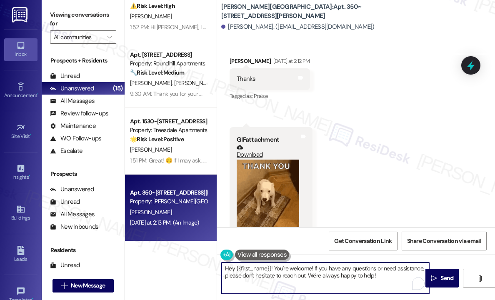
click at [314, 270] on textarea "Hey {{first_name}}! You're welcome! If you have any questions or need assistanc…" at bounding box center [326, 278] width 208 height 31
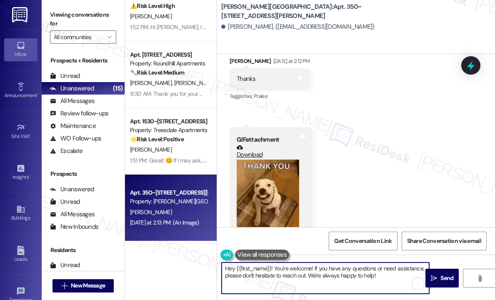
click at [390, 193] on div "Received via SMS Michael Lilly Yesterday at 2:12 PM Thanks Tags and notes Tagge…" at bounding box center [356, 161] width 278 height 246
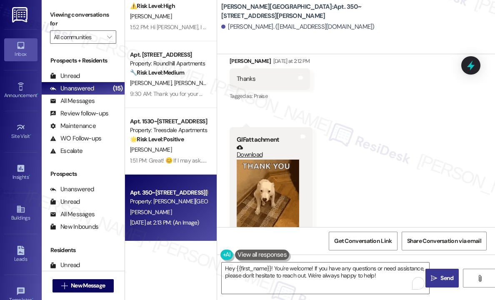
click at [441, 278] on span "Send" at bounding box center [446, 278] width 13 height 9
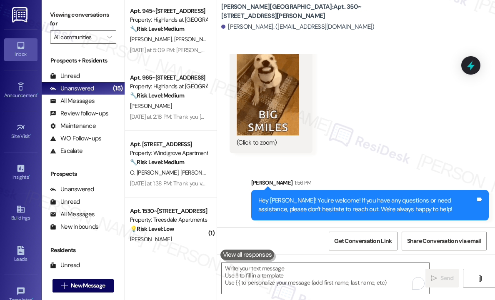
scroll to position [425, 0]
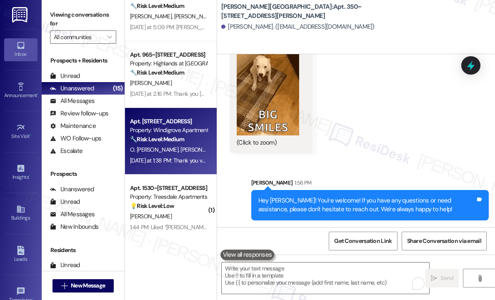
click at [171, 162] on div "[DATE] at 1:38 PM: Thank you very much [DATE] at 1:38 PM: Thank you very much" at bounding box center [177, 161] width 95 height 8
type textarea "Fetching suggested responses. Please feel free to read through the conversation…"
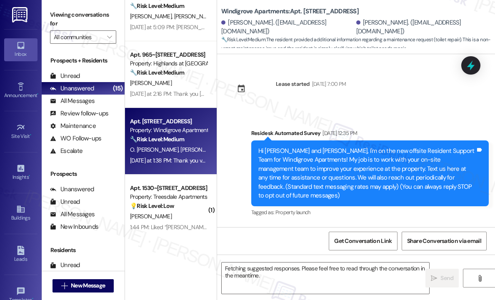
scroll to position [5840, 0]
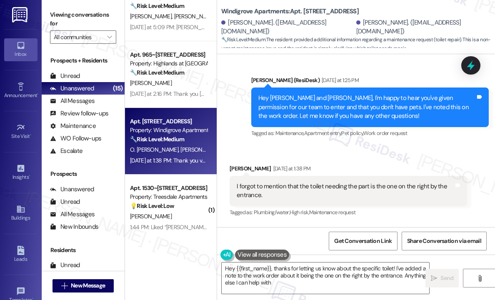
type textarea "Hey {{first_name}}, thanks for letting us know about the specific toilet! I've …"
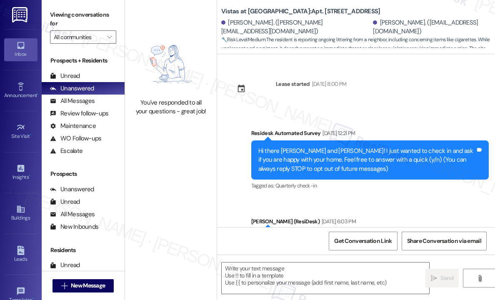
scroll to position [2626, 0]
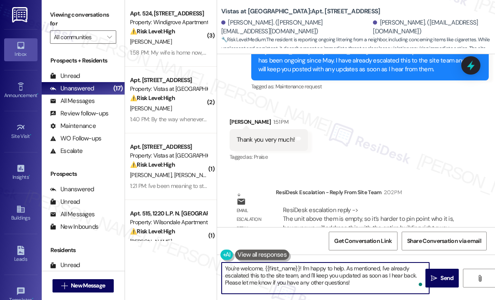
drag, startPoint x: 328, startPoint y: 274, endPoint x: 302, endPoint y: 270, distance: 27.0
click at [302, 270] on textarea "You're welcome, {{first_name}}! I'm happy to help. As mentioned, I've already e…" at bounding box center [326, 278] width 208 height 31
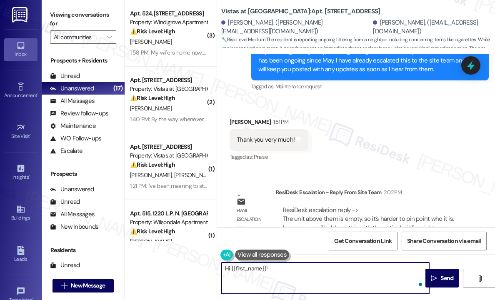
paste textarea "The site team wanted to let you know that the unit above yours is empty, which …"
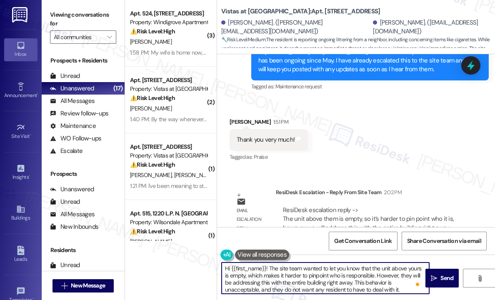
type textarea "Hi {{first_name}}! The site team wanted to let you know that the unit above you…"
click at [373, 122] on div "Received via SMS Emma Phillips 1:51 PM Thank you very much! Tags and notes Tagg…" at bounding box center [356, 134] width 278 height 70
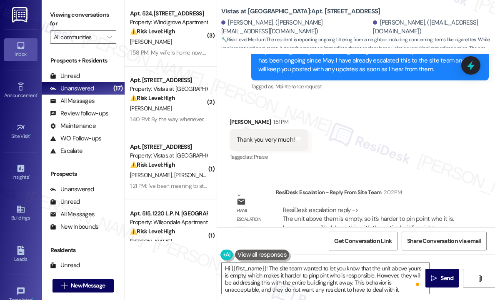
click at [408, 132] on div "Received via SMS Emma Phillips 1:51 PM Thank you very much! Tags and notes Tagg…" at bounding box center [356, 134] width 278 height 70
click at [373, 276] on textarea "Hi {{first_name}}! The site team wanted to let you know that the unit above you…" at bounding box center [326, 278] width 208 height 31
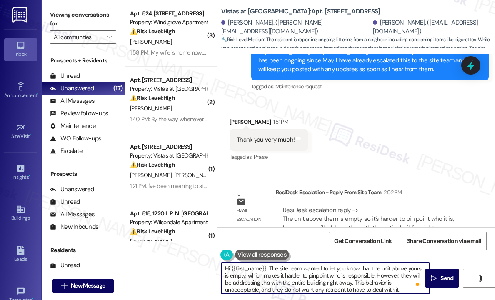
scroll to position [2, 0]
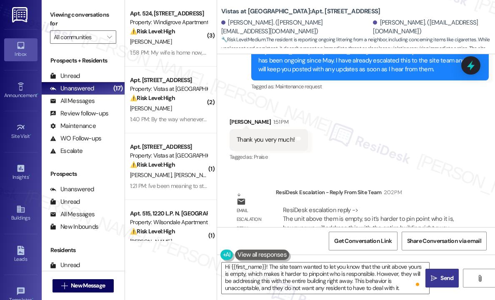
click at [444, 280] on span "Send" at bounding box center [446, 278] width 13 height 9
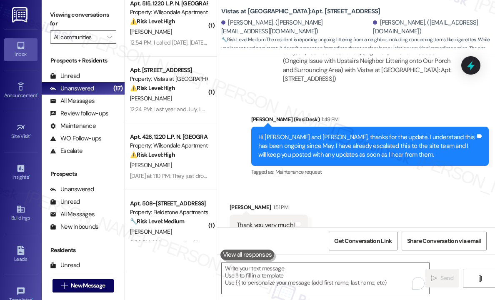
scroll to position [292, 0]
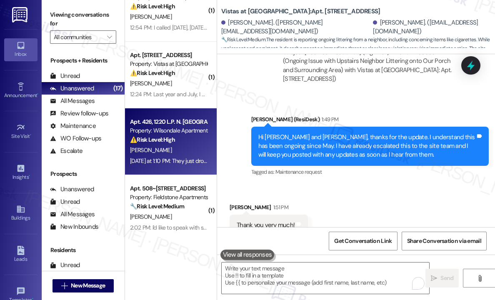
click at [183, 147] on div "[PERSON_NAME]" at bounding box center [168, 150] width 79 height 10
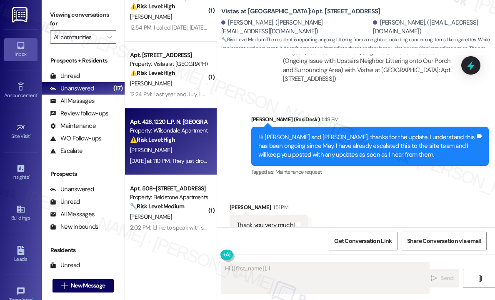
scroll to position [768, 0]
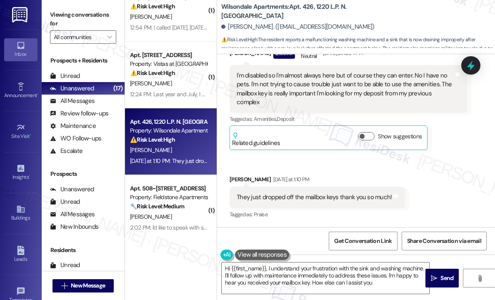
type textarea "Hi {{first_name}}, I understand your frustration with the sink and washing mach…"
click at [365, 161] on div "Received via SMS Jujuan Burwell Question Neutral Yesterday at 12:54 PM I'm disa…" at bounding box center [356, 126] width 278 height 201
click at [353, 165] on div "Received via SMS Jujuan Burwell Question Neutral Yesterday at 12:54 PM I'm disa…" at bounding box center [356, 126] width 278 height 201
drag, startPoint x: 450, startPoint y: 213, endPoint x: 448, endPoint y: 233, distance: 19.7
click at [450, 213] on div "Received via SMS Jujuan Burwell Question Neutral Yesterday at 12:54 PM I'm disa…" at bounding box center [356, 126] width 278 height 201
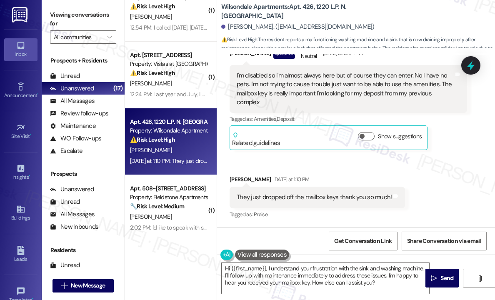
click at [432, 190] on div "Received via SMS Jujuan Burwell Question Neutral Yesterday at 12:54 PM I'm disa…" at bounding box center [356, 126] width 278 height 201
click at [433, 163] on div "Received via SMS Jujuan Burwell Question Neutral Yesterday at 12:54 PM I'm disa…" at bounding box center [356, 126] width 278 height 201
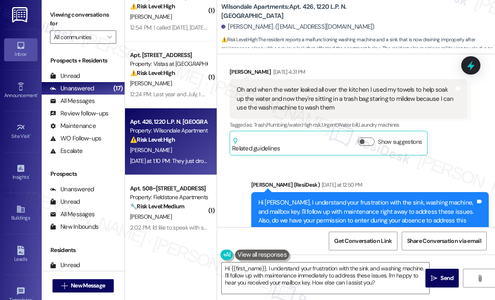
scroll to position [477, 0]
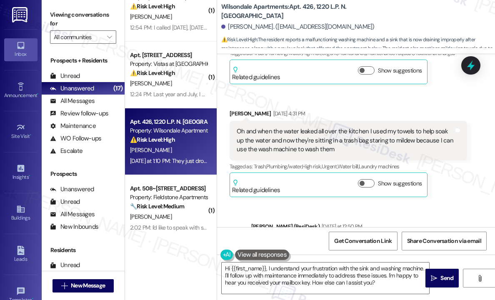
click at [365, 90] on div "Received via SMS Jujuan Burwell Question Neutral Aug 12, 2025 at 4:17 PM The fi…" at bounding box center [348, 26] width 250 height 127
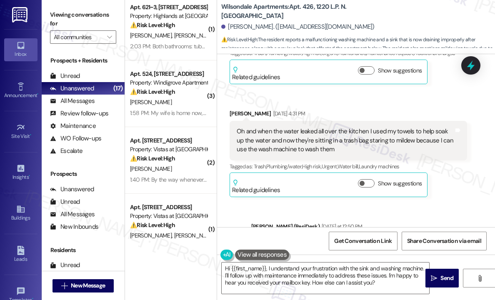
scroll to position [0, 0]
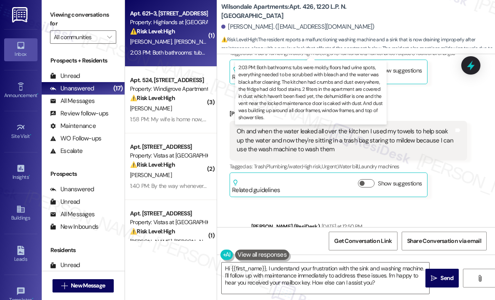
type textarea "Hi {{first_name}}, I understand your frustration with the sink and washing mach…"
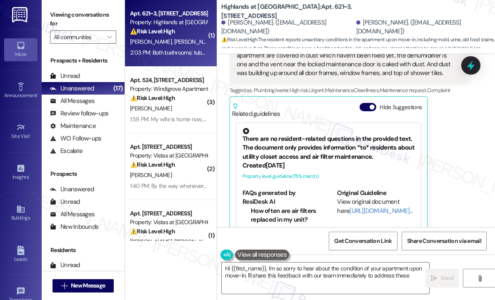
scroll to position [518, 0]
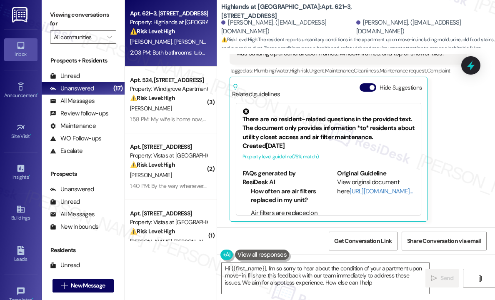
type textarea "Hi {{first_name}}, I'm so sorry to hear about the condition of your apartment u…"
click at [444, 122] on div "Dannyelle Lane Question 2:03 PM Both bathrooms: tubs were moldy, floors had uri…" at bounding box center [349, 103] width 238 height 236
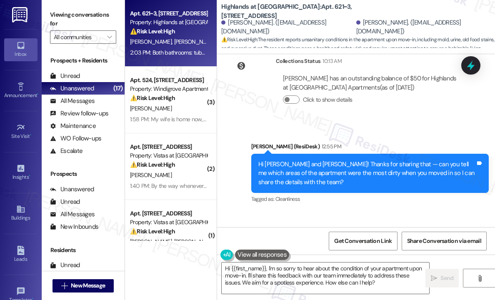
scroll to position [268, 0]
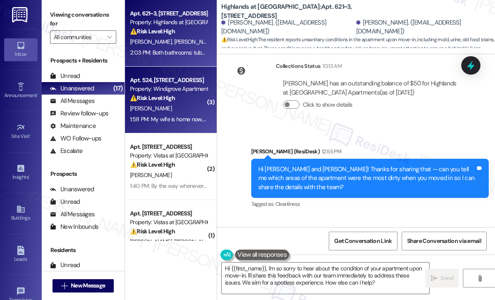
click at [198, 100] on div "⚠️ Risk Level: High The resident is experiencing dishwasher issues that have be…" at bounding box center [168, 98] width 77 height 9
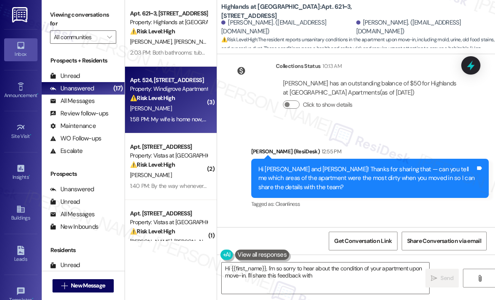
type textarea "Hi {{first_name}}, I'm so sorry to hear about the condition of your apartment u…"
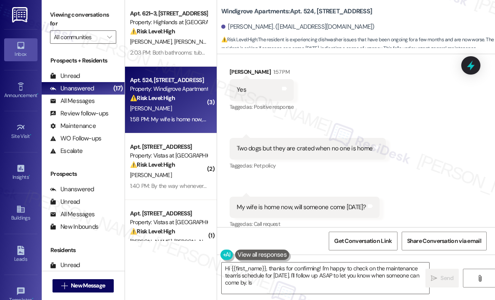
scroll to position [553, 0]
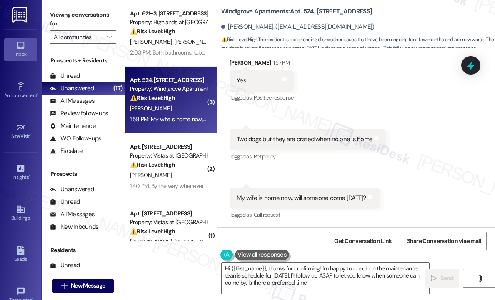
type textarea "Hi {{first_name}}, thanks for confirming! I'm happy to check on the maintenance…"
click at [415, 184] on div "Received via SMS Victor Nelson 1:57 PM Yes Tags and notes Tagged as: Positive r…" at bounding box center [356, 134] width 278 height 188
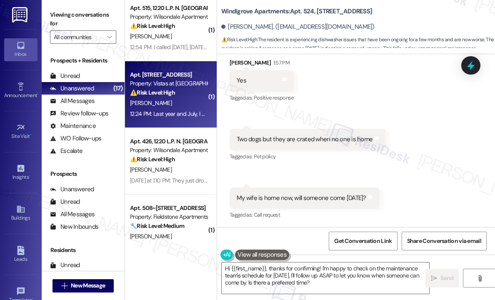
scroll to position [292, 0]
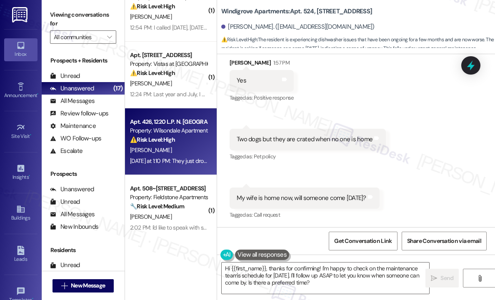
click at [167, 145] on div "[PERSON_NAME]" at bounding box center [168, 150] width 79 height 10
type textarea "Hi {{first_name}}, thanks for confirming! I'm happy to check on the maintenance…"
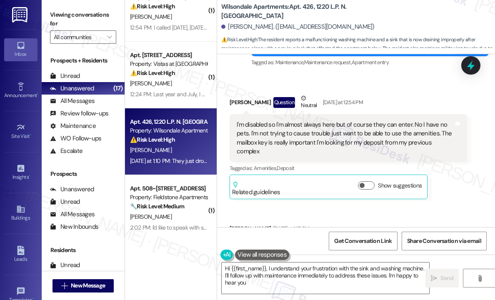
scroll to position [768, 0]
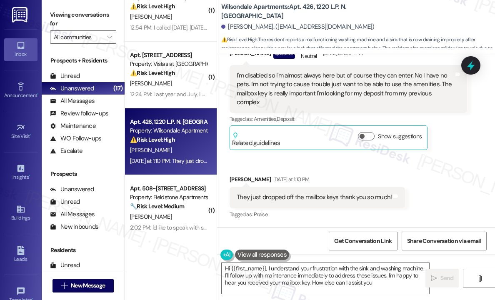
type textarea "Hi {{first_name}}, I understand your frustration with the sink and washing mach…"
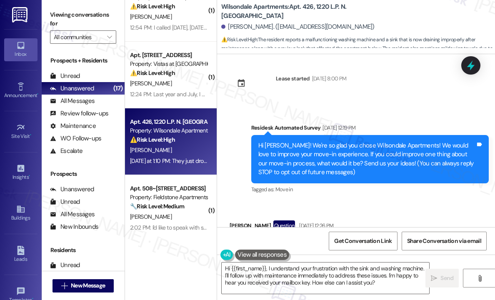
scroll to position [0, 0]
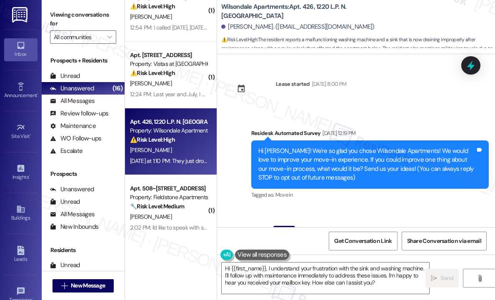
click at [325, 109] on div "Lease started Aug 03, 2025 at 8:00 PM" at bounding box center [287, 91] width 129 height 37
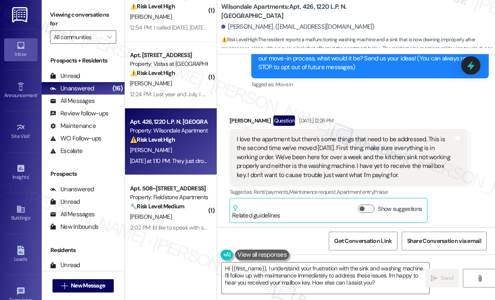
scroll to position [125, 0]
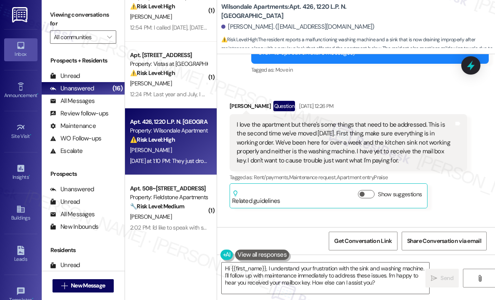
click at [403, 85] on div "Received via SMS Jujuan Burwell Question Aug 12, 2025 at 12:26 PM I love the ap…" at bounding box center [356, 148] width 278 height 133
click at [370, 88] on div "Received via SMS Jujuan Burwell Question Aug 12, 2025 at 12:26 PM I love the ap…" at bounding box center [356, 148] width 278 height 133
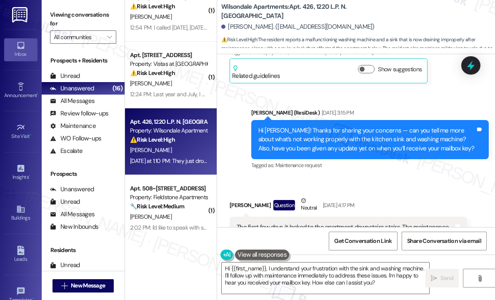
scroll to position [292, 0]
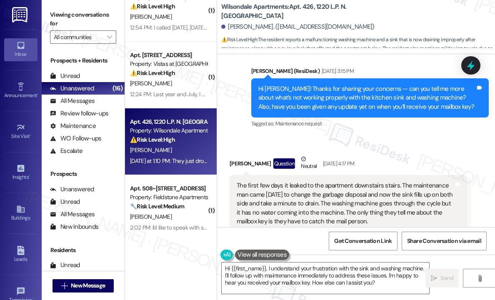
click at [405, 137] on div "Received via SMS Jujuan Burwell Question Neutral Aug 12, 2025 at 4:17 PM The fi…" at bounding box center [356, 262] width 278 height 253
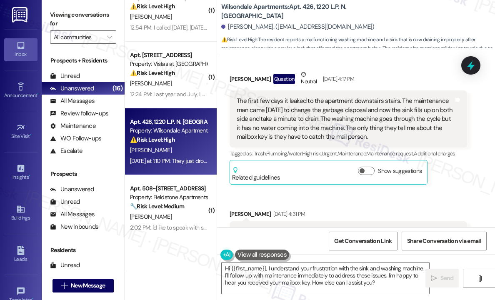
scroll to position [375, 0]
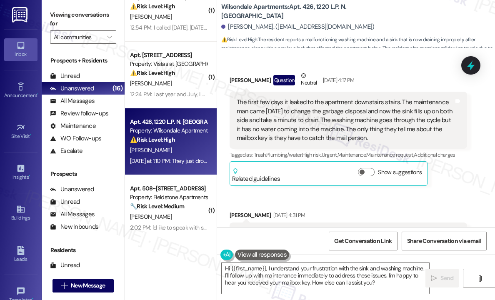
drag, startPoint x: 385, startPoint y: 140, endPoint x: 247, endPoint y: 100, distance: 143.3
click at [247, 100] on div "The first few days it leaked to the apartment downstairs stairs. The maintenanc…" at bounding box center [345, 120] width 217 height 45
click at [277, 103] on div "The first few days it leaked to the apartment downstairs stairs. The maintenanc…" at bounding box center [345, 120] width 217 height 45
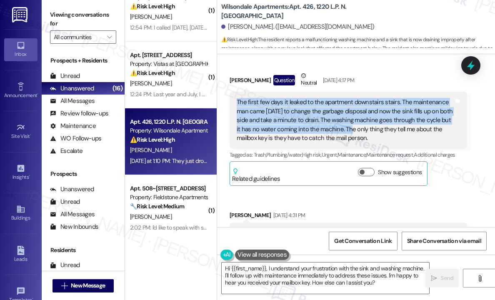
drag, startPoint x: 352, startPoint y: 129, endPoint x: 237, endPoint y: 103, distance: 118.0
click at [237, 103] on div "The first few days it leaked to the apartment downstairs stairs. The maintenanc…" at bounding box center [345, 120] width 217 height 45
copy div "The first few days it leaked to the apartment downstairs stairs. The maintenanc…"
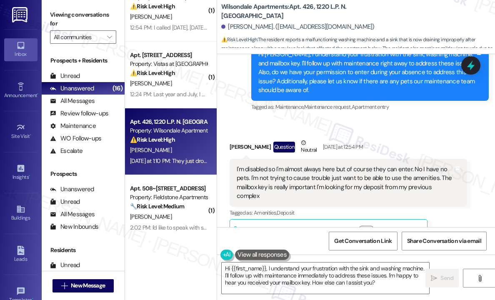
scroll to position [708, 0]
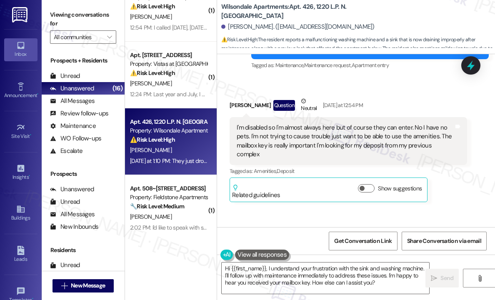
click at [435, 146] on div "I'm disabled so I'm almost always here but of course they can enter. No I have …" at bounding box center [345, 141] width 217 height 36
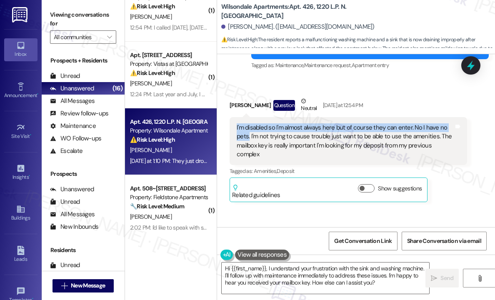
drag, startPoint x: 250, startPoint y: 145, endPoint x: 235, endPoint y: 134, distance: 18.2
click at [235, 134] on div "I'm disabled so I'm almost always here but of course they can enter. No I have …" at bounding box center [349, 141] width 238 height 48
copy div "I'm disabled so I'm almost always here but of course they can enter. No I have …"
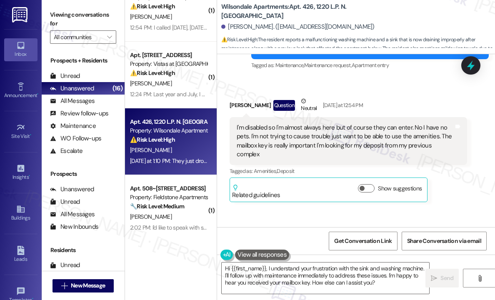
click at [385, 95] on div "Received via SMS Jujuan Burwell Question Neutral Yesterday at 12:54 PM I'm disa…" at bounding box center [356, 178] width 278 height 201
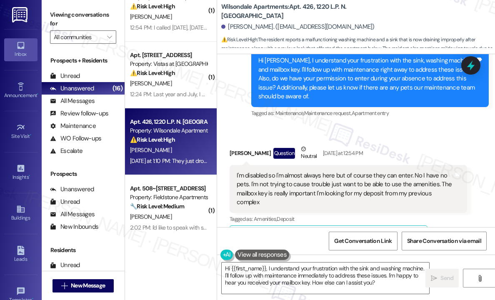
scroll to position [625, 0]
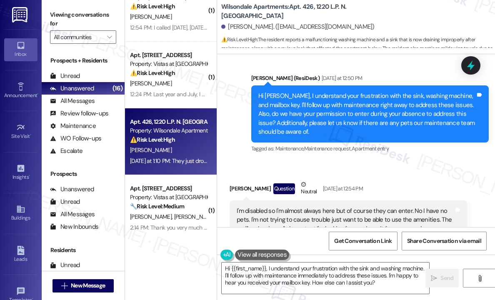
click at [414, 155] on div "Tagged as: Maintenance , Click to highlight conversations about Maintenance Mai…" at bounding box center [370, 149] width 238 height 12
click at [472, 62] on icon at bounding box center [471, 65] width 10 height 13
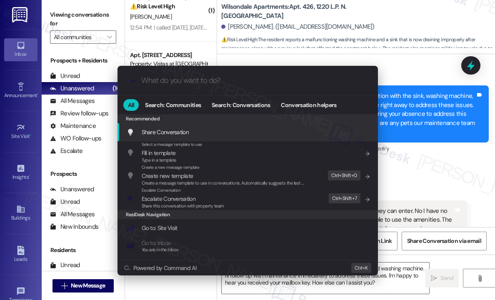
click at [172, 80] on input "What do you want to do?" at bounding box center [254, 80] width 226 height 9
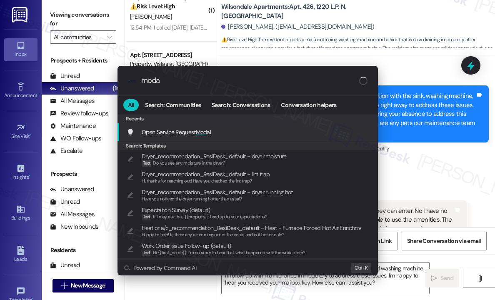
type input "modal"
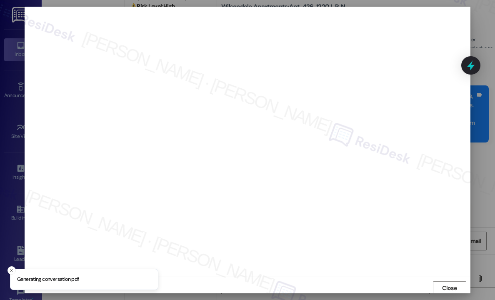
scroll to position [1, 0]
click at [447, 283] on span "Close" at bounding box center [449, 287] width 15 height 9
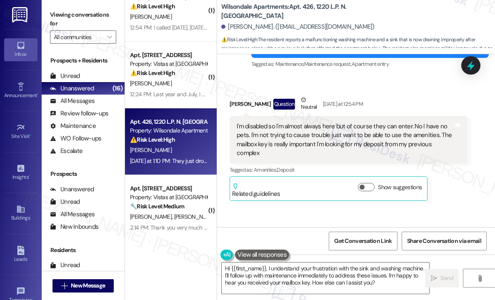
scroll to position [768, 0]
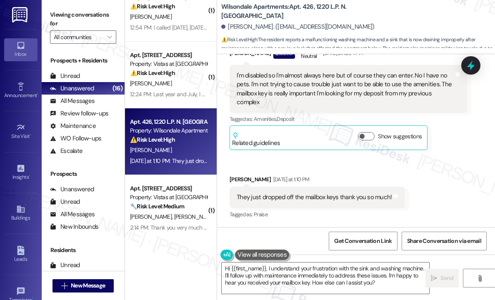
click at [317, 196] on div "They just dropped off the mailbox keys thank you so much!" at bounding box center [314, 197] width 155 height 9
copy div "They just dropped off the mailbox keys thank you so much! Tags and notes"
click at [362, 174] on div "Received via SMS Jujuan Burwell Yesterday at 1:10 PM They just dropped off the …" at bounding box center [317, 198] width 188 height 58
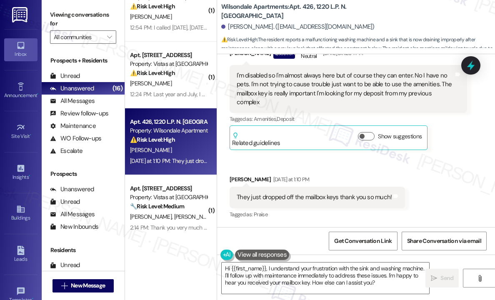
click at [343, 198] on div "They just dropped off the mailbox keys thank you so much!" at bounding box center [314, 197] width 155 height 9
copy div "They just dropped off the mailbox keys thank you so much! Tags and notes"
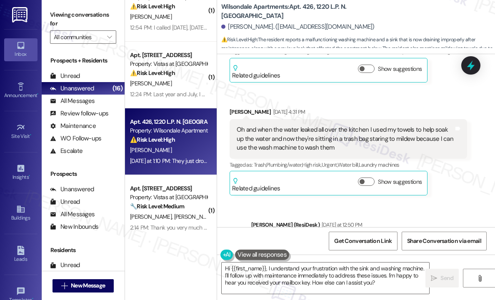
scroll to position [477, 0]
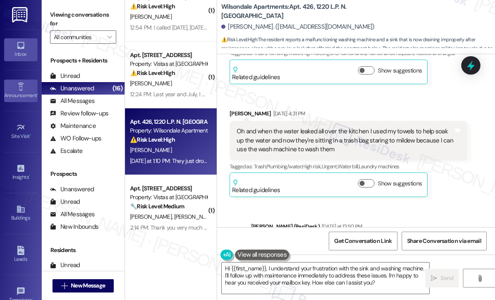
click at [27, 92] on div "Announcement •" at bounding box center [21, 95] width 42 height 8
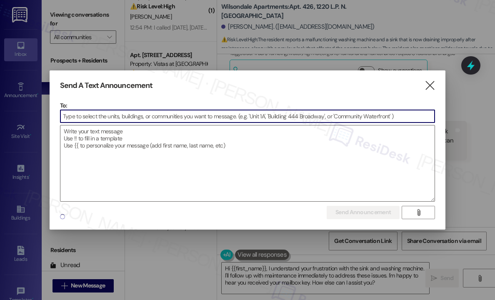
click at [88, 114] on input at bounding box center [247, 116] width 374 height 13
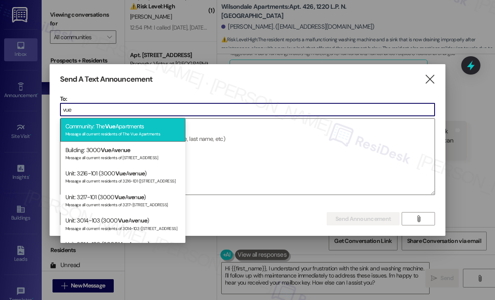
type input "vue"
click at [103, 125] on div "Community: The Vue Apartments Message all current residents of The Vue Apartmen…" at bounding box center [122, 130] width 125 height 24
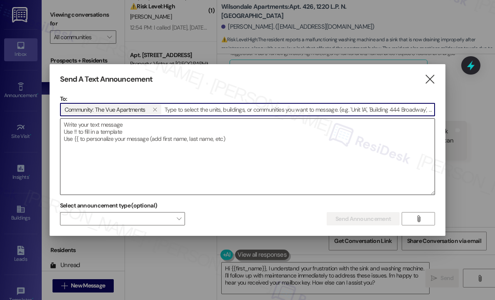
click at [104, 126] on textarea at bounding box center [247, 157] width 374 height 76
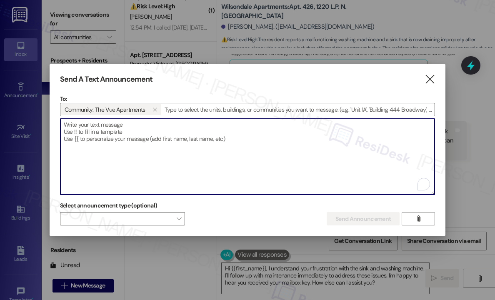
click at [78, 123] on textarea "To enrich screen reader interactions, please activate Accessibility in Grammarl…" at bounding box center [247, 157] width 374 height 76
paste textarea "Hi {{first_name}}! Attention Residents! We are excited to announce our Resident…"
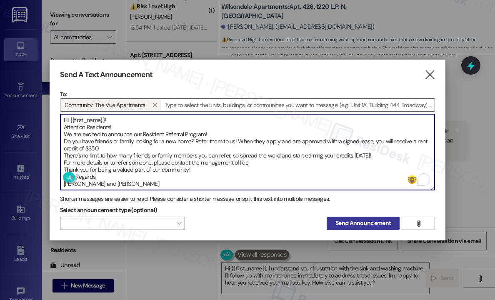
type textarea "Hi {{first_name}}! Attention Residents! We are excited to announce our Resident…"
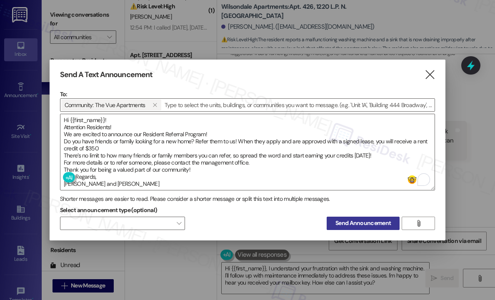
click at [337, 223] on span "Send Announcement" at bounding box center [362, 223] width 55 height 9
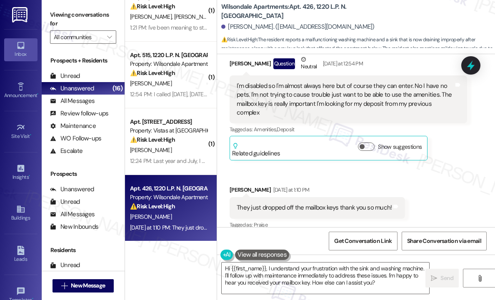
scroll to position [768, 0]
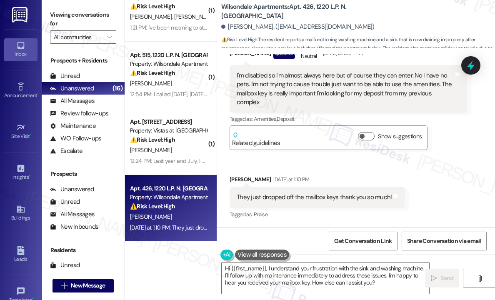
click at [436, 171] on div "Received via SMS Jujuan Burwell Question Neutral Yesterday at 12:54 PM I'm disa…" at bounding box center [356, 126] width 278 height 201
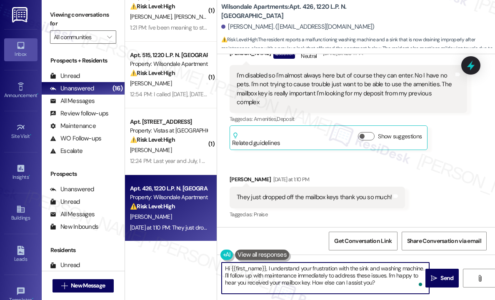
drag, startPoint x: 388, startPoint y: 281, endPoint x: 268, endPoint y: 265, distance: 121.0
click at [268, 265] on textarea "Hi {{first_name}}, I understand your frustration with the sink and washing mach…" at bounding box center [326, 278] width 208 height 31
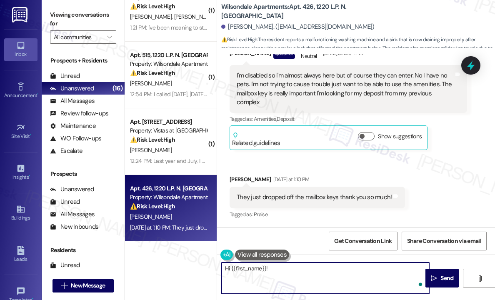
paste textarea "I’m glad to hear you’ve received your mailbox keys — thank you for letting me k…"
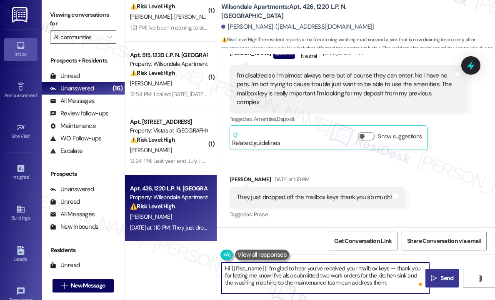
click at [448, 277] on span "Send" at bounding box center [446, 278] width 13 height 9
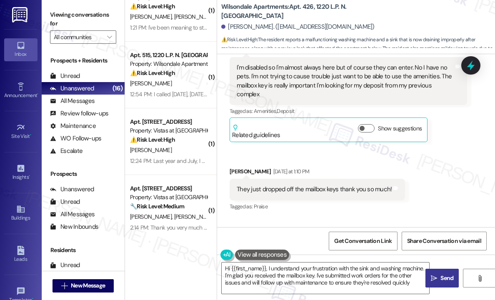
type textarea "Hi {{first_name}}, I understand your frustration with the sink and washing mach…"
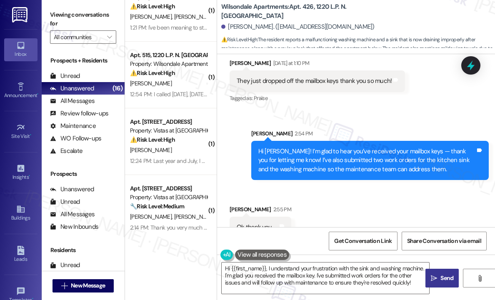
scroll to position [902, 0]
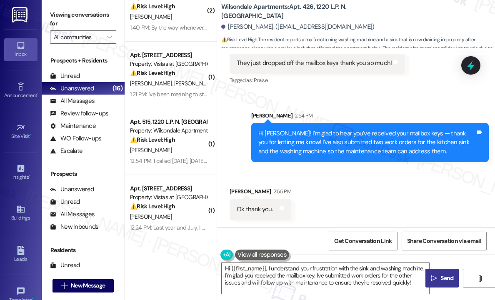
click at [358, 88] on div "Received via SMS Jujuan Burwell Yesterday at 1:10 PM They just dropped off the …" at bounding box center [317, 64] width 188 height 58
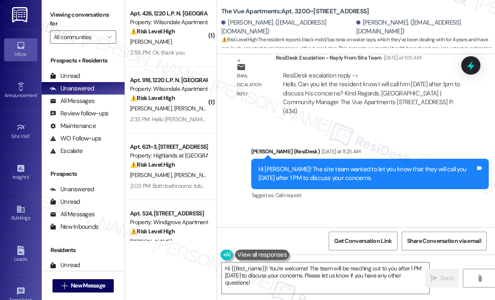
scroll to position [1862, 0]
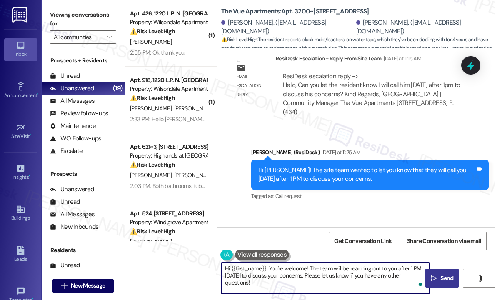
drag, startPoint x: 268, startPoint y: 267, endPoint x: 427, endPoint y: 281, distance: 159.0
click at [427, 281] on div "Hi {{first_name}}! You're welcome! The team will be reaching out to you after 1…" at bounding box center [356, 286] width 278 height 63
paste textarea "The site team wanted to let you know that the water has been tested, and there …"
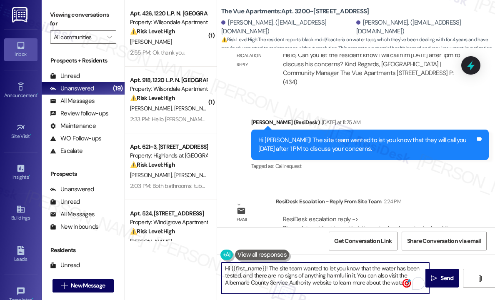
scroll to position [1987, 0]
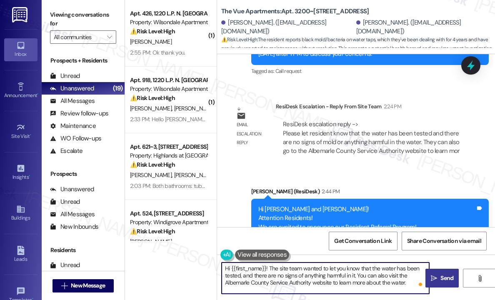
type textarea "Hi {{first_name}}! The site team wanted to let you know that the water has been…"
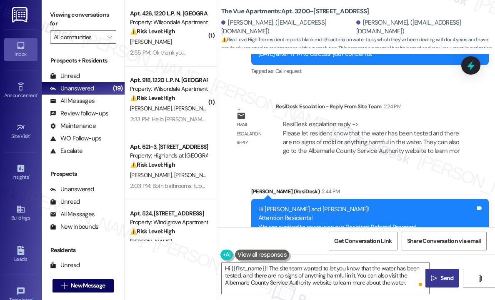
click at [439, 273] on button " Send" at bounding box center [441, 278] width 33 height 19
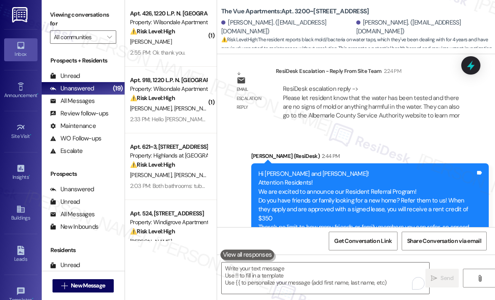
scroll to position [2146, 0]
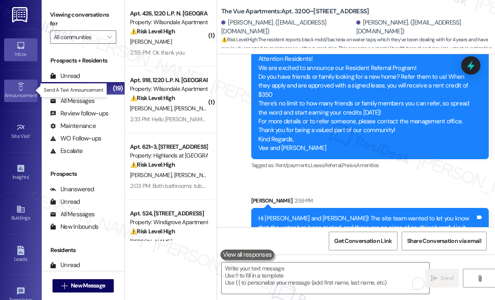
click at [17, 91] on div "Announcement •" at bounding box center [21, 95] width 42 height 8
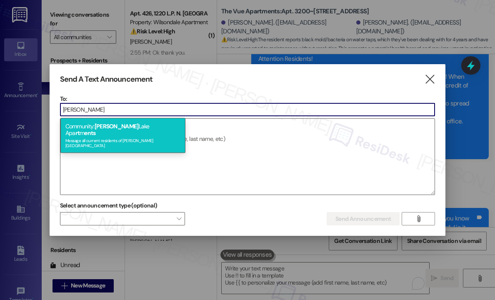
type input "[PERSON_NAME]"
click at [103, 128] on span "[PERSON_NAME]" at bounding box center [117, 127] width 44 height 8
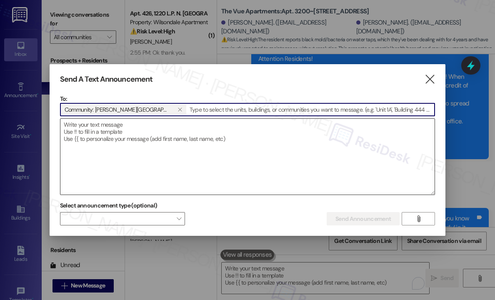
click at [105, 130] on textarea at bounding box center [247, 157] width 374 height 76
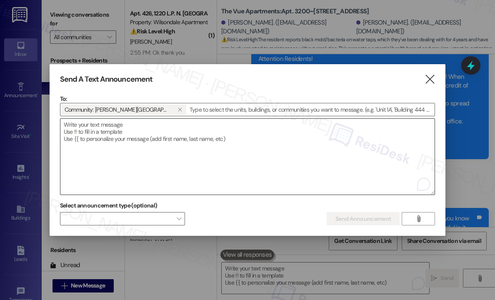
click at [320, 142] on textarea "To enrich screen reader interactions, please activate Accessibility in Grammarl…" at bounding box center [247, 157] width 374 height 76
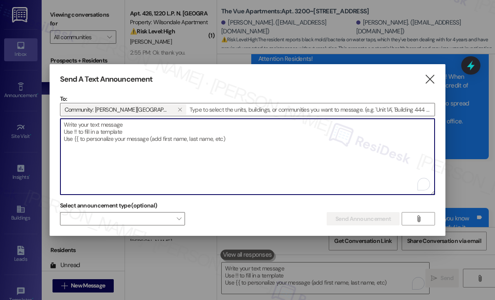
click at [117, 139] on textarea "To enrich screen reader interactions, please activate Accessibility in Grammarl…" at bounding box center [247, 157] width 374 height 76
paste textarea "Hi {{first_name}}, Reminder—Kona Ice is here today from 12:00 PM to 1:00 PM—the…"
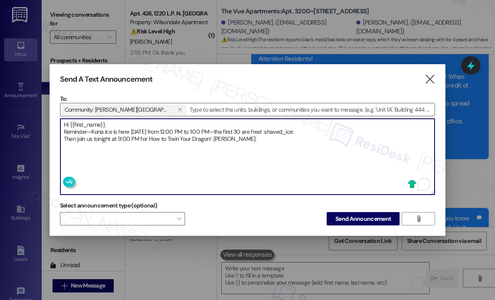
drag, startPoint x: 262, startPoint y: 132, endPoint x: 250, endPoint y: 149, distance: 20.3
click at [250, 149] on textarea "Hi {{first_name}}, Reminder—Kona Ice is here today from 12:00 PM to 1:00 PM—the…" at bounding box center [247, 157] width 374 height 76
drag, startPoint x: 270, startPoint y: 132, endPoint x: 316, endPoint y: 133, distance: 45.8
click at [316, 133] on textarea "Hi {{first_name}}, Reminder—Kona Ice is here today from 12:00 PM to 1:00 PM—the…" at bounding box center [247, 157] width 374 height 76
click at [246, 141] on textarea "Hi {{first_name}}, Reminder—Kona Ice is here today from 12:00 PM to 1:00 PM—the…" at bounding box center [247, 157] width 374 height 76
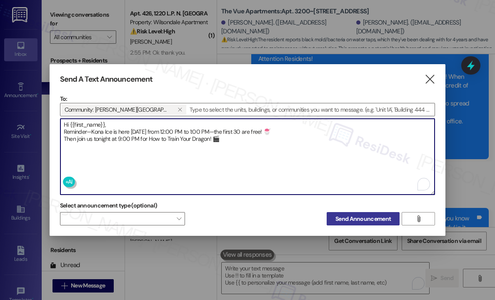
type textarea "Hi {{first_name}}, Reminder—Kona Ice is here today from 12:00 PM to 1:00 PM—the…"
click at [364, 219] on span "Send Announcement" at bounding box center [362, 219] width 55 height 9
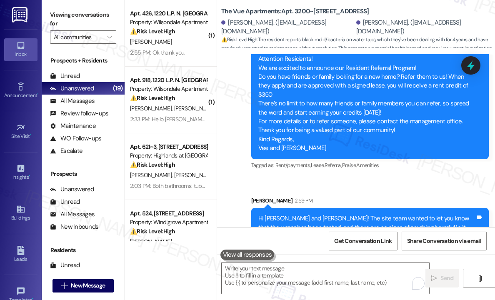
click at [393, 156] on div "Announcement, sent via SMS Sarah (ResiDesk) 2:44 PM Hi William and Patricia! At…" at bounding box center [356, 135] width 278 height 253
click at [321, 156] on div "Announcement, sent via SMS Sarah (ResiDesk) 2:44 PM Hi William and Patricia! At…" at bounding box center [356, 135] width 278 height 253
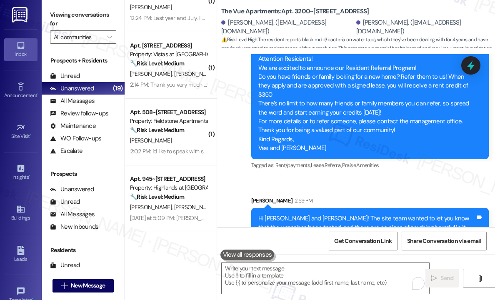
scroll to position [667, 0]
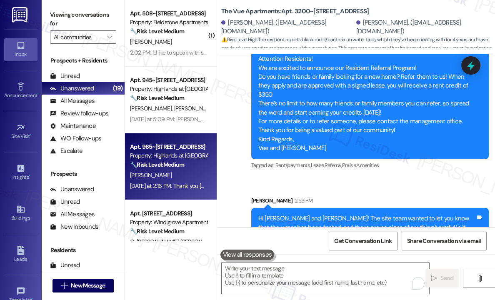
click at [173, 154] on div "Property: Highlands at [GEOGRAPHIC_DATA] Apartments" at bounding box center [168, 155] width 77 height 9
type textarea "Fetching suggested responses. Please feel free to read through the conversation…"
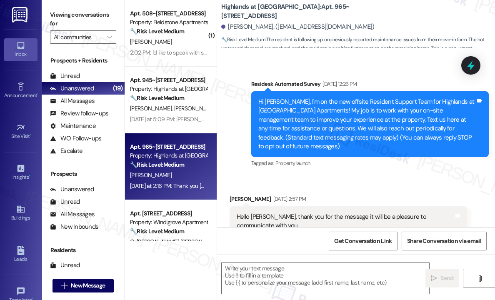
scroll to position [10708, 0]
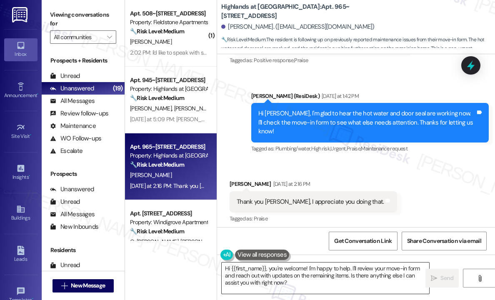
click at [325, 278] on textarea "Hi {{first_name}}, you're welcome! I'm happy to help. I'll review your move-in …" at bounding box center [326, 278] width 208 height 31
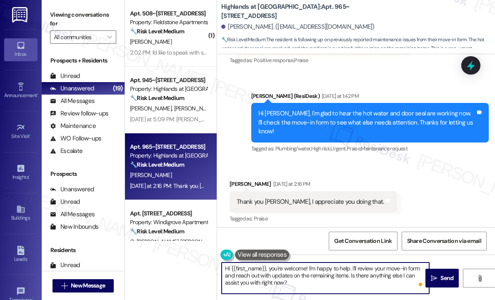
drag, startPoint x: 353, startPoint y: 268, endPoint x: 353, endPoint y: 293, distance: 25.0
click at [353, 293] on textarea "Hi {{first_name}}, you're welcome! I'm happy to help. I'll review your move-in …" at bounding box center [326, 278] width 208 height 31
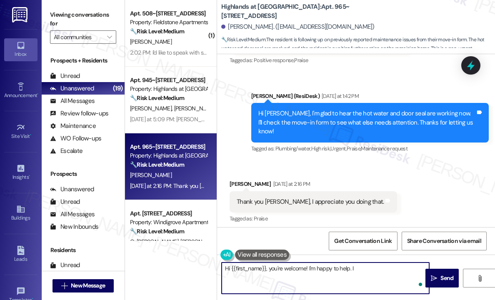
type textarea "Hi {{first_name}}, you're welcome! I'm happy to help."
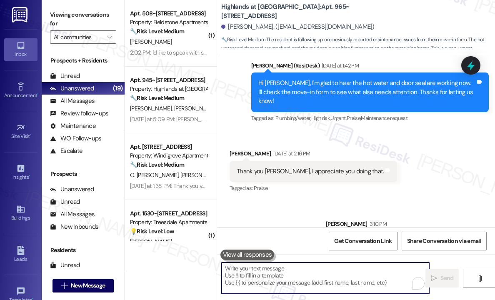
scroll to position [10766, 0]
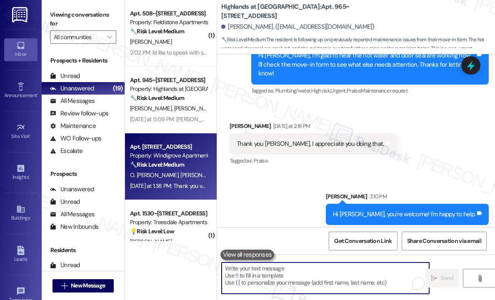
click at [179, 170] on div "O. Ortez Flores Y. Sevilla" at bounding box center [168, 175] width 79 height 10
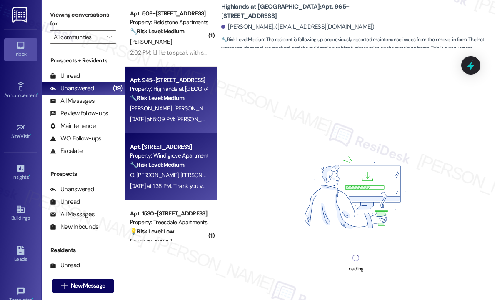
click at [185, 118] on div "Yesterday at 5:09 PM: Sarah, when is someone going to look at the washing machi…" at bounding box center [243, 119] width 226 height 8
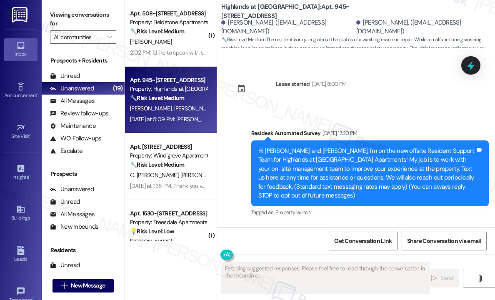
scroll to position [22797, 0]
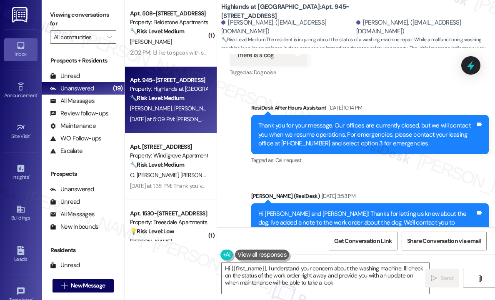
type textarea "Hi {{first_name}}, I understand your concern about the washing machine. I'll ch…"
click at [345, 261] on div "Received via SMS Brian Shaver Question Yesterday at 5:09 PM Sarah, when is some…" at bounding box center [356, 297] width 278 height 72
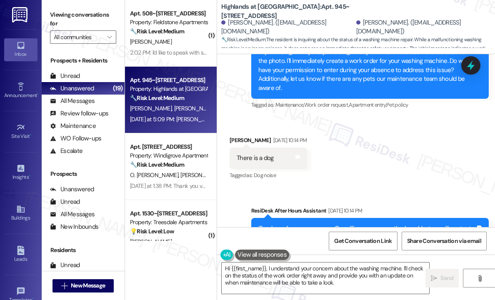
scroll to position [22672, 0]
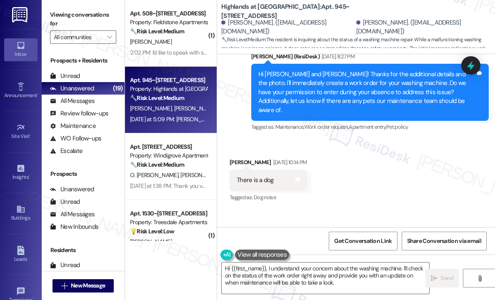
click at [400, 139] on div "Received via SMS Brian Shaver Aug 08, 2025 at 10:14 PM There is a dog Tags and …" at bounding box center [356, 174] width 278 height 70
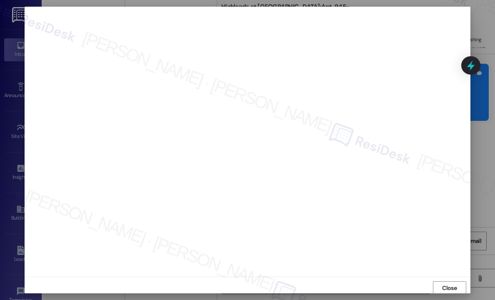
scroll to position [1, 0]
click at [442, 280] on span "Close" at bounding box center [449, 286] width 18 height 13
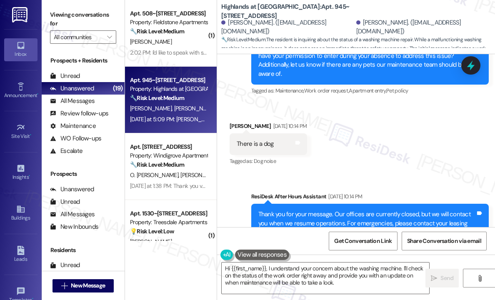
scroll to position [22797, 0]
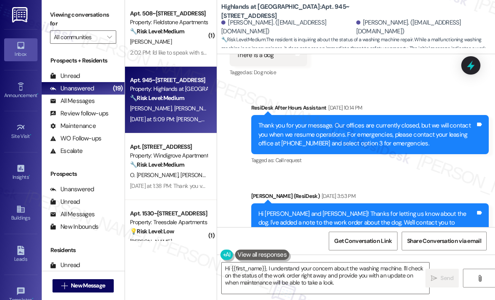
click at [372, 299] on div "Sarah, when is someone going to look at the washing machine?" at bounding box center [335, 303] width 197 height 9
click at [390, 185] on div "Sent via SMS Sarah (ResiDesk) Aug 11, 2025 at 3:53 PM Hi Brian and Jenifer! Tha…" at bounding box center [370, 223] width 250 height 76
click at [470, 72] on icon at bounding box center [471, 65] width 14 height 14
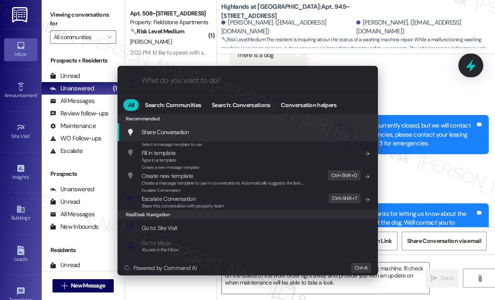
type input "f"
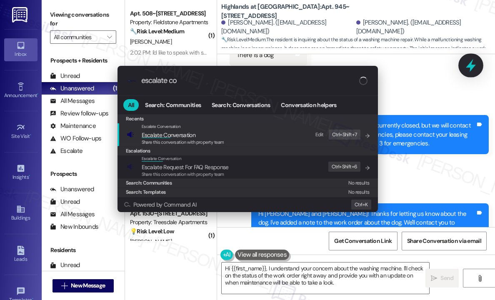
type input "escalate con"
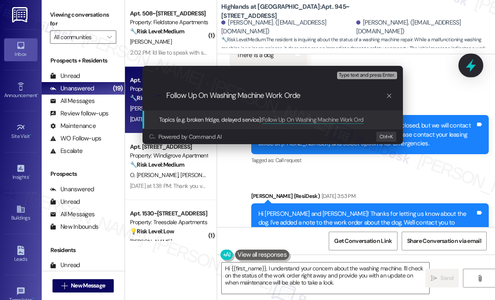
type input "Follow Up On Washing Machine Work Order"
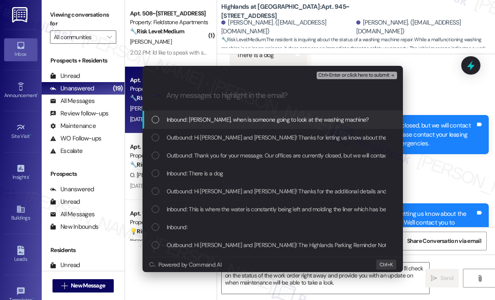
click at [256, 119] on span "Inbound: Sarah, when is someone going to look at the washing machine?" at bounding box center [268, 119] width 202 height 9
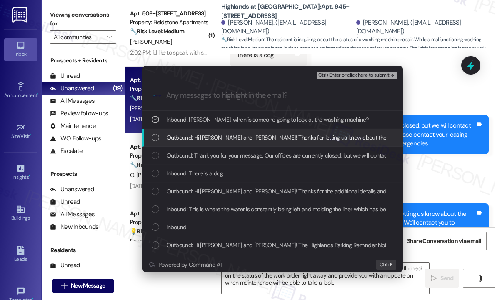
click at [255, 135] on span "Outbound: Hi Brian and Jenifer! Thanks for letting us know about the dog. I've …" at bounding box center [409, 137] width 485 height 9
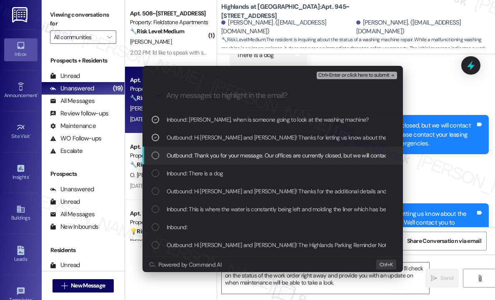
click at [255, 150] on div "Outbound: Thank you for your message. Our offices are currently closed, but we …" at bounding box center [273, 156] width 260 height 18
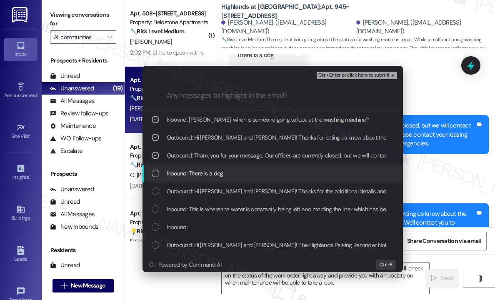
click at [255, 177] on div "Inbound: There is a dog" at bounding box center [274, 173] width 244 height 9
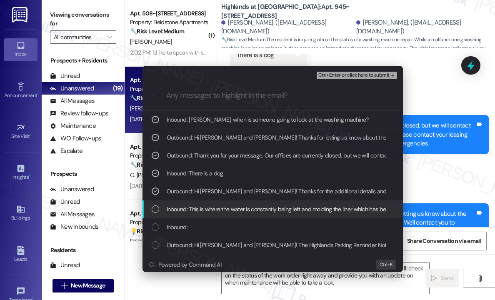
click at [258, 213] on span "Inbound: This is where the water is constantly being left and molding the liner…" at bounding box center [313, 209] width 292 height 9
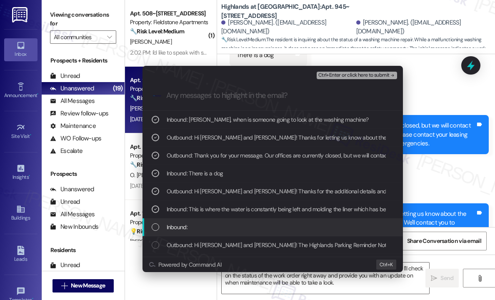
click at [257, 228] on div "Inbound:" at bounding box center [274, 227] width 244 height 9
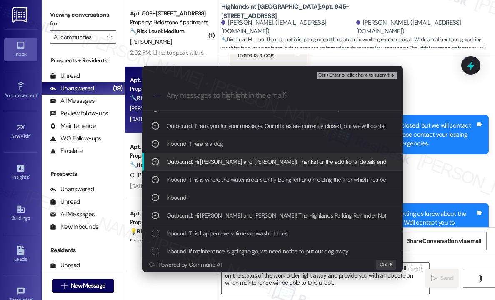
scroll to position [42, 0]
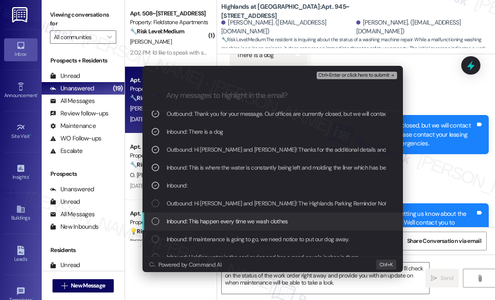
click at [271, 216] on div "Inbound: This happen every time we wash clothes" at bounding box center [273, 222] width 260 height 18
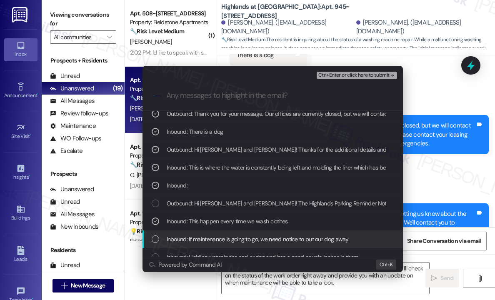
click at [315, 238] on span "Inbound: If maintenance is going to go, we need notice to put our dog away." at bounding box center [258, 239] width 183 height 9
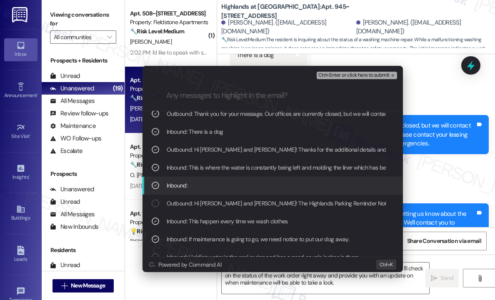
scroll to position [83, 0]
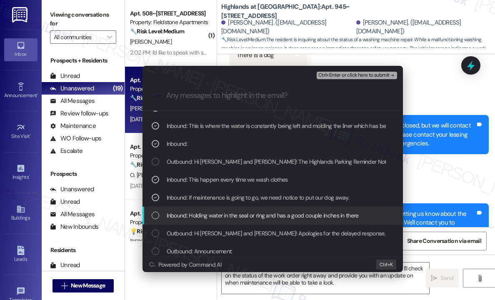
click at [323, 220] on span "Inbound: Holding water in the seal or ring and has a good couple inches in there" at bounding box center [263, 215] width 192 height 9
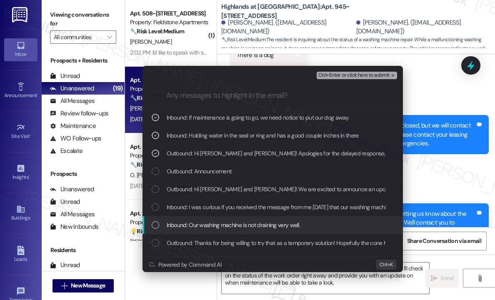
scroll to position [167, 0]
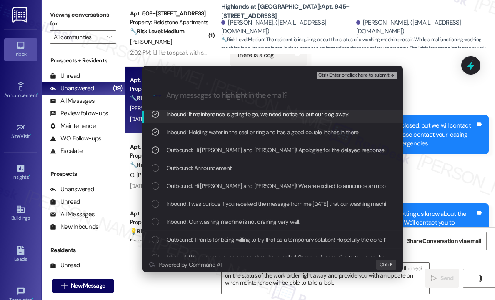
click at [361, 75] on span "Ctrl+Enter or click here to submit" at bounding box center [353, 76] width 71 height 6
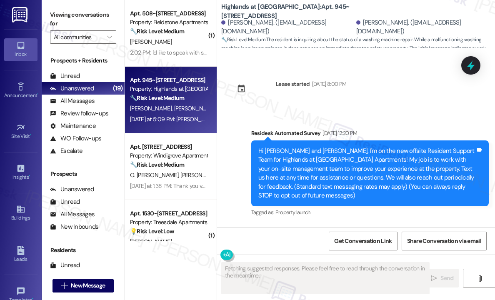
scroll to position [22797, 0]
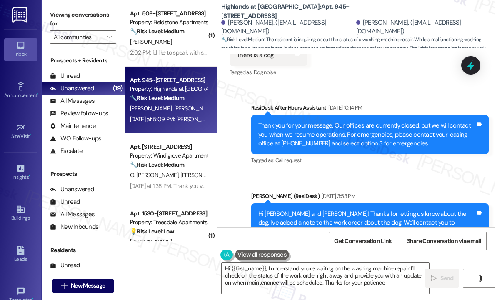
type textarea "Hi {{first_name}}, I understand you're waiting on the washing machine repair. I…"
click at [323, 265] on textarea "Hi {{first_name}}, I understand you're waiting on the washing machine repair. I…" at bounding box center [326, 278] width 208 height 31
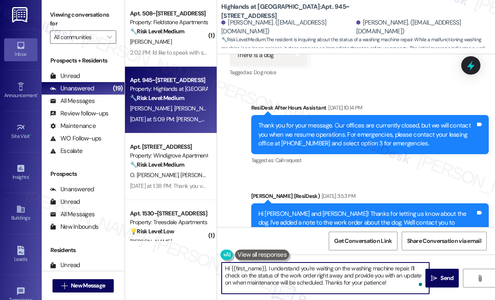
click at [323, 273] on textarea "Hi {{first_name}}, I understand you're waiting on the washing machine repair. I…" at bounding box center [326, 278] width 208 height 31
click at [435, 278] on icon "" at bounding box center [434, 278] width 6 height 7
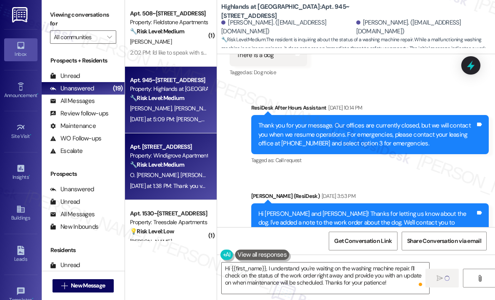
click at [185, 187] on div "Yesterday at 1:38 PM: Thank you very much Yesterday at 1:38 PM: Thank you very …" at bounding box center [177, 186] width 95 height 8
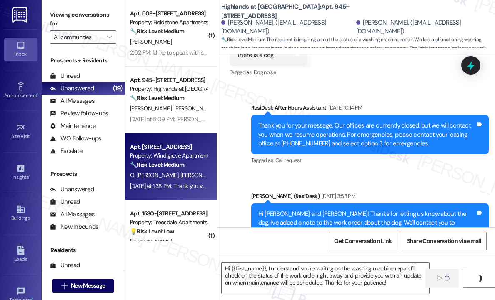
type textarea "Fetching suggested responses. Please feel free to read through the conversation…"
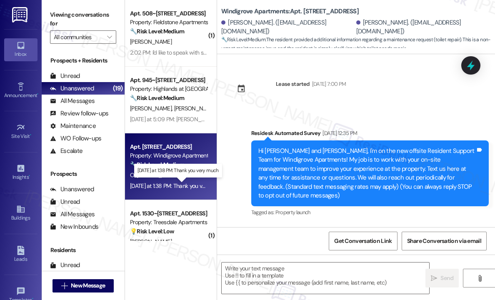
scroll to position [5840, 0]
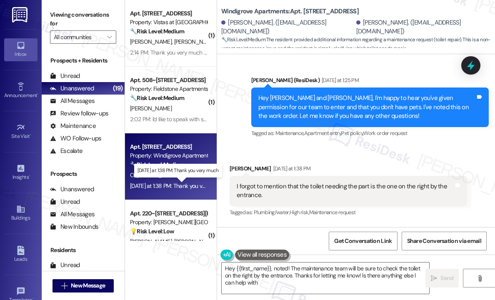
type textarea "Hey {{first_name}}, noted! The maintenance team will be sure to check the toile…"
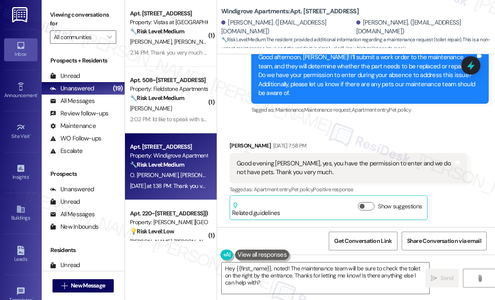
scroll to position [5633, 0]
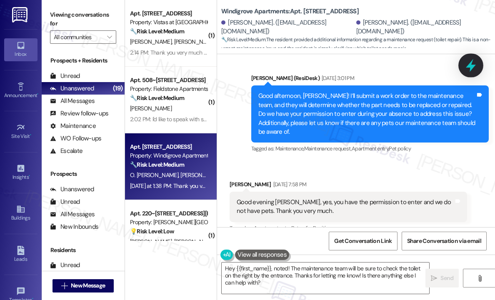
click at [470, 60] on icon at bounding box center [471, 65] width 14 height 14
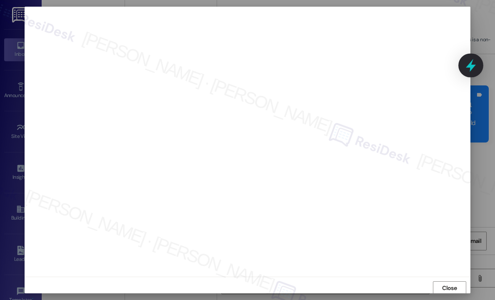
scroll to position [1, 0]
click at [451, 285] on span "Close" at bounding box center [449, 287] width 15 height 9
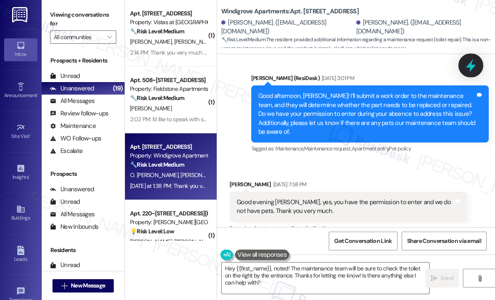
click at [471, 62] on icon at bounding box center [471, 65] width 10 height 13
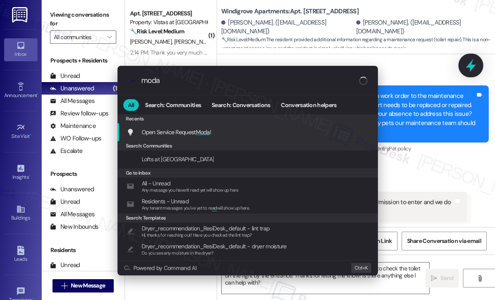
type input "modal"
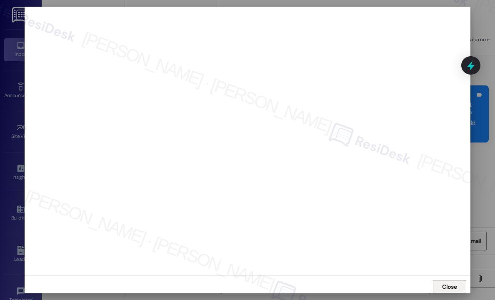
click at [453, 284] on span "Close" at bounding box center [449, 287] width 15 height 9
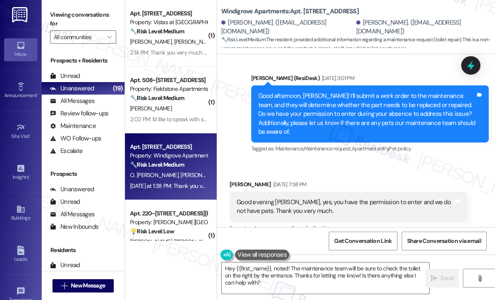
click at [468, 68] on icon at bounding box center [470, 65] width 11 height 11
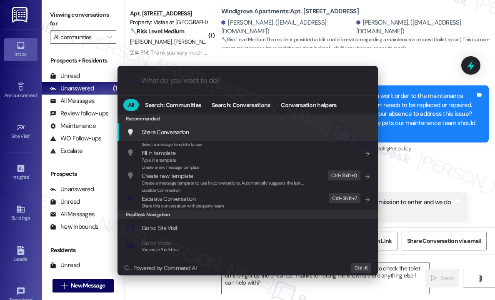
click at [438, 111] on div ".cls-1{fill:#0a055f;}.cls-2{fill:#0cc4c4;} resideskLogoBlueOrange All Search: C…" at bounding box center [247, 150] width 495 height 300
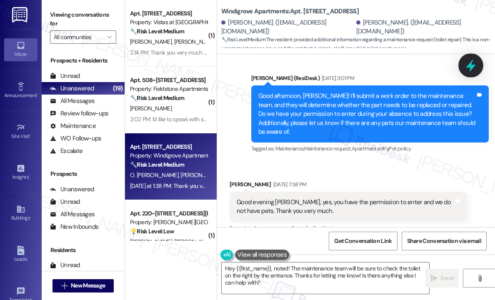
click at [464, 62] on icon at bounding box center [471, 65] width 14 height 14
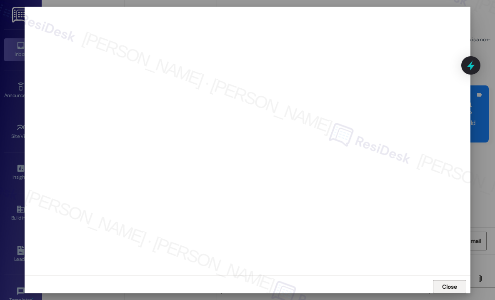
click at [442, 284] on span "Close" at bounding box center [449, 287] width 15 height 9
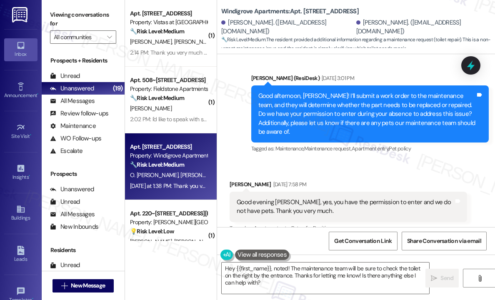
click at [433, 174] on div "Received via SMS Omar Ortez Flores Aug 12, 2025 at 7:58 PM Good evening Sarah, …" at bounding box center [348, 220] width 250 height 92
click at [477, 65] on icon at bounding box center [471, 65] width 14 height 14
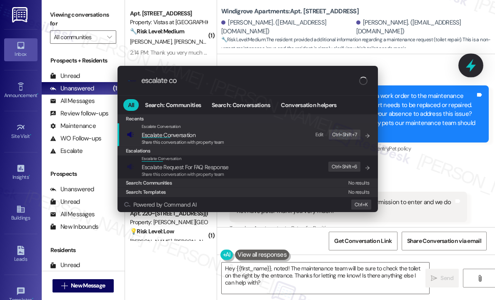
type input "escalate con"
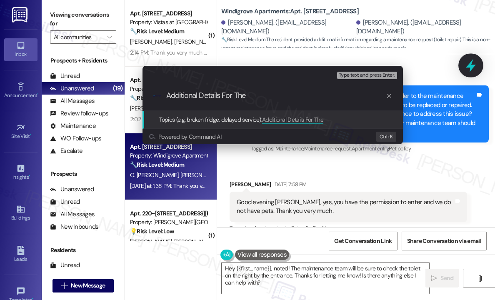
paste input "Broken toilet flush part"
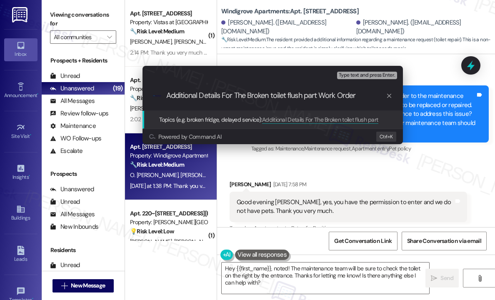
click at [275, 96] on input "Additional Details For The Broken toilet flush part Work Order" at bounding box center [276, 95] width 220 height 9
click at [277, 96] on input "Additional Details For The Broken toilet flush part Work Order" at bounding box center [276, 95] width 220 height 9
click at [273, 96] on input "Additional Details For The Broken toilet flush part Work Order" at bounding box center [276, 95] width 220 height 9
click at [292, 96] on input "Additional Details For The Broken Toilet flush part Work Order" at bounding box center [276, 95] width 220 height 9
type input "Additional Details For The Broken Toilet Flush Part Work Order"
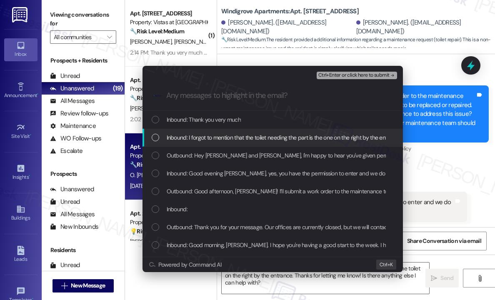
click at [240, 134] on span "Inbound: I forgot to mention that the toilet needing the part is the one on the…" at bounding box center [285, 137] width 236 height 9
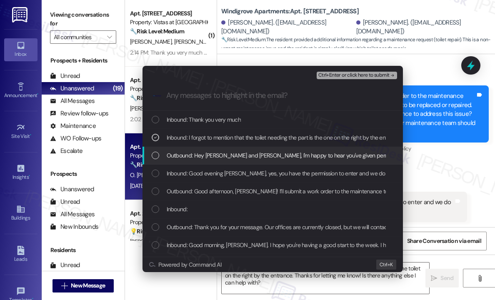
click at [241, 151] on span "Outbound: Hey Omar and Yanier, I'm happy to hear you've given permission for ou…" at bounding box center [441, 155] width 549 height 9
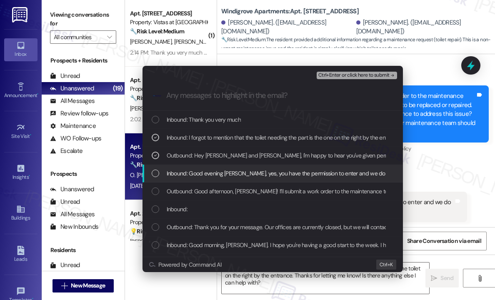
click at [253, 173] on span "Inbound: Good evening Sarah, yes, you have the permission to enter and we do no…" at bounding box center [321, 173] width 309 height 9
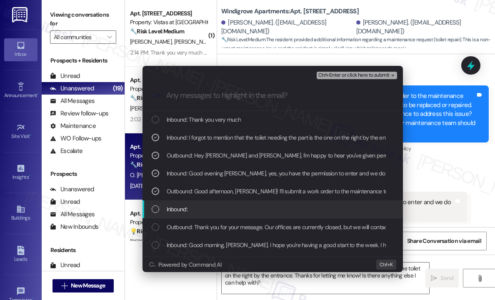
click at [256, 216] on div "Inbound:" at bounding box center [273, 209] width 260 height 18
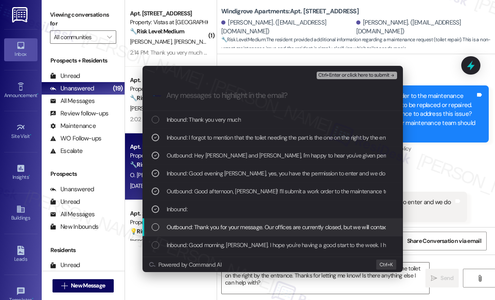
click at [267, 231] on span "Outbound: Thank you for your message. Our offices are currently closed, but we …" at bounding box center [414, 227] width 494 height 9
click at [268, 227] on span "Outbound: Thank you for your message. Our offices are currently closed, but we …" at bounding box center [414, 227] width 494 height 9
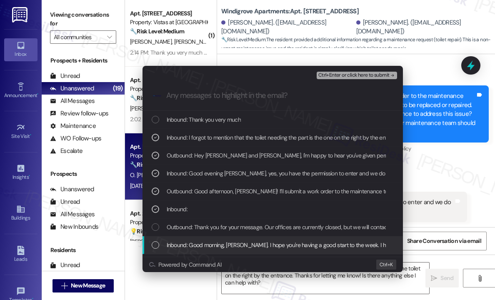
click at [270, 244] on span "Inbound: Good morning, Sarah. I hope you're having a good start to the week. I …" at bounding box center [467, 244] width 601 height 9
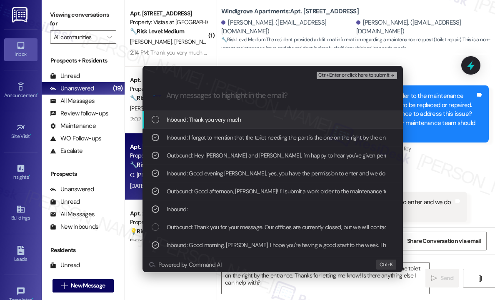
click at [350, 77] on span "Ctrl+Enter or click here to submit" at bounding box center [353, 76] width 71 height 6
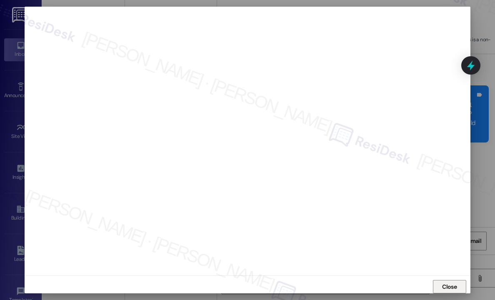
click at [450, 283] on span "Close" at bounding box center [449, 287] width 15 height 9
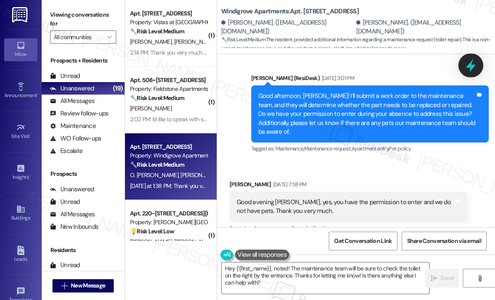
click at [473, 61] on icon at bounding box center [471, 65] width 14 height 14
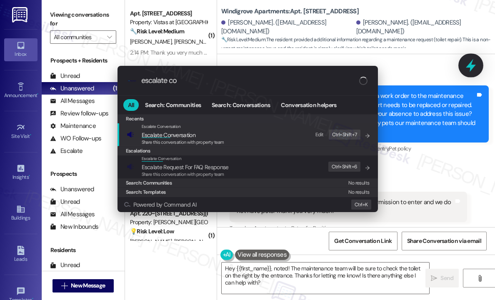
type input "escalate con"
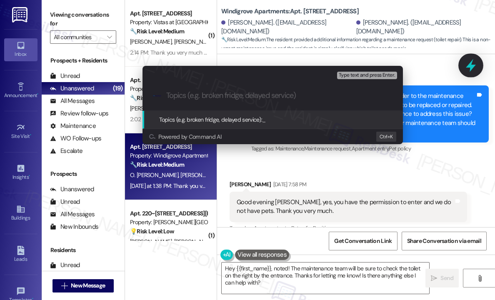
paste input "Additional Details For The Broken Toilet Flush Part Work Order"
type input "Additional Details For The Broken Toilet Flush Part Work Order"
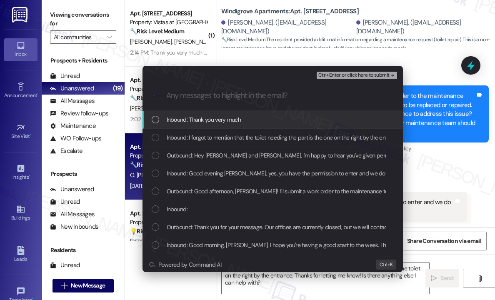
click at [196, 116] on span "Inbound: Thank you very much" at bounding box center [204, 119] width 74 height 9
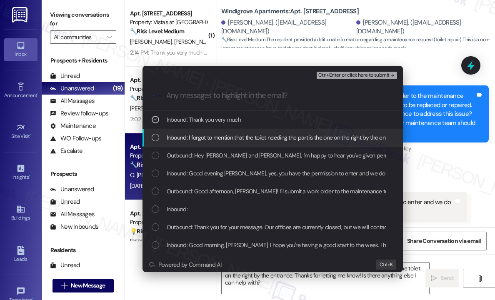
click at [200, 140] on span "Inbound: I forgot to mention that the toilet needing the part is the one on the…" at bounding box center [285, 137] width 236 height 9
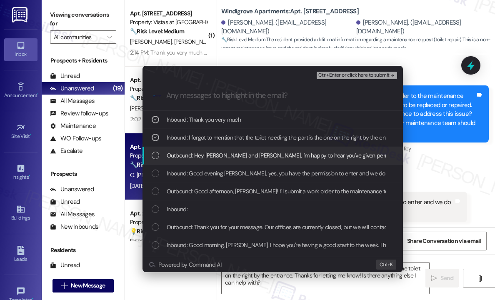
click at [198, 158] on span "Outbound: Hey Omar and Yanier, I'm happy to hear you've given permission for ou…" at bounding box center [441, 155] width 549 height 9
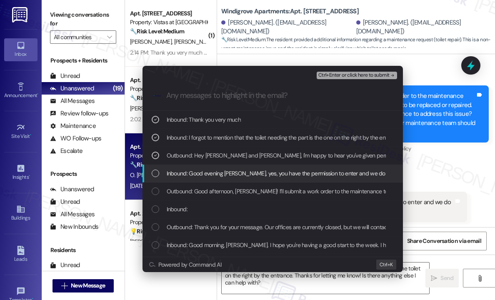
click at [200, 173] on span "Inbound: Good evening Sarah, yes, you have the permission to enter and we do no…" at bounding box center [321, 173] width 309 height 9
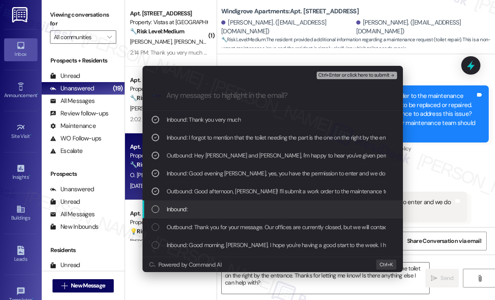
click at [197, 209] on div "Inbound:" at bounding box center [274, 209] width 244 height 9
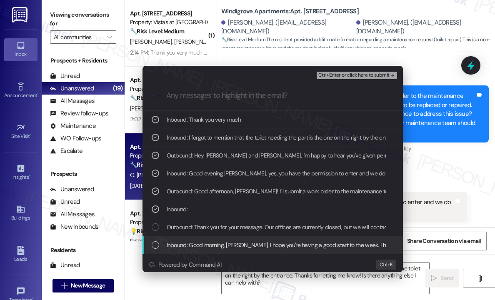
click at [202, 242] on span "Inbound: Good morning, Sarah. I hope you're having a good start to the week. I …" at bounding box center [467, 244] width 601 height 9
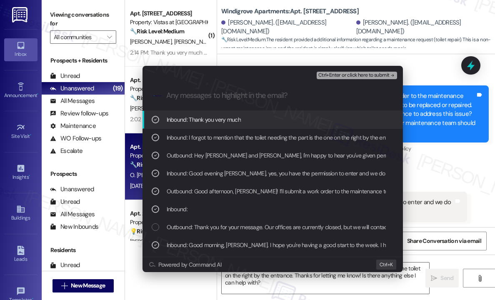
click at [357, 76] on span "Ctrl+Enter or click here to submit" at bounding box center [353, 76] width 71 height 6
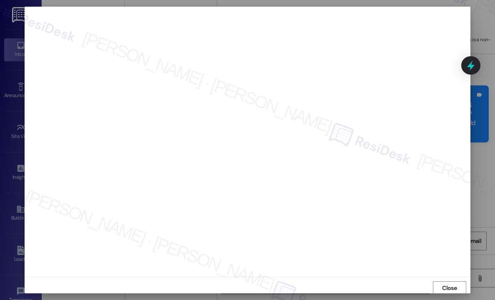
scroll to position [5, 0]
click at [447, 279] on span "Close" at bounding box center [449, 283] width 15 height 9
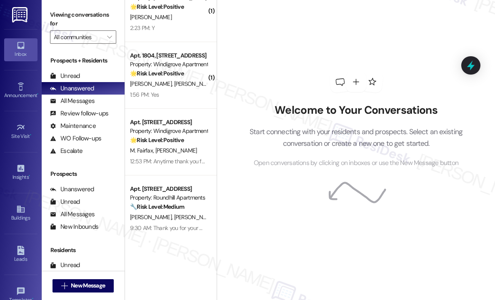
scroll to position [1092, 0]
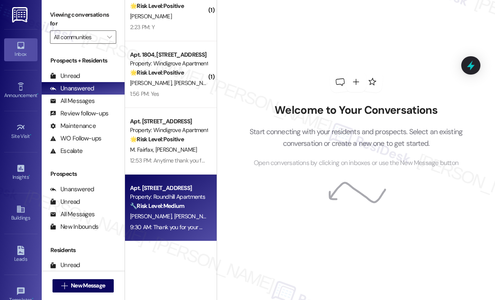
click at [174, 193] on div "Property: Roundhill Apartments" at bounding box center [168, 197] width 77 height 9
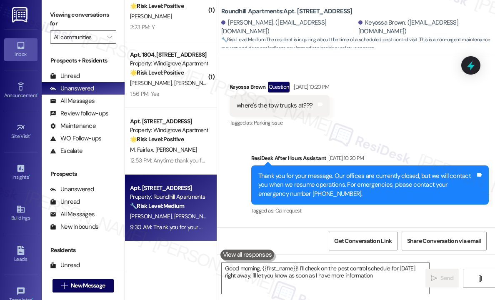
type textarea "Good morning, {{first_name}}! I'll check on the pest control schedule for [DATE…"
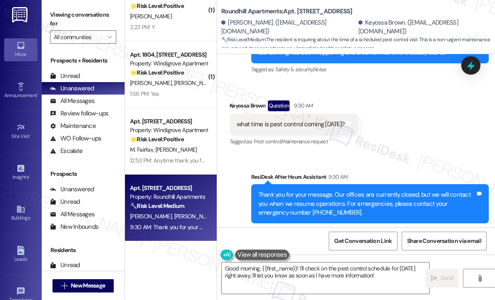
scroll to position [902, 0]
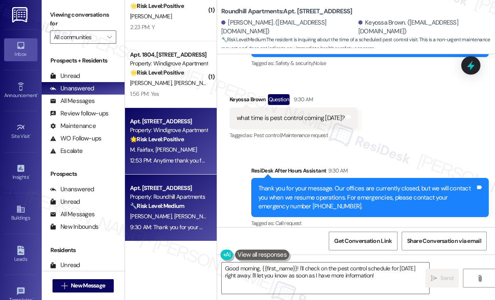
click at [178, 146] on div "M. Fairfax [PERSON_NAME]" at bounding box center [168, 150] width 79 height 10
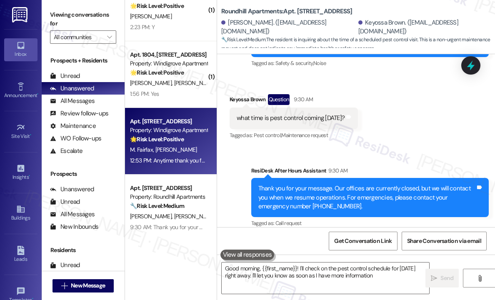
type textarea "Good morning, {{first_name}}! I'll check on the pest control schedule for [DATE…"
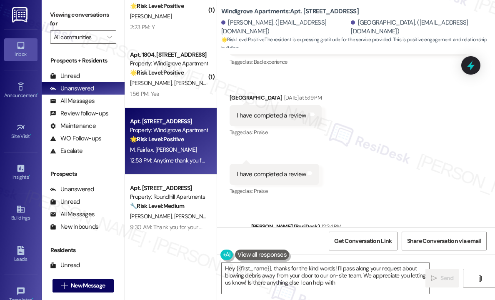
type textarea "Hey {{first_name}}, thanks for the kind words! I'll pass along your request abo…"
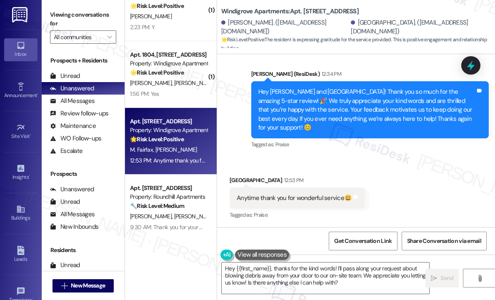
scroll to position [1302, 0]
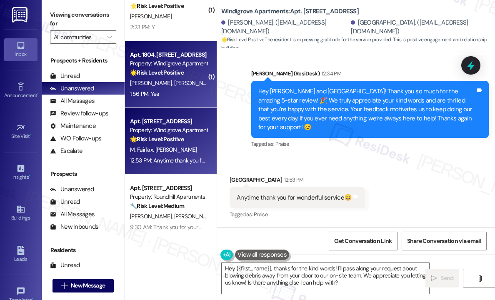
click at [167, 95] on div "1:56 PM: Yes 1:56 PM: Yes" at bounding box center [168, 94] width 79 height 10
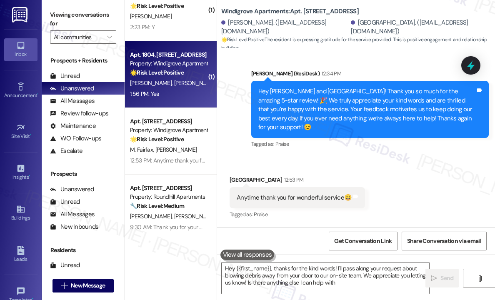
type textarea "Hey {{first_name}}, thanks for the kind words! I'll pass along your request abo…"
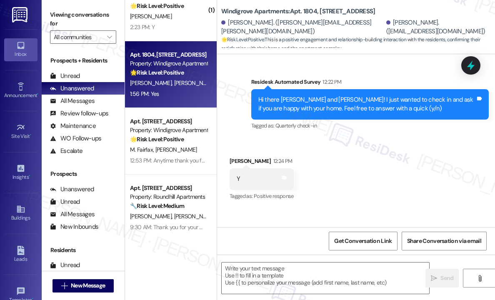
scroll to position [249, 0]
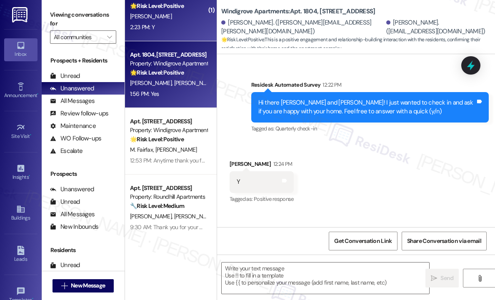
click at [166, 31] on div "2:23 PM: Y 2:23 PM: Y" at bounding box center [168, 27] width 79 height 10
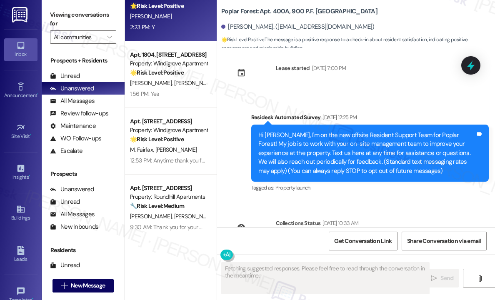
scroll to position [183, 0]
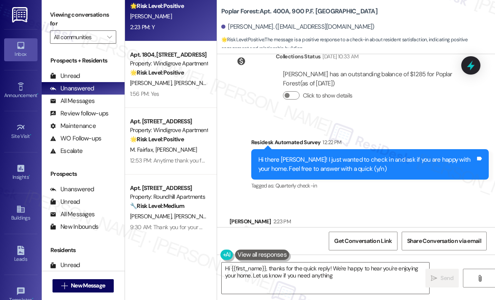
type textarea "Hi {{first_name}}, thanks for the quick reply! We're happy to hear you're enjoy…"
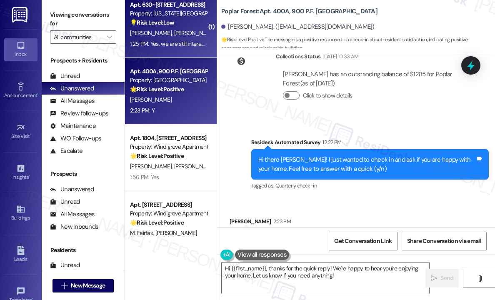
click at [178, 43] on div "1:25 PM: Yes, we are still interested 1:25 PM: Yes, we are still interested" at bounding box center [171, 44] width 82 height 8
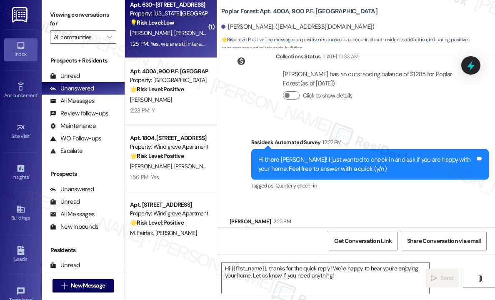
type textarea "Fetching suggested responses. Please feel free to read through the conversation…"
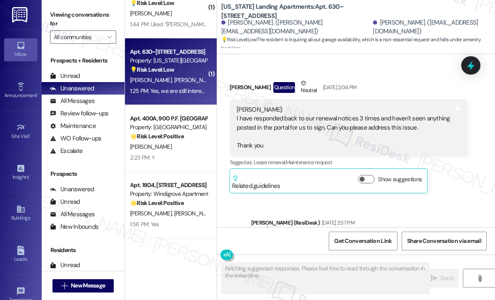
scroll to position [925, 0]
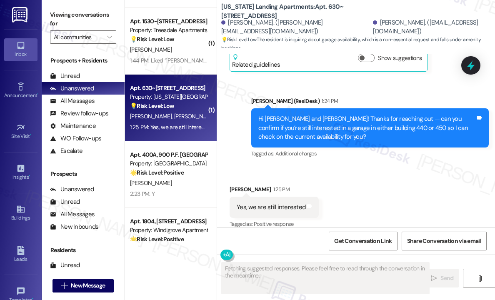
click at [180, 56] on div "1:44 PM: Liked “[PERSON_NAME] (Treesdale Apartments): Sorry for the inconvenien…" at bounding box center [168, 60] width 79 height 10
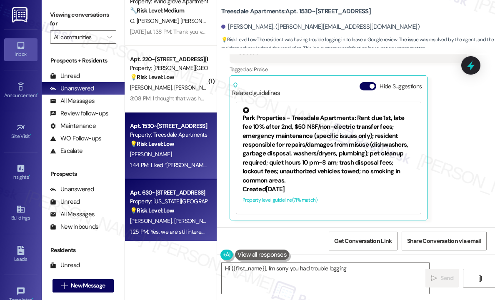
scroll to position [800, 0]
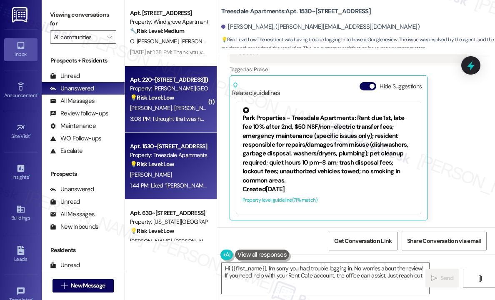
type textarea "Hi {{first_name}}, I'm sorry you had trouble logging in. No worries about the r…"
click at [173, 100] on strong "💡 Risk Level: Low" at bounding box center [152, 98] width 44 height 8
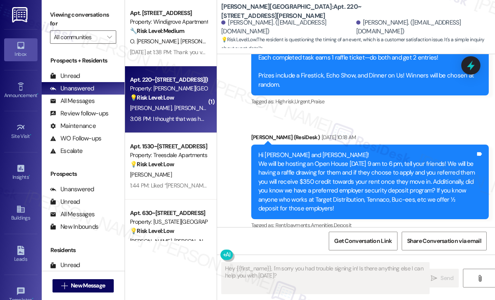
type textarea "Fetching suggested responses. Please feel free to read through the conversation…"
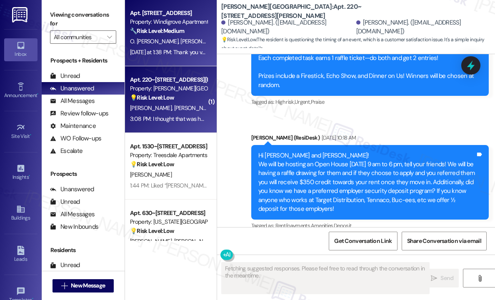
click at [177, 55] on div "[DATE] at 1:38 PM: Thank you very much [DATE] at 1:38 PM: Thank you very much" at bounding box center [177, 52] width 95 height 8
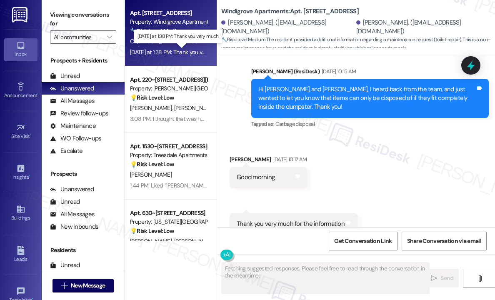
scroll to position [5840, 0]
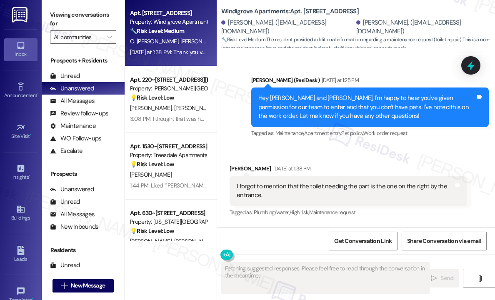
click at [343, 182] on div "Received via SMS [PERSON_NAME] [DATE] at 1:38 PM I forgot to mention that the t…" at bounding box center [356, 214] width 278 height 138
click at [405, 158] on div "Received via SMS [PERSON_NAME] [DATE] at 1:38 PM I forgot to mention that the t…" at bounding box center [348, 191] width 250 height 67
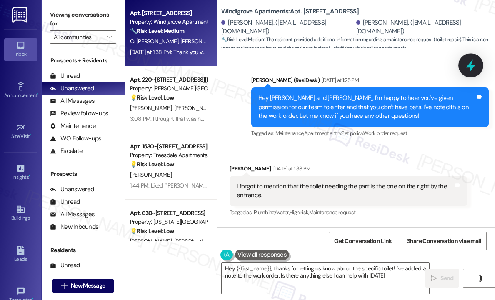
type textarea "Hey {{first_name}}, thanks for letting us know about the specific toilet! I've …"
click at [472, 65] on icon at bounding box center [471, 65] width 14 height 14
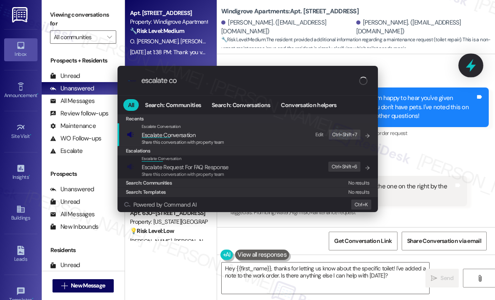
type input "escalate con"
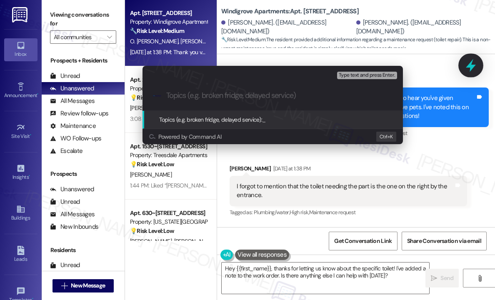
type input "Additional Details For The Broken Toilet Flush Part Work Order"
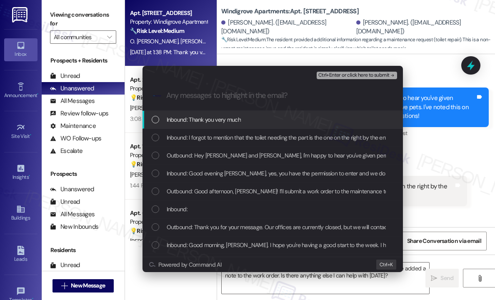
click at [217, 116] on span "Inbound: Thank you very much" at bounding box center [204, 119] width 74 height 9
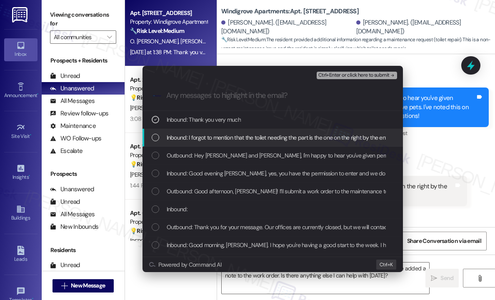
click at [220, 135] on span "Inbound: I forgot to mention that the toilet needing the part is the one on the…" at bounding box center [285, 137] width 236 height 9
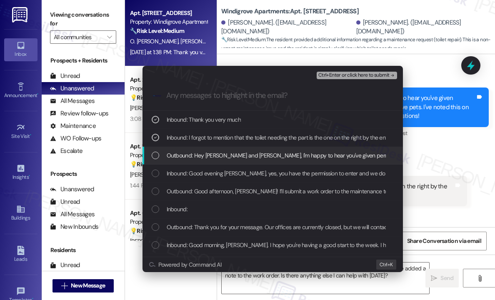
click at [220, 156] on span "Outbound: Hey [PERSON_NAME] and [PERSON_NAME], I'm happy to hear you've given p…" at bounding box center [441, 155] width 549 height 9
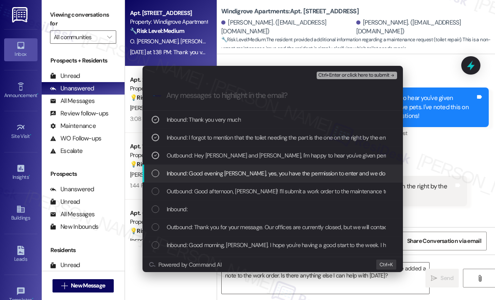
click at [223, 171] on span "Inbound: Good evening [PERSON_NAME], yes, you have the permission to enter and …" at bounding box center [321, 173] width 309 height 9
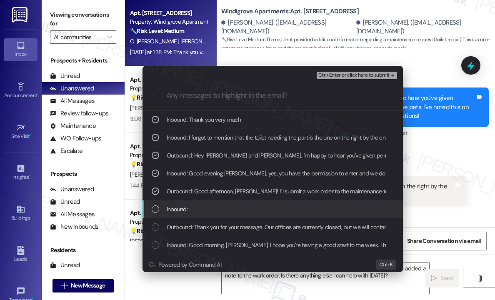
click at [243, 208] on div "Inbound:" at bounding box center [274, 209] width 244 height 9
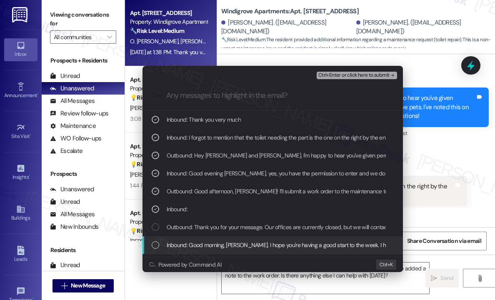
click at [248, 241] on span "Inbound: Good morning, [PERSON_NAME]. I hope you're having a good start to the …" at bounding box center [467, 244] width 601 height 9
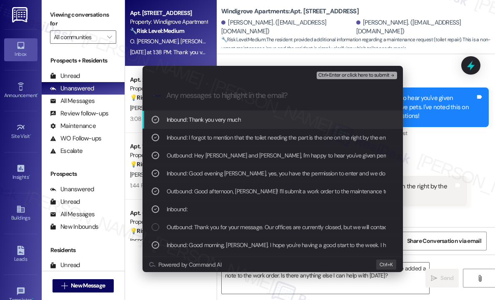
click at [333, 77] on span "Ctrl+Enter or click here to submit" at bounding box center [353, 76] width 71 height 6
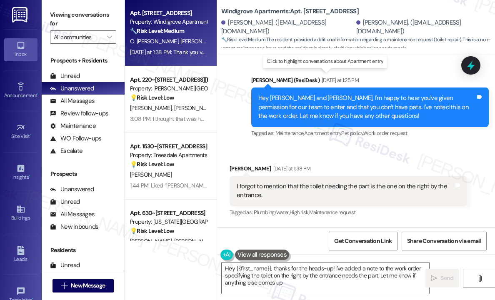
type textarea "Hey {{first_name}}, thanks for the heads-up! I've added a note to the work orde…"
click at [349, 275] on textarea "Hey {{first_name}}, thanks for the heads-up! I've added a note to the work orde…" at bounding box center [326, 278] width 208 height 31
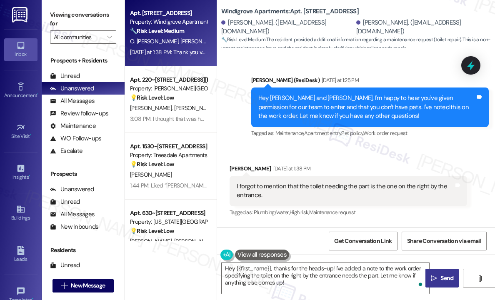
click at [446, 278] on span "Send" at bounding box center [446, 278] width 13 height 9
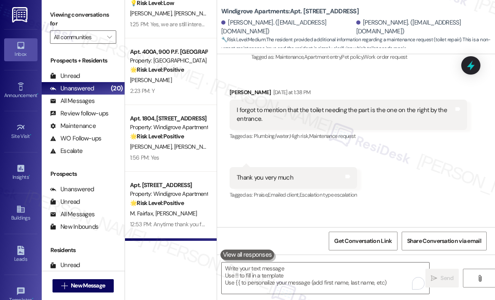
scroll to position [967, 0]
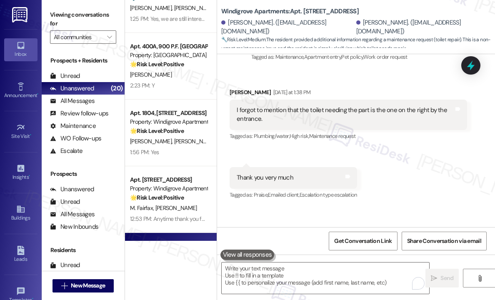
click at [395, 207] on div "Sent via SMS Sarah 3:29 PM Hey Omar and Yanier, thanks for the heads-up! I've a…" at bounding box center [356, 245] width 278 height 76
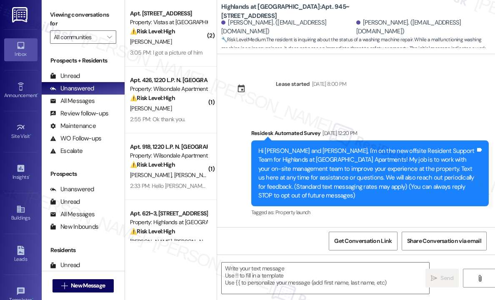
scroll to position [23100, 0]
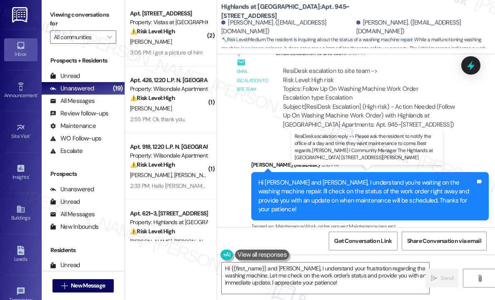
drag, startPoint x: 356, startPoint y: 190, endPoint x: 284, endPoint y: 181, distance: 72.7
click at [284, 275] on div "ResiDesk escalation reply -> Please ask the resident to notify the office of a …" at bounding box center [369, 297] width 173 height 44
copy div "Please ask the resident to notify the office of a day and time they want mainte…"
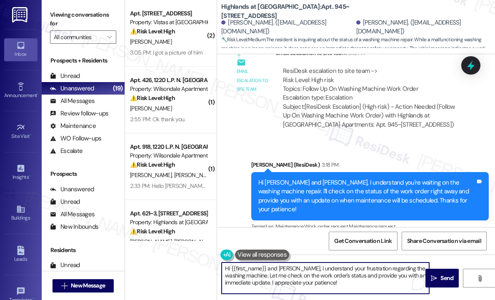
drag, startPoint x: 353, startPoint y: 282, endPoint x: 296, endPoint y: 268, distance: 58.5
click at [296, 268] on textarea "Hi {{first_name}} and Jenifer, I understand your frustration regarding the wash…" at bounding box center [326, 278] width 208 height 31
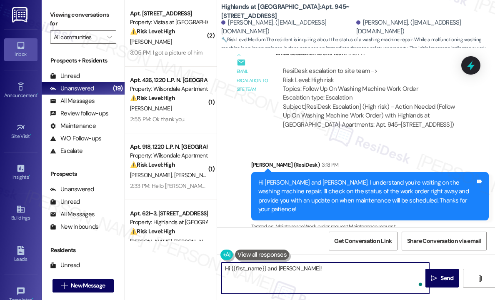
paste textarea "The site team wanted to ask you to notify the office of a day and time that wor…"
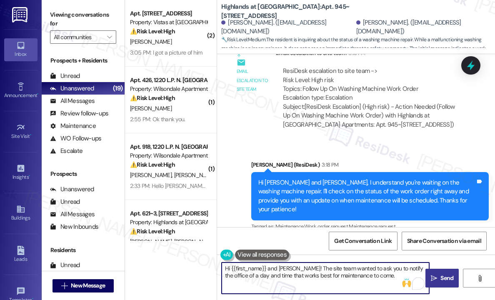
type textarea "Hi {{first_name}} and Jenifer! The site team wanted to ask you to notify the of…"
click at [438, 278] on span " Send" at bounding box center [442, 278] width 26 height 9
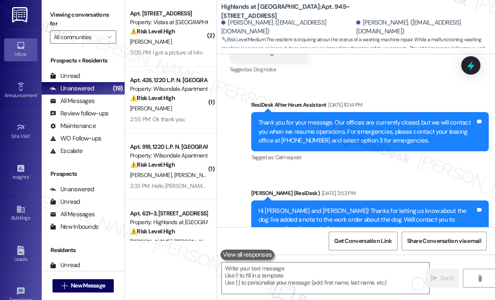
scroll to position [22797, 0]
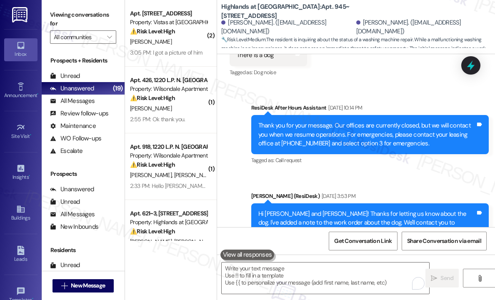
click at [398, 273] on div "Received via SMS Brian Shaver Question Yesterday at 5:09 PM Sarah, when is some…" at bounding box center [338, 303] width 230 height 60
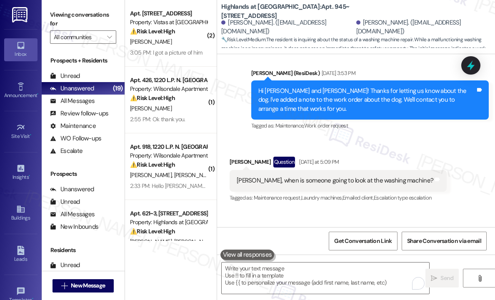
scroll to position [22917, 0]
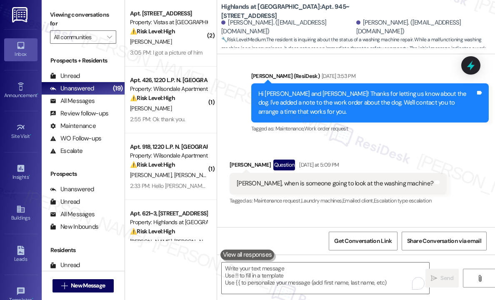
drag, startPoint x: 349, startPoint y: 15, endPoint x: 340, endPoint y: 10, distance: 10.8
click at [349, 15] on b "Highlands at Huckleberry Ridge Apartments: Apt. 945~106, 535 II Blackrock Drive" at bounding box center [304, 12] width 167 height 18
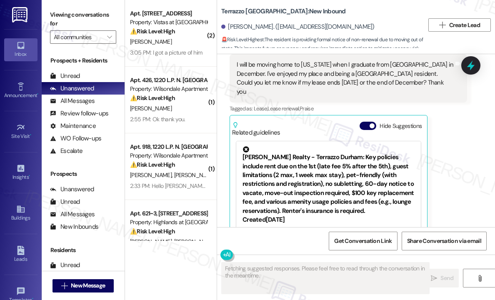
scroll to position [2599, 0]
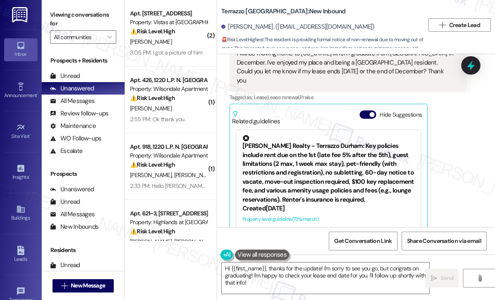
click at [445, 143] on div "[PERSON_NAME] 1:10 PM I will be moving home to [US_STATE] when I graduate from …" at bounding box center [349, 140] width 238 height 217
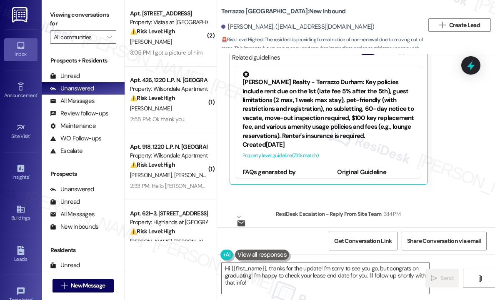
scroll to position [2694, 0]
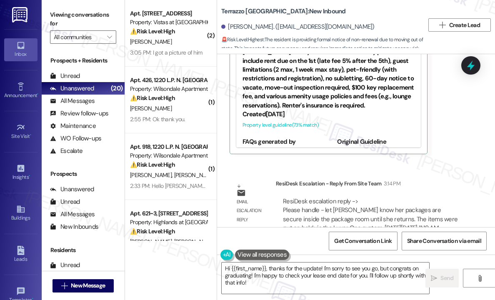
click at [445, 136] on div "Survey, sent via SMS Residesk Automated Survey [DATE] 12:20 PM Hi [PERSON_NAME]…" at bounding box center [356, 140] width 278 height 173
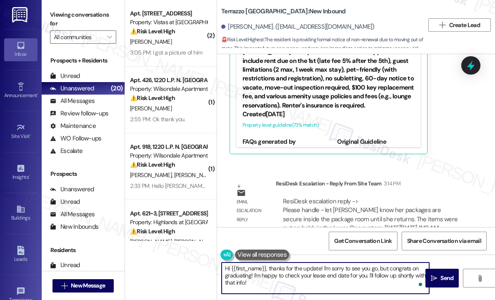
drag, startPoint x: 270, startPoint y: 285, endPoint x: 271, endPoint y: 270, distance: 15.1
click at [270, 270] on textarea "Hi {{first_name}}, thanks for the update! I'm sorry to see you go, but congrats…" at bounding box center [326, 278] width 208 height 31
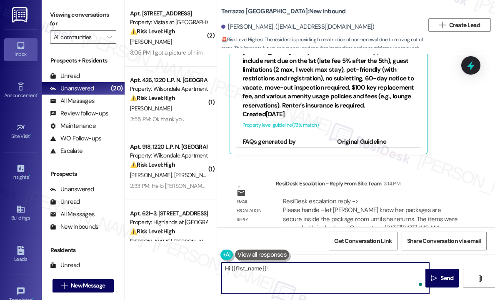
paste textarea "The site team wanted to let you know that your packages are secure inside the p…"
type textarea "Hi {{first_name}}! The site team wanted to let you know that your packages are …"
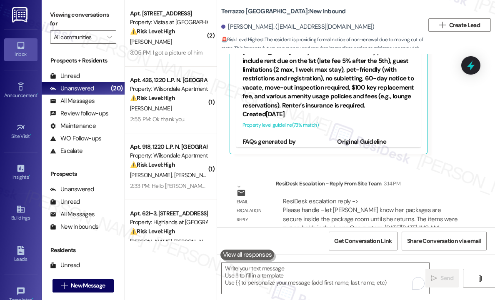
scroll to position [2569, 0]
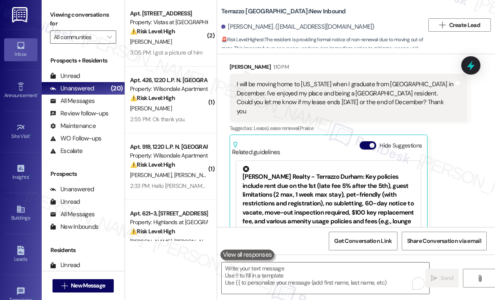
click at [372, 21] on div "[PERSON_NAME]. ([EMAIL_ADDRESS][DOMAIN_NAME])" at bounding box center [322, 27] width 203 height 17
click at [355, 5] on div "Terrazzo [GEOGRAPHIC_DATA]: New Inbound [PERSON_NAME]. ([EMAIL_ADDRESS][DOMAIN_…" at bounding box center [322, 25] width 203 height 46
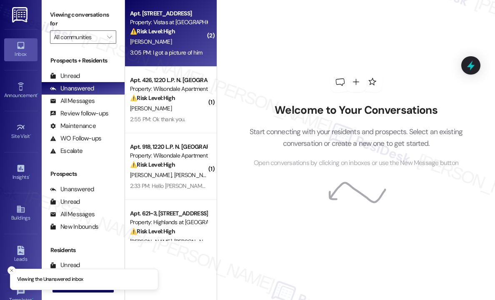
click at [183, 58] on div "3:05 PM: I got a picture of him 3:05 PM: I got a picture of him" at bounding box center [168, 53] width 79 height 10
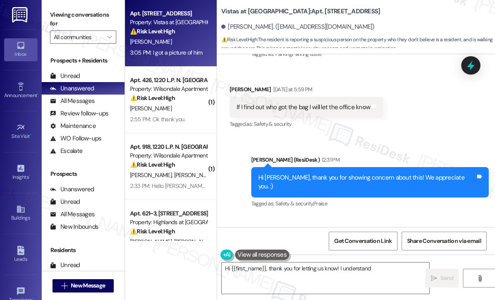
scroll to position [2616, 0]
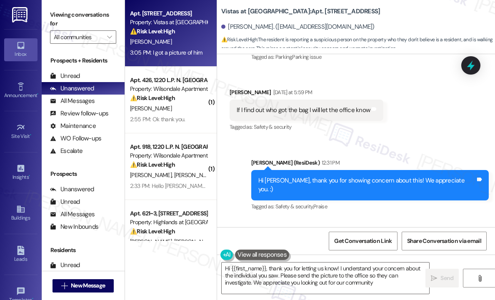
type textarea "Hi {{first_name}}, thank you for letting us know! I understand your concern abo…"
click at [369, 238] on div "[PERSON_NAME] 3:05 PM" at bounding box center [349, 244] width 238 height 12
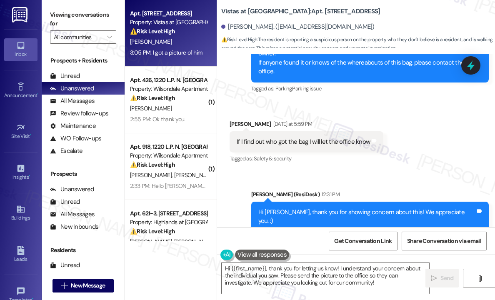
scroll to position [2533, 0]
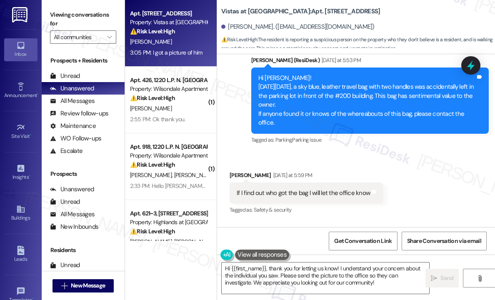
click at [440, 223] on div "Sent via SMS [PERSON_NAME] (ResiDesk) 12:31 PM Hi [PERSON_NAME], thank you for …" at bounding box center [356, 262] width 278 height 79
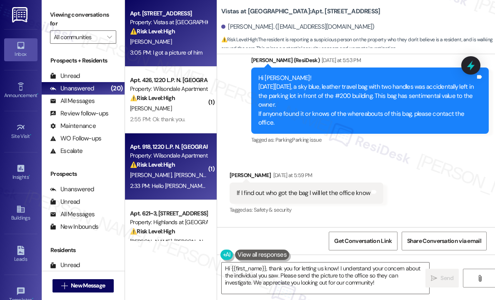
click at [128, 145] on div "Apt. 918, 1220 L.P. N. [GEOGRAPHIC_DATA] Property: Wilsondale Apartments ⚠️ Ris…" at bounding box center [171, 166] width 92 height 67
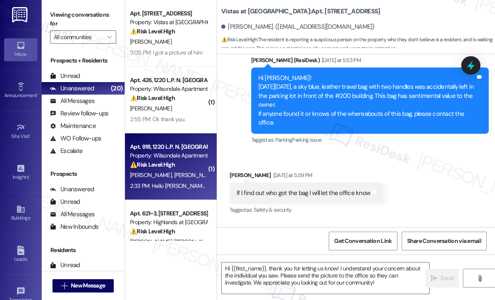
type textarea "Fetching suggested responses. Please feel free to read through the conversation…"
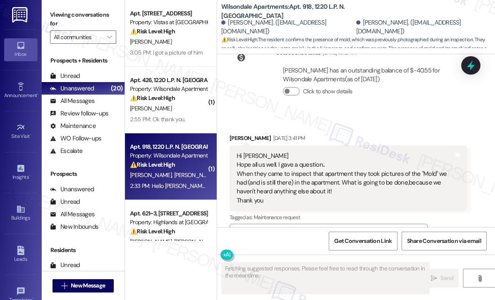
scroll to position [4149, 0]
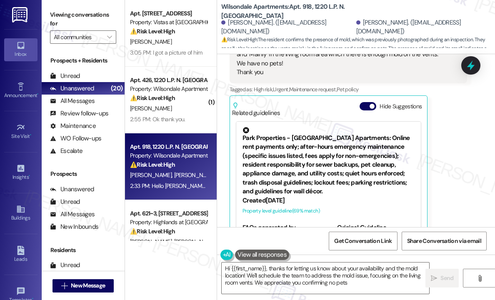
type textarea "Hi {{first_name}}, thanks for letting us know about your availability and the m…"
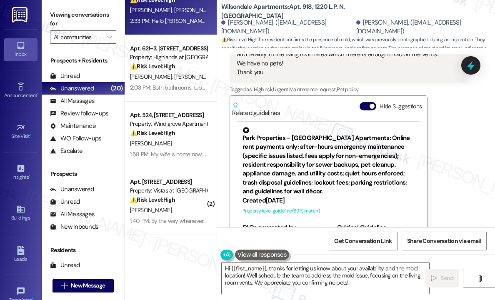
scroll to position [167, 0]
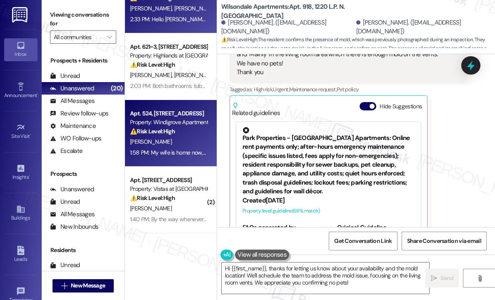
click at [160, 135] on strong "⚠️ Risk Level: High" at bounding box center [152, 132] width 45 height 8
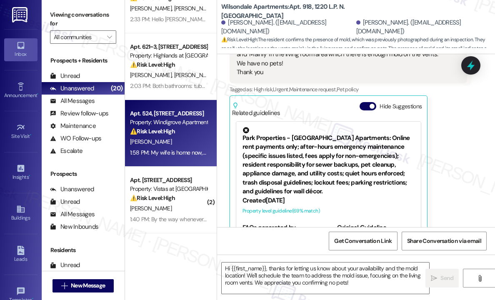
type textarea "Fetching suggested responses. Please feel free to read through the conversation…"
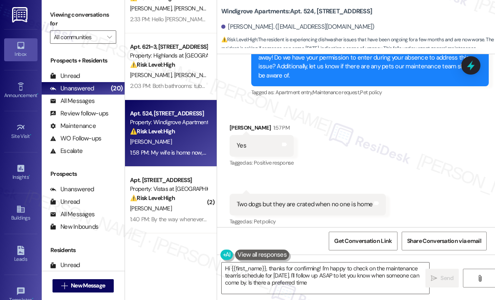
type textarea "Hi {{first_name}}, thanks for confirming! I'm happy to check on the maintenance…"
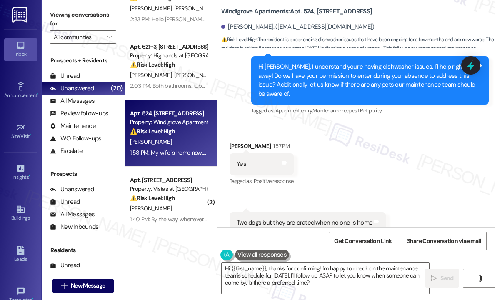
scroll to position [554, 0]
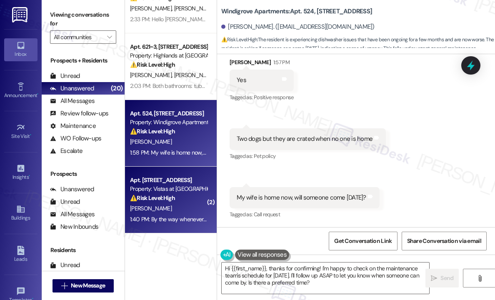
click at [167, 183] on div "Apt. [STREET_ADDRESS]" at bounding box center [168, 180] width 77 height 9
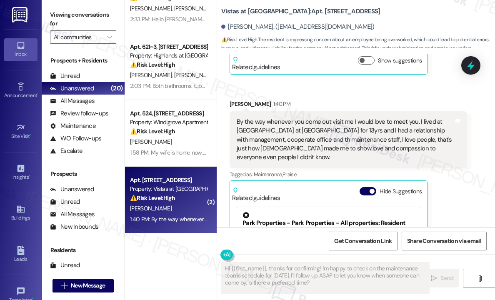
scroll to position [1668, 0]
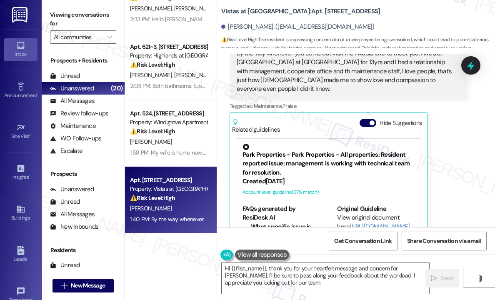
type textarea "Hi {{first_name}}, thank you for your heartfelt message and concern for [PERSON…"
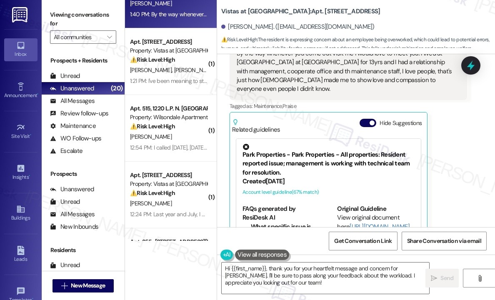
scroll to position [375, 0]
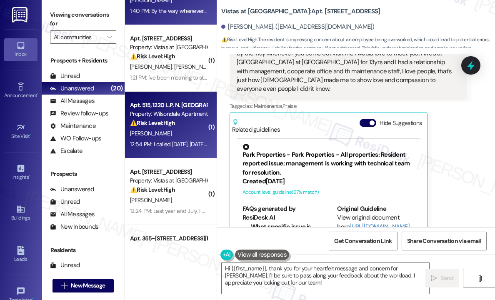
click at [186, 138] on div "[PERSON_NAME]" at bounding box center [168, 133] width 79 height 10
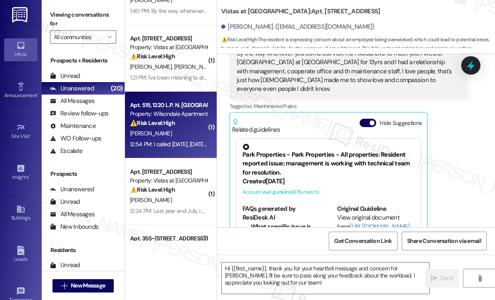
type textarea "Fetching suggested responses. Please feel free to read through the conversation…"
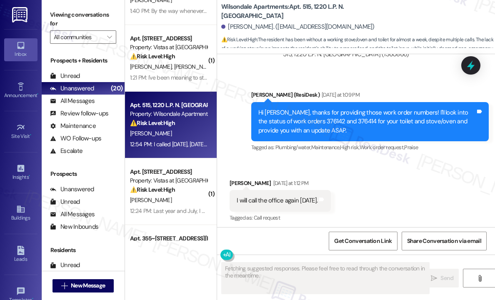
scroll to position [14996, 0]
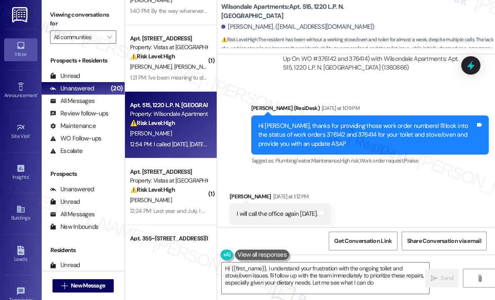
type textarea "Hi {{first_name}}, I understand your frustration with the ongoing toilet and st…"
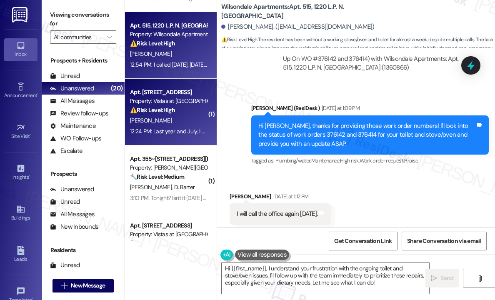
scroll to position [500, 0]
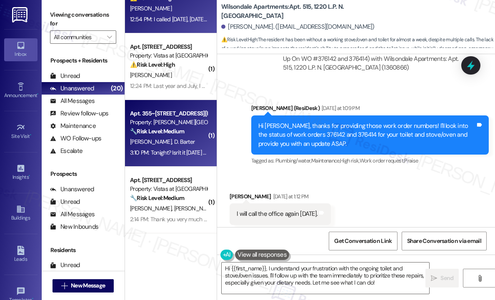
click at [177, 140] on span "D. Barter" at bounding box center [184, 142] width 21 height 8
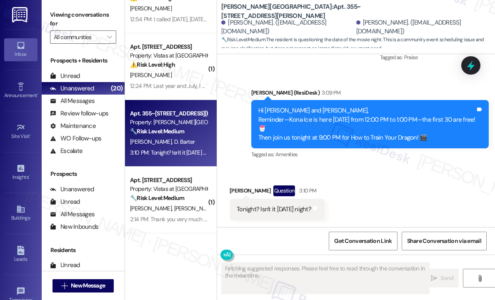
scroll to position [1453, 0]
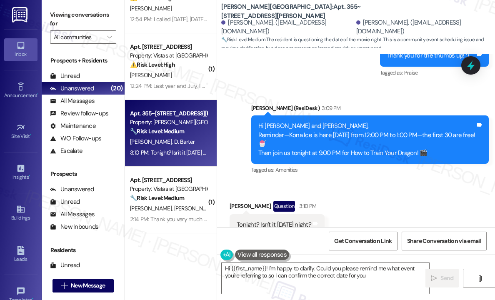
type textarea "Hi {{first_name}}! I'm happy to clarify. Could you please remind me what event …"
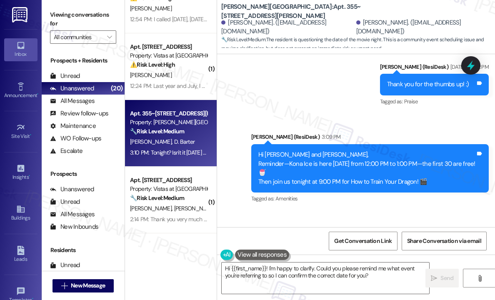
scroll to position [1411, 0]
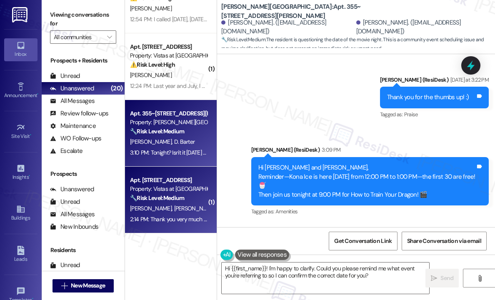
click at [165, 182] on div "Apt. [STREET_ADDRESS]" at bounding box center [168, 180] width 77 height 9
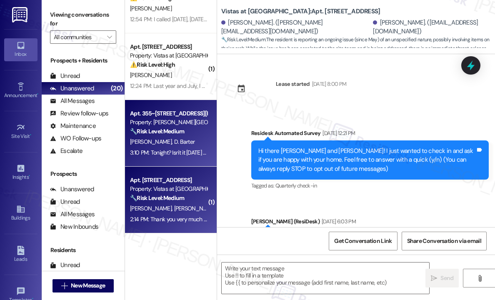
scroll to position [2956, 0]
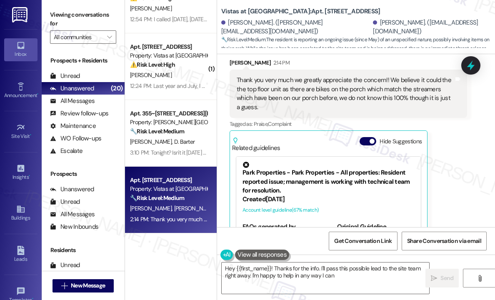
type textarea "Hey {{first_name}}! Thanks for the info. I'll pass this possible lead to the si…"
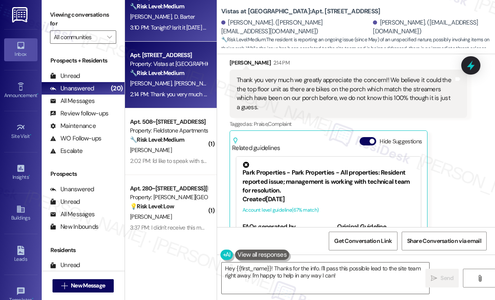
scroll to position [667, 0]
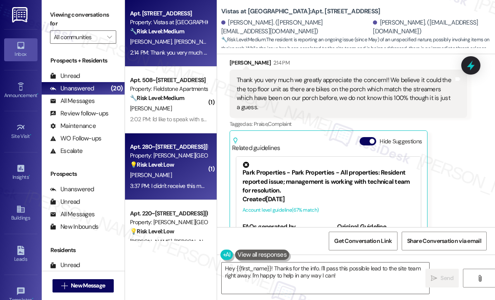
click at [192, 149] on div "Apt. 280~[STREET_ADDRESS][PERSON_NAME]" at bounding box center [168, 147] width 77 height 9
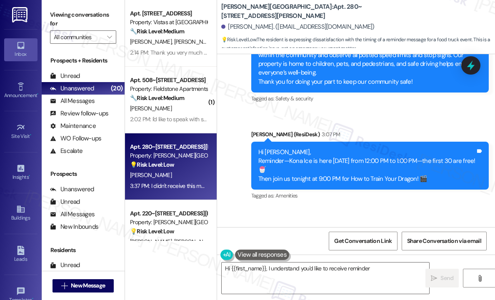
scroll to position [1510, 0]
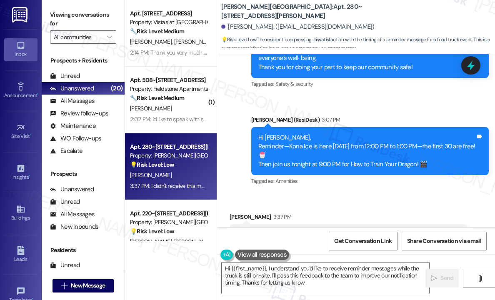
type textarea "Hi {{first_name}}, I understand you'd like to receive reminder messages while t…"
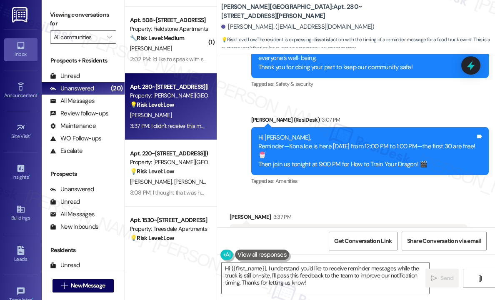
scroll to position [792, 0]
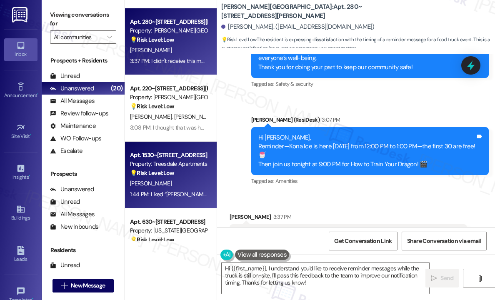
click at [188, 177] on div "💡 Risk Level: Low The resident was having trouble logging in to leave a Google …" at bounding box center [168, 173] width 77 height 9
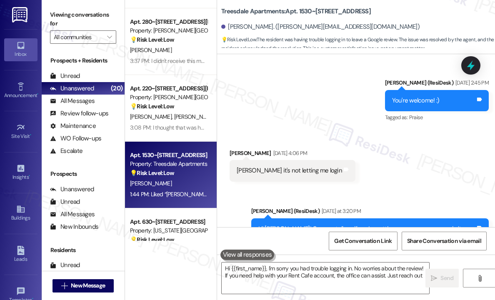
type textarea "Hi {{first_name}}, I'm sorry you had trouble logging in. No worries about the r…"
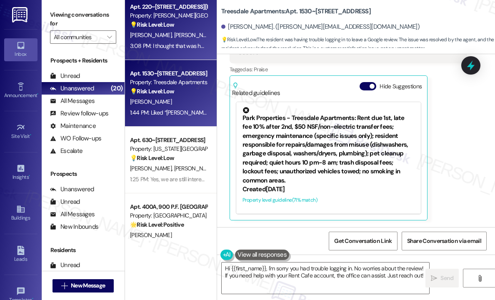
scroll to position [917, 0]
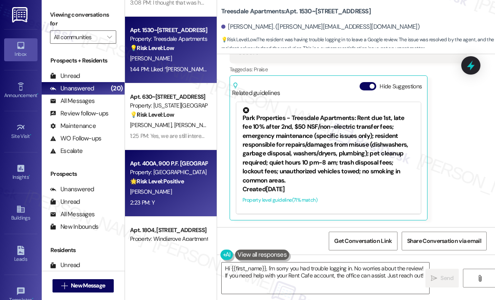
click at [158, 172] on div "Property: [GEOGRAPHIC_DATA]" at bounding box center [168, 172] width 77 height 9
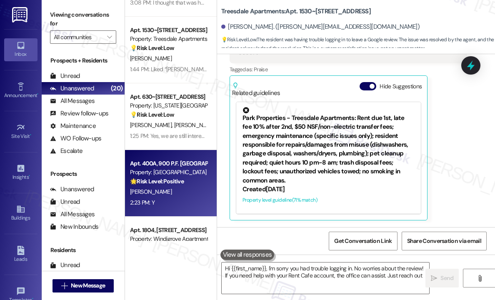
type textarea "Hi {{first_name}}, I'm sorry you had trouble logging in. No worries about the r…"
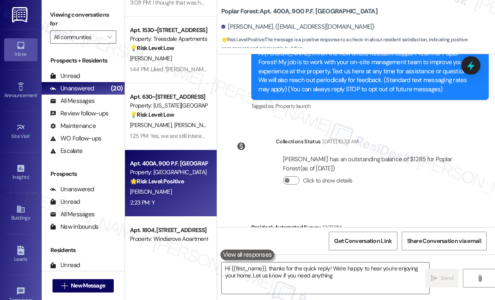
type textarea "Hi {{first_name}}, thanks for the quick reply! We're happy to hear you're enjoy…"
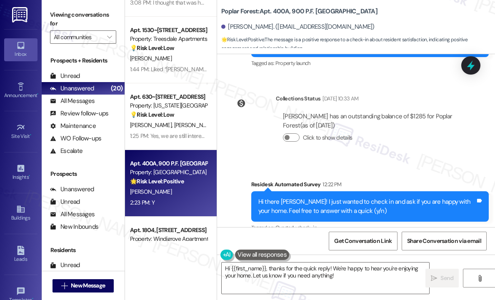
scroll to position [1042, 0]
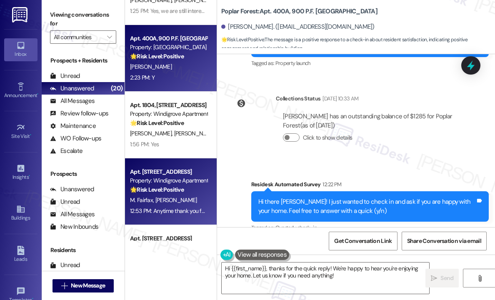
click at [195, 188] on div "🌟 Risk Level: Positive The resident is expressing gratitude for the service pro…" at bounding box center [168, 189] width 77 height 9
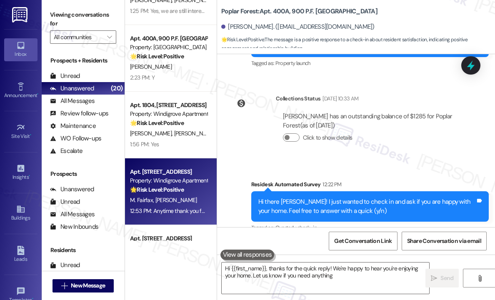
type textarea "Hi {{first_name}}, thanks for the quick reply! We're happy to hear you're enjoy…"
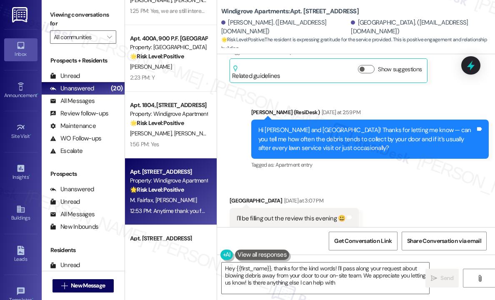
type textarea "Hey {{first_name}}, thanks for the kind words! I'll pass along your request abo…"
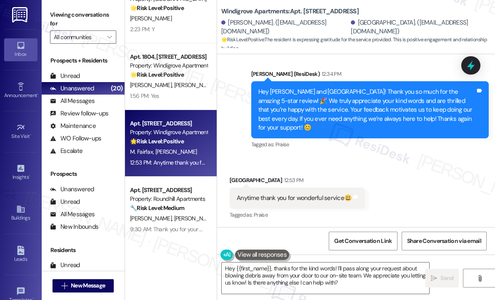
scroll to position [1092, 0]
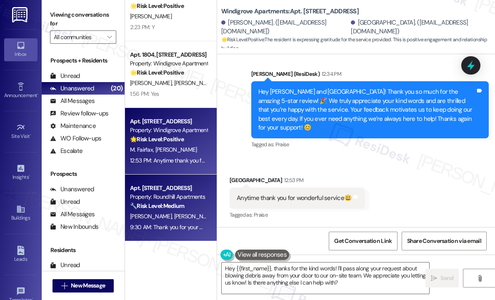
click at [193, 203] on div "🔧 Risk Level: Medium The resident is inquiring about the time of a scheduled pe…" at bounding box center [168, 206] width 77 height 9
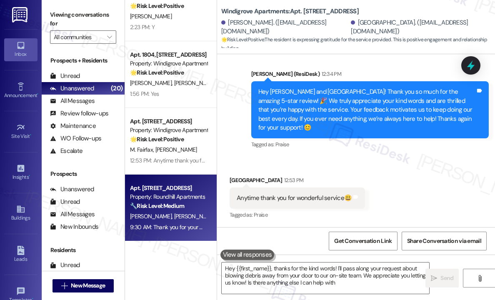
type textarea "Hey {{first_name}}, thanks for the kind words! I'll pass along your request abo…"
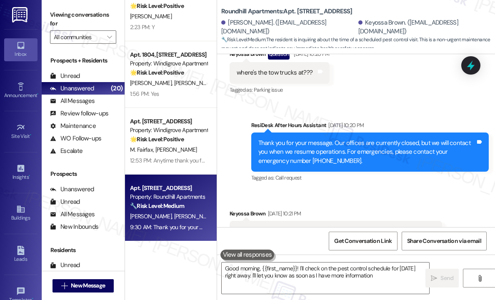
type textarea "Good morning, {{first_name}}! I'll check on the pest control schedule for [DATE…"
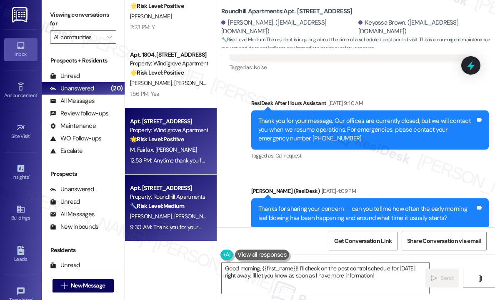
scroll to position [967, 0]
